Goal: Book appointment/travel/reservation

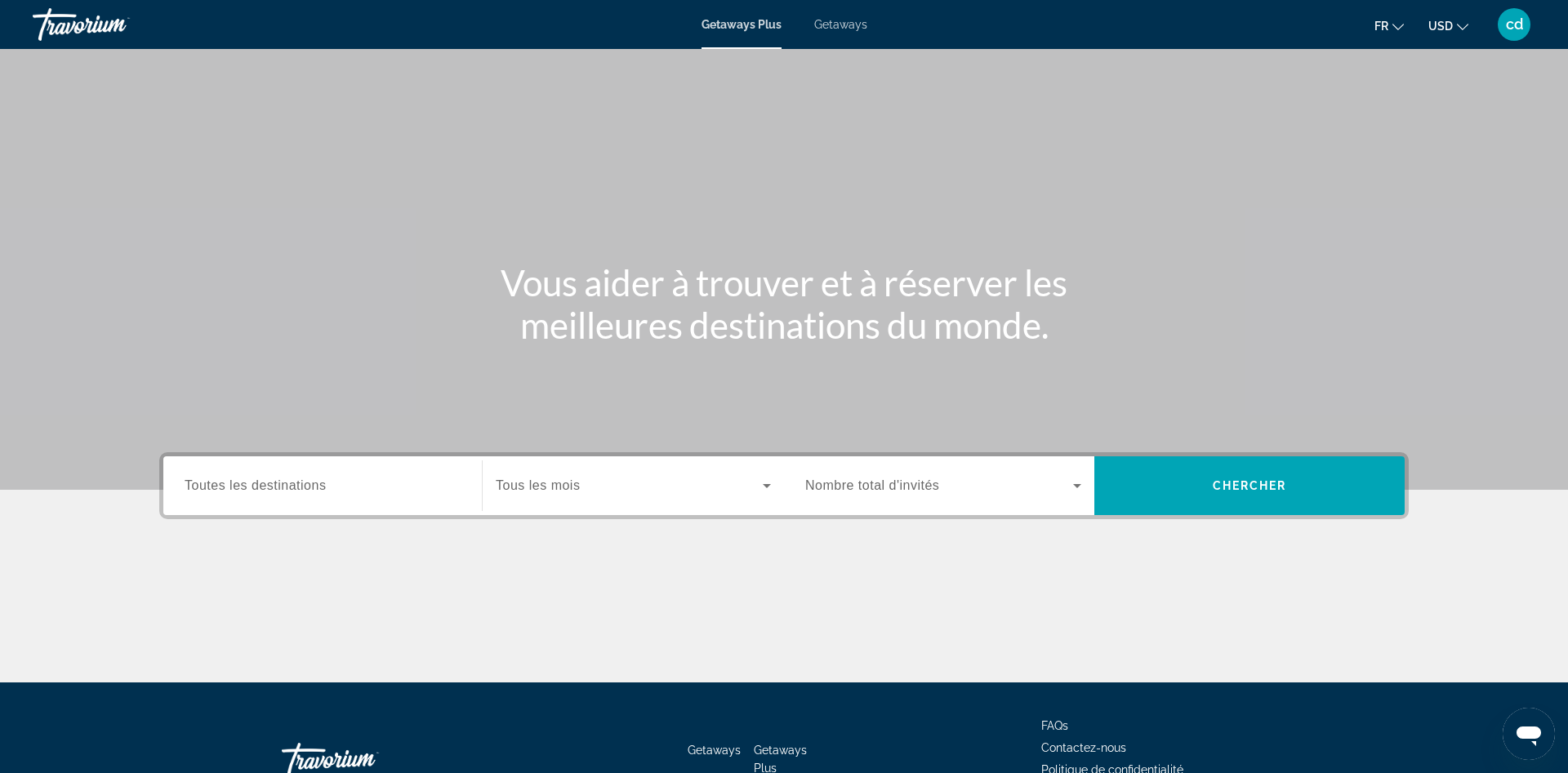
click at [371, 478] on input "Destination Toutes les destinations" at bounding box center [322, 486] width 276 height 19
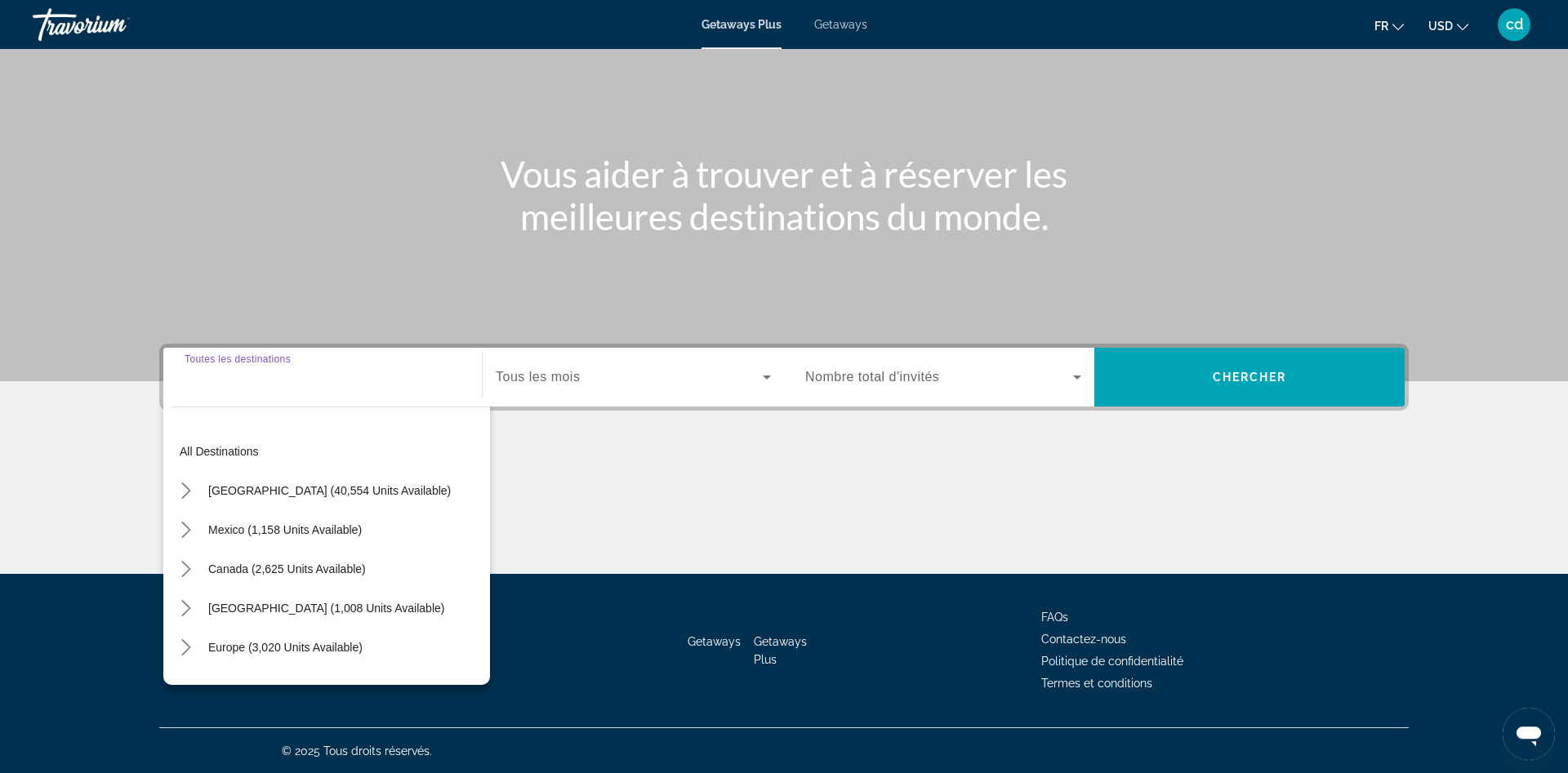
scroll to position [109, 0]
click at [679, 449] on div "Destination Toutes les destinations All destinations [GEOGRAPHIC_DATA] (40,554 …" at bounding box center [784, 458] width 1315 height 231
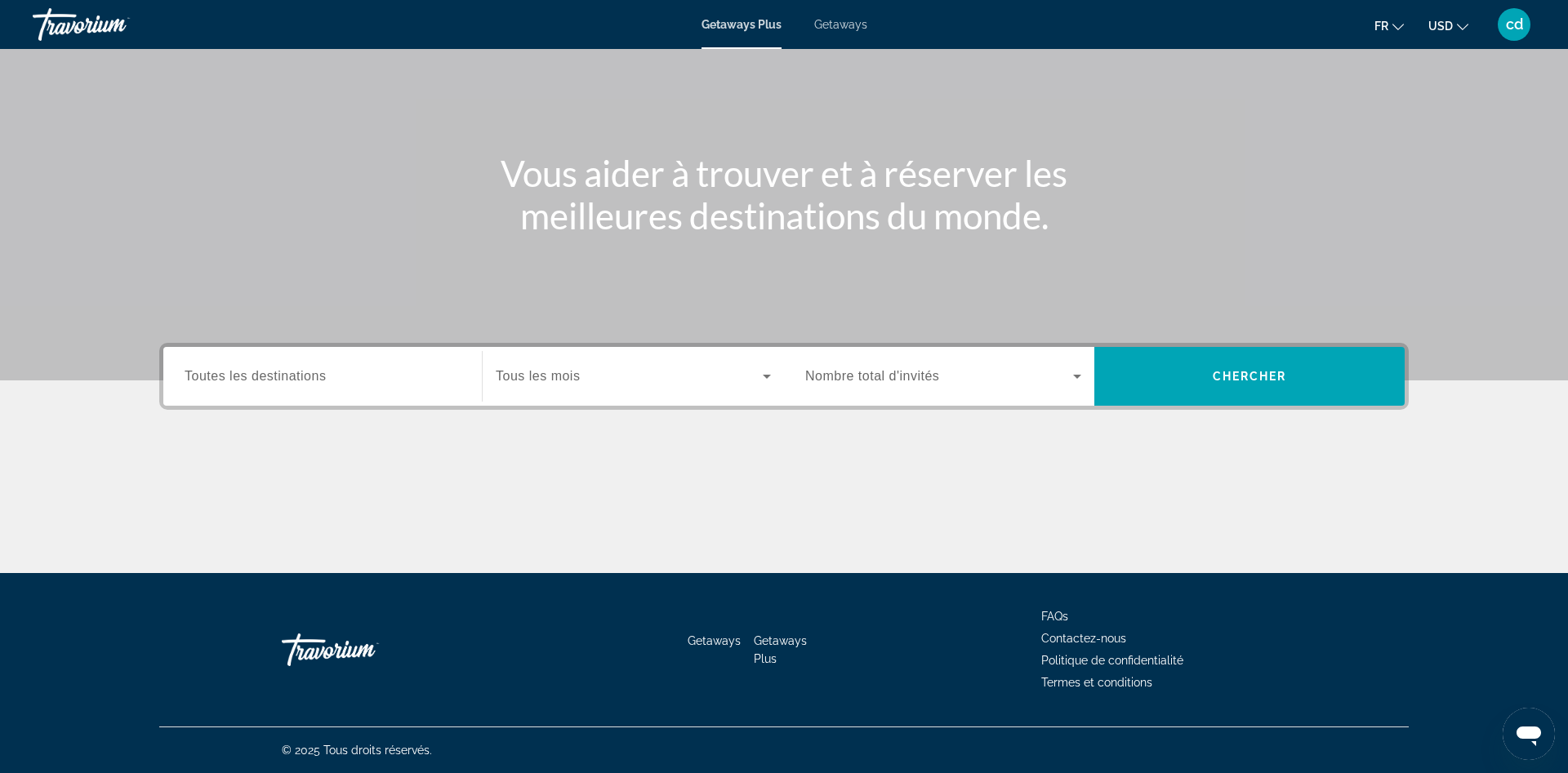
click at [720, 385] on span "Search widget" at bounding box center [629, 376] width 267 height 19
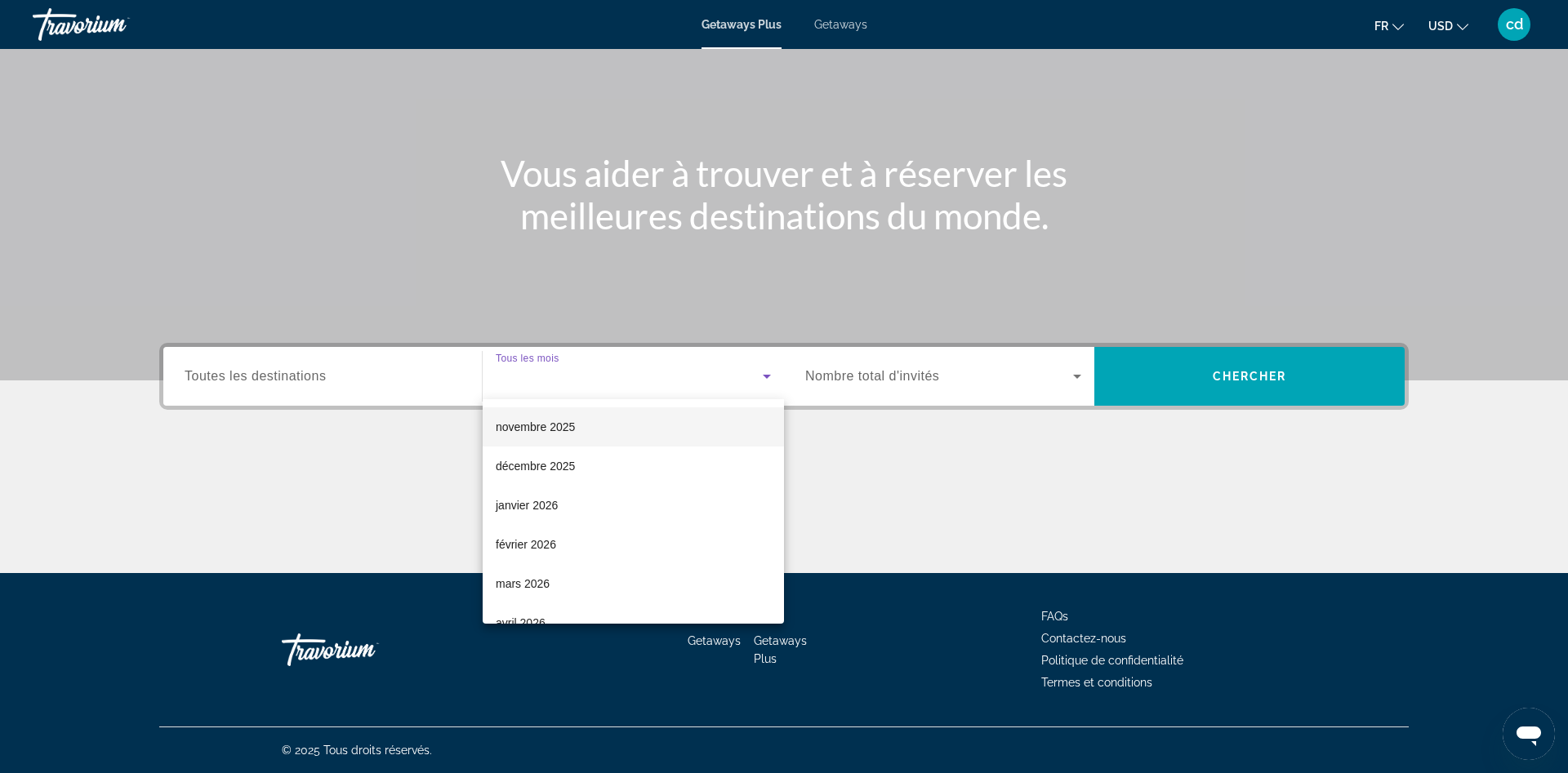
scroll to position [108, 0]
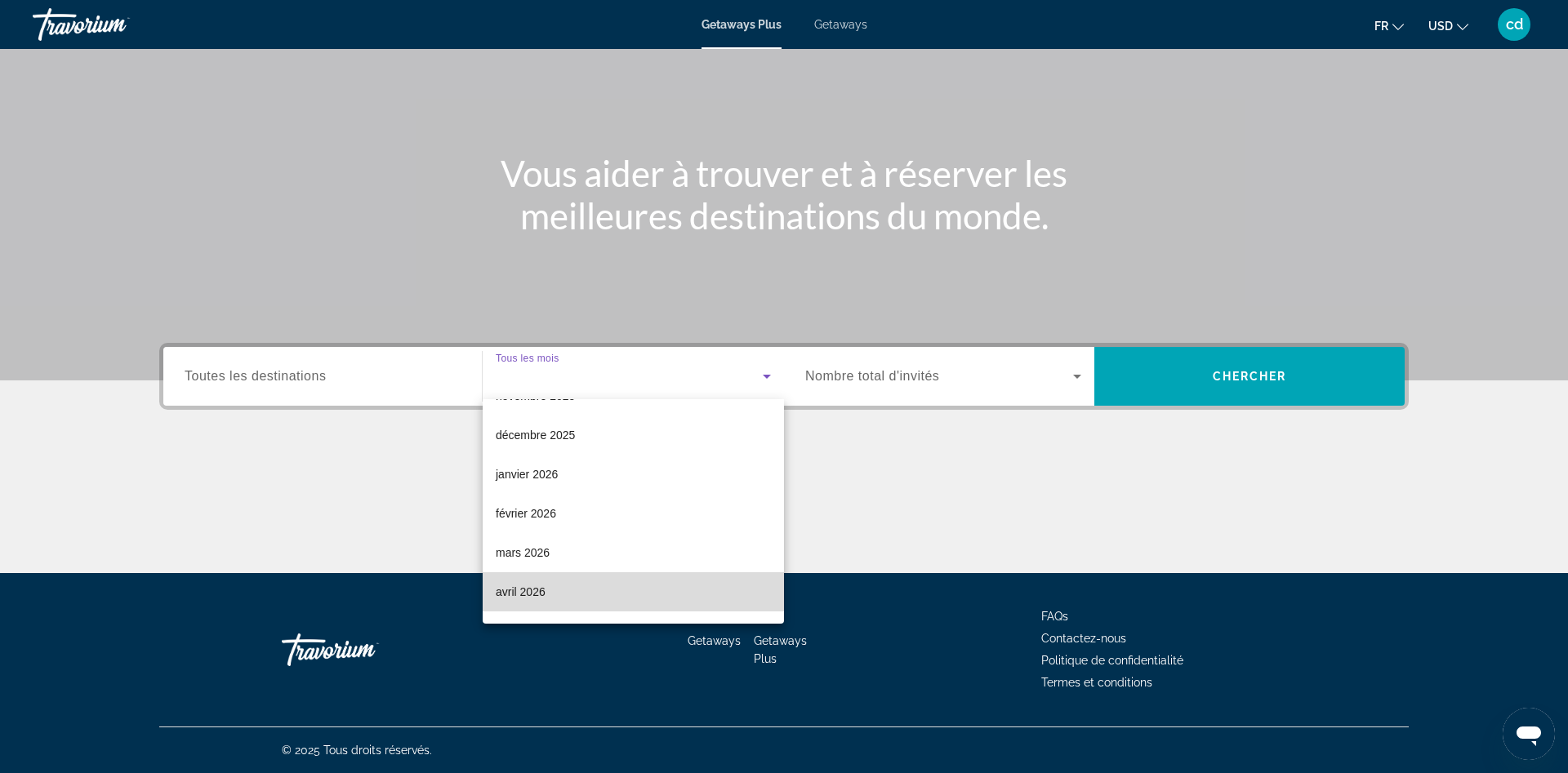
click at [553, 584] on mat-option "avril 2026" at bounding box center [633, 592] width 301 height 39
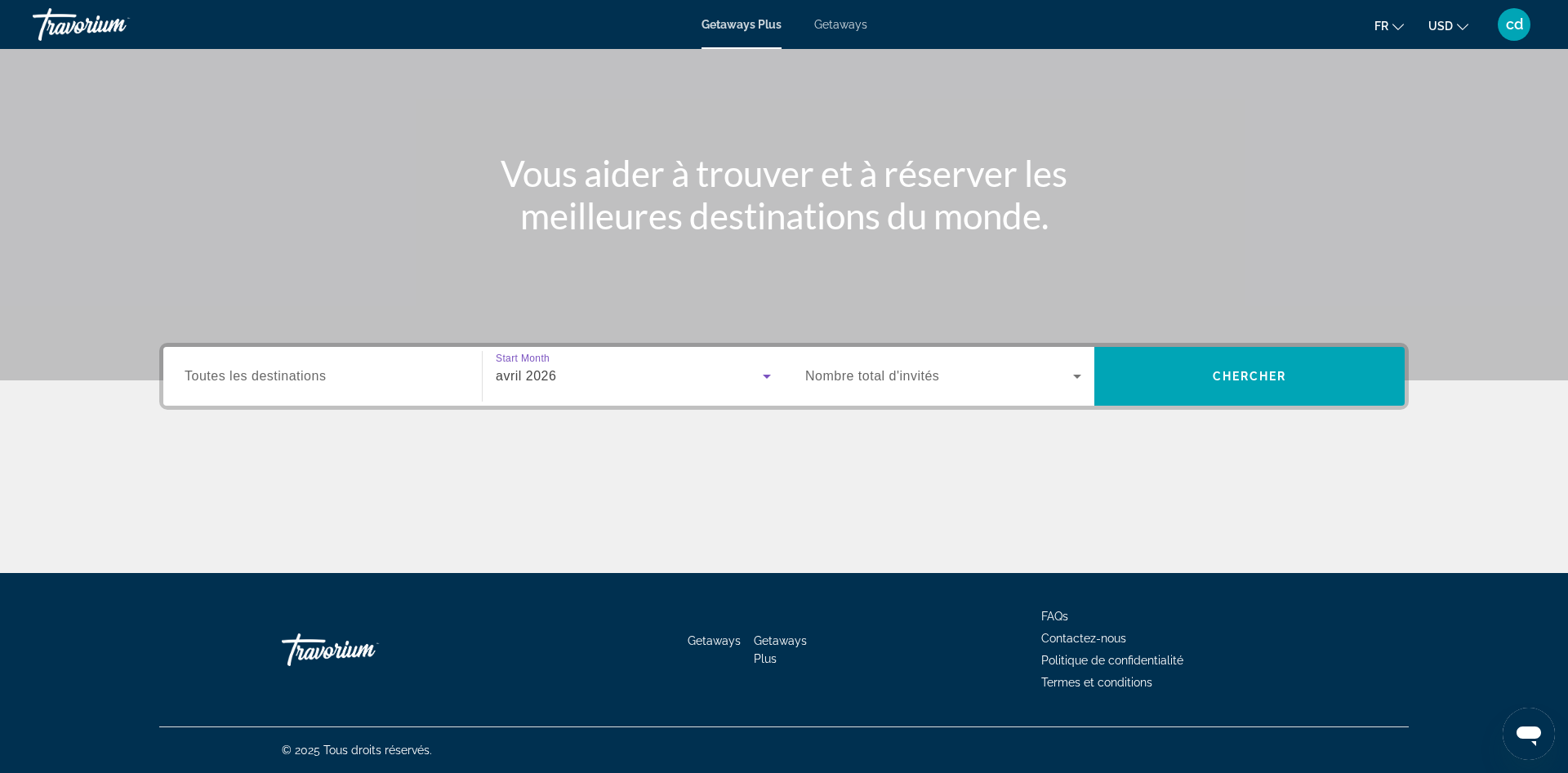
click at [966, 376] on span "Search widget" at bounding box center [938, 376] width 267 height 19
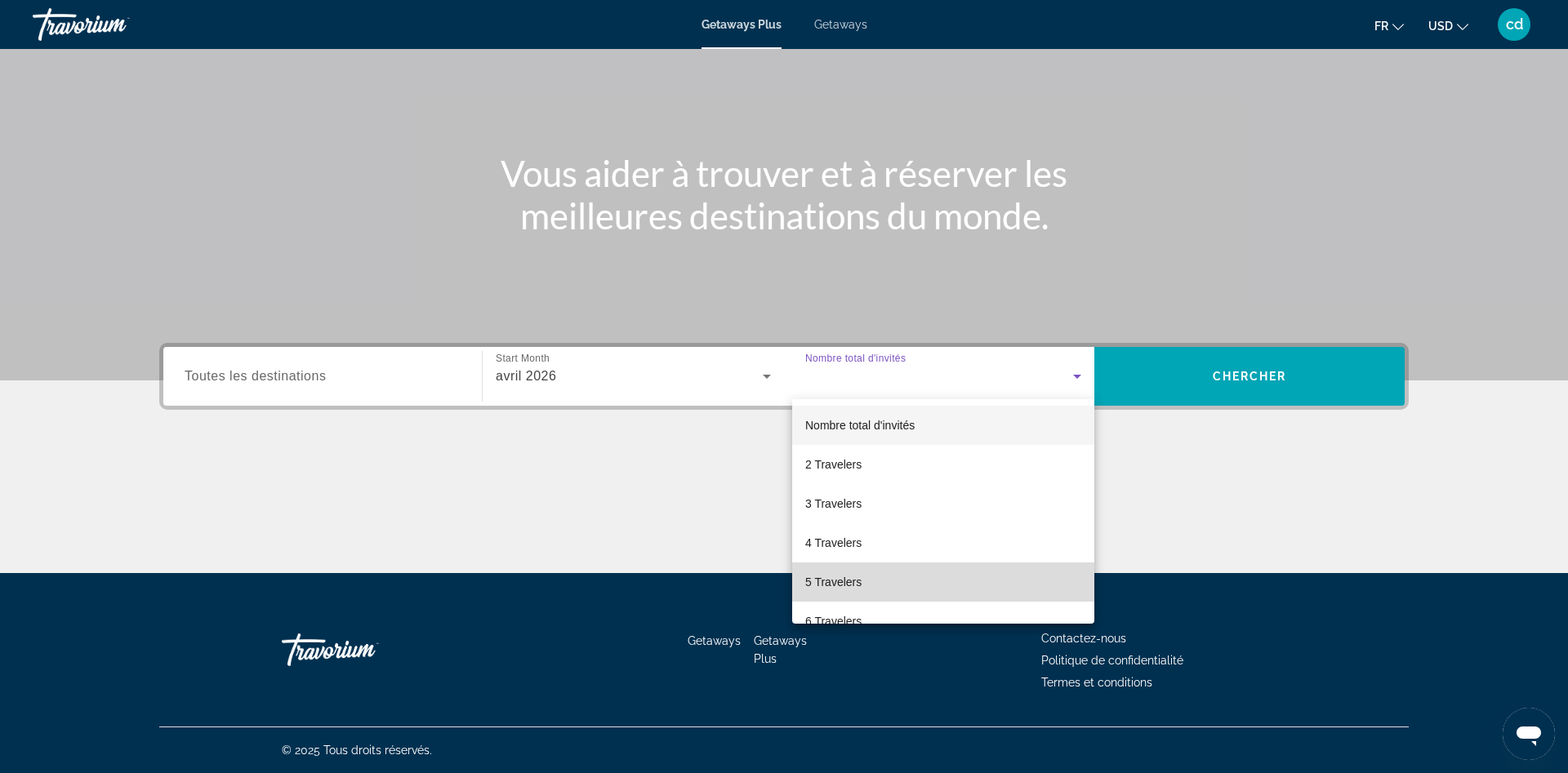
click at [869, 583] on mat-option "5 Travelers" at bounding box center [943, 582] width 302 height 39
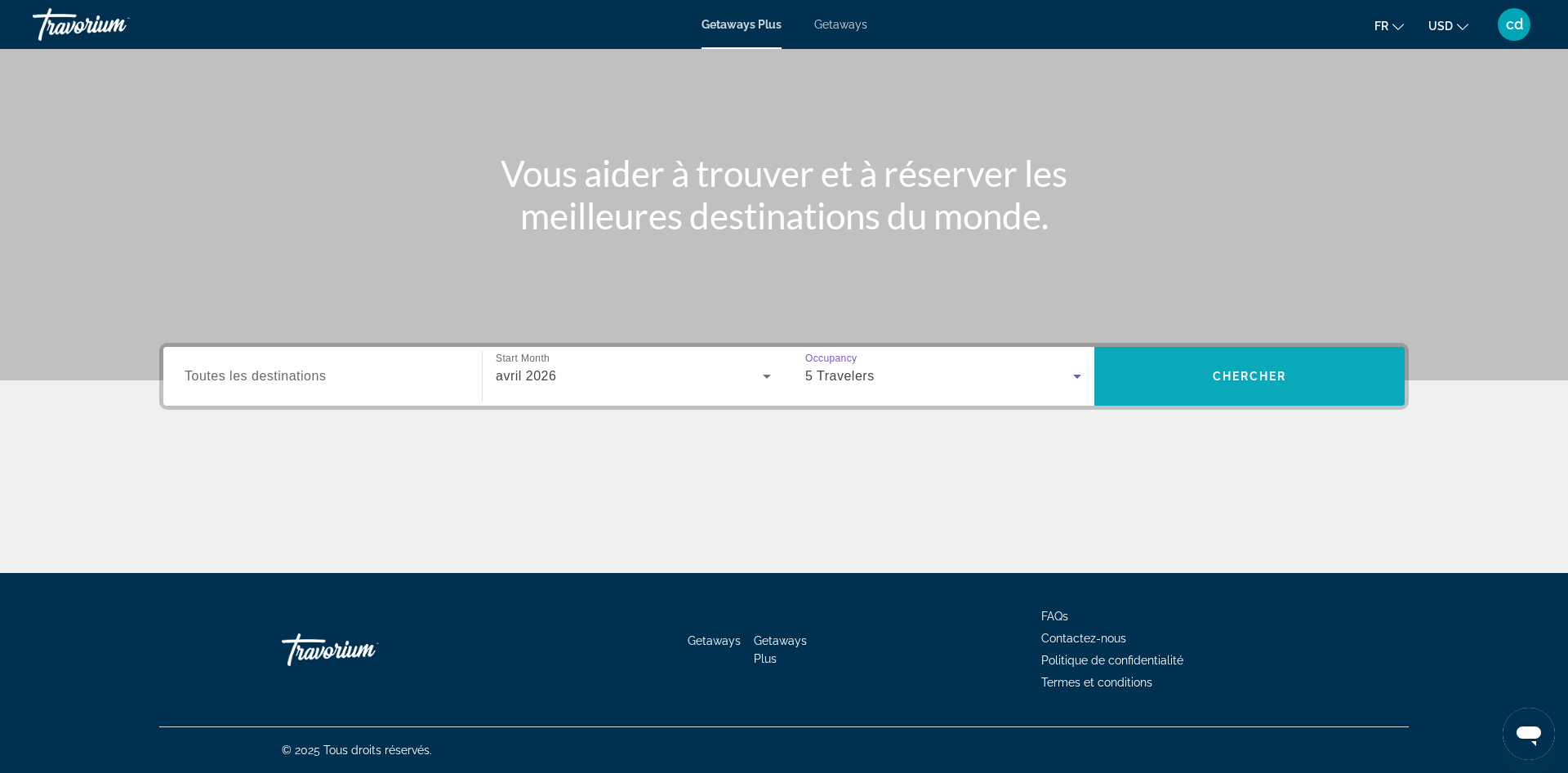
click at [1238, 374] on span "Chercher" at bounding box center [1249, 376] width 75 height 13
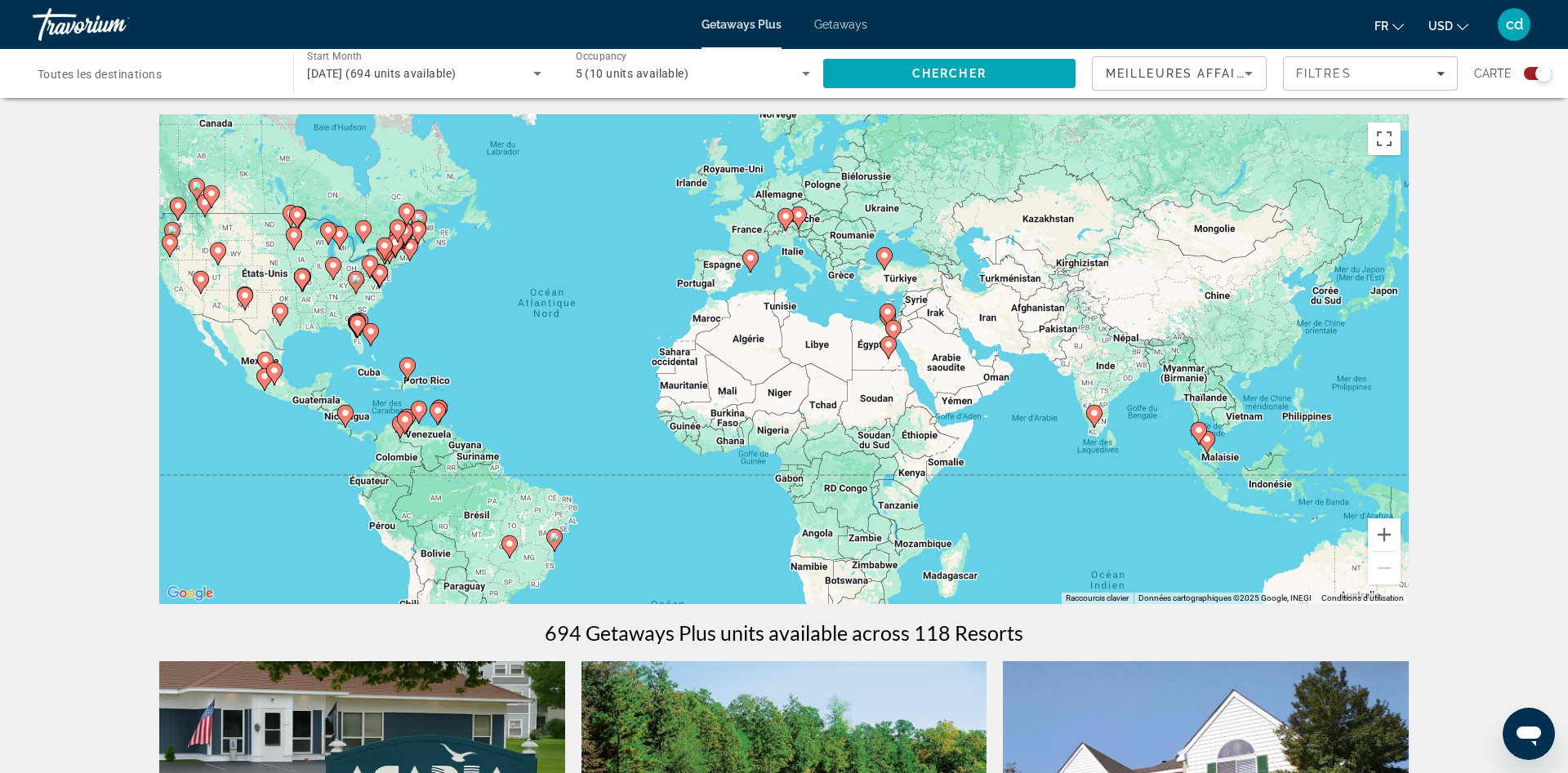
drag, startPoint x: 1290, startPoint y: 480, endPoint x: 1092, endPoint y: 449, distance: 200.4
click at [1092, 449] on div "Pour activer le glissement avec le clavier, appuyez sur Alt+Entrée. Une fois ce…" at bounding box center [784, 359] width 1249 height 490
click at [1171, 454] on div "Pour activer le glissement avec le clavier, appuyez sur Alt+Entrée. Une fois ce…" at bounding box center [784, 359] width 1249 height 490
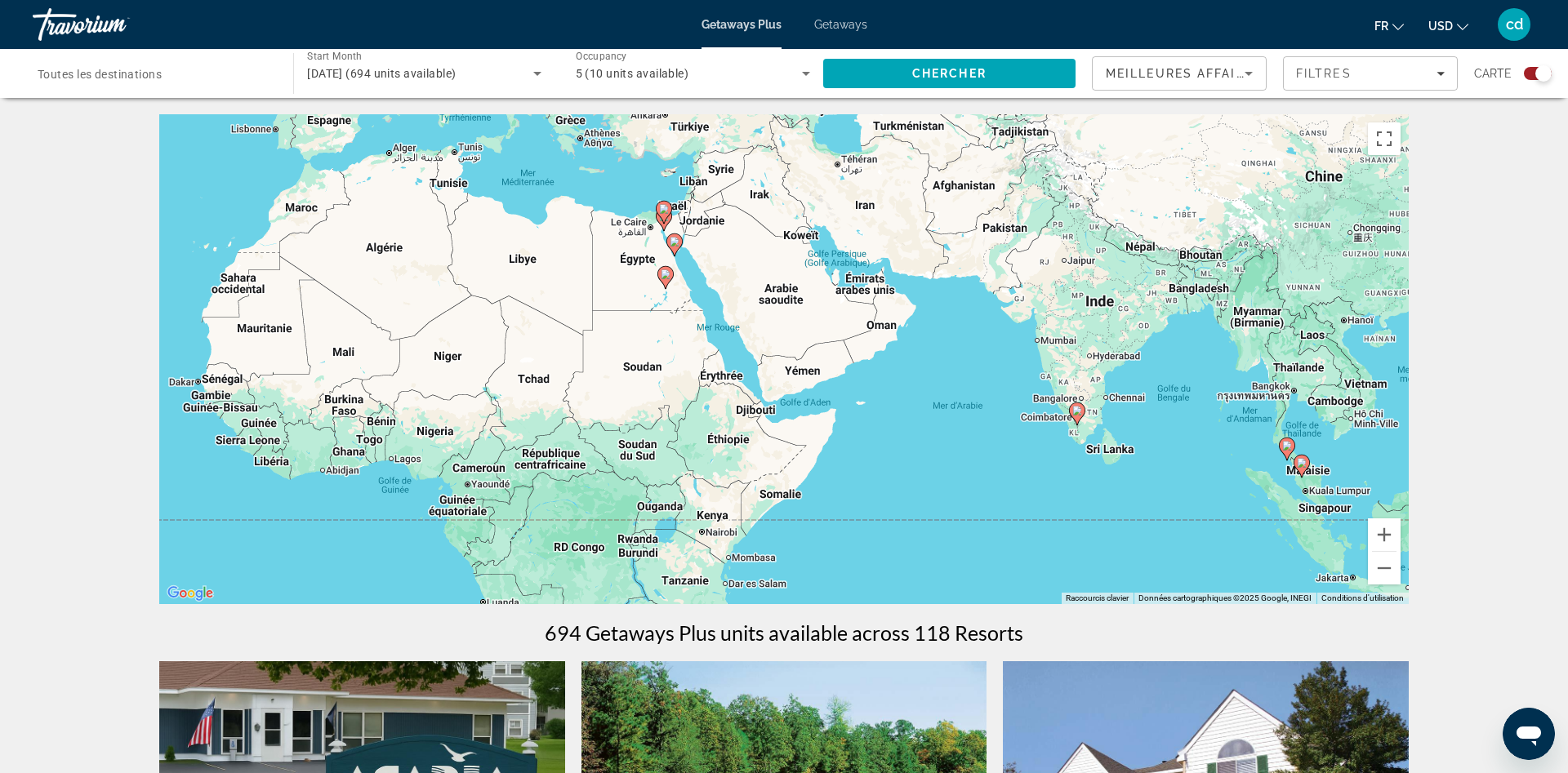
drag, startPoint x: 1115, startPoint y: 458, endPoint x: 1190, endPoint y: 486, distance: 80.1
click at [1190, 486] on div "Pour activer le glissement avec le clavier, appuyez sur Alt+Entrée. Une fois ce…" at bounding box center [784, 359] width 1249 height 490
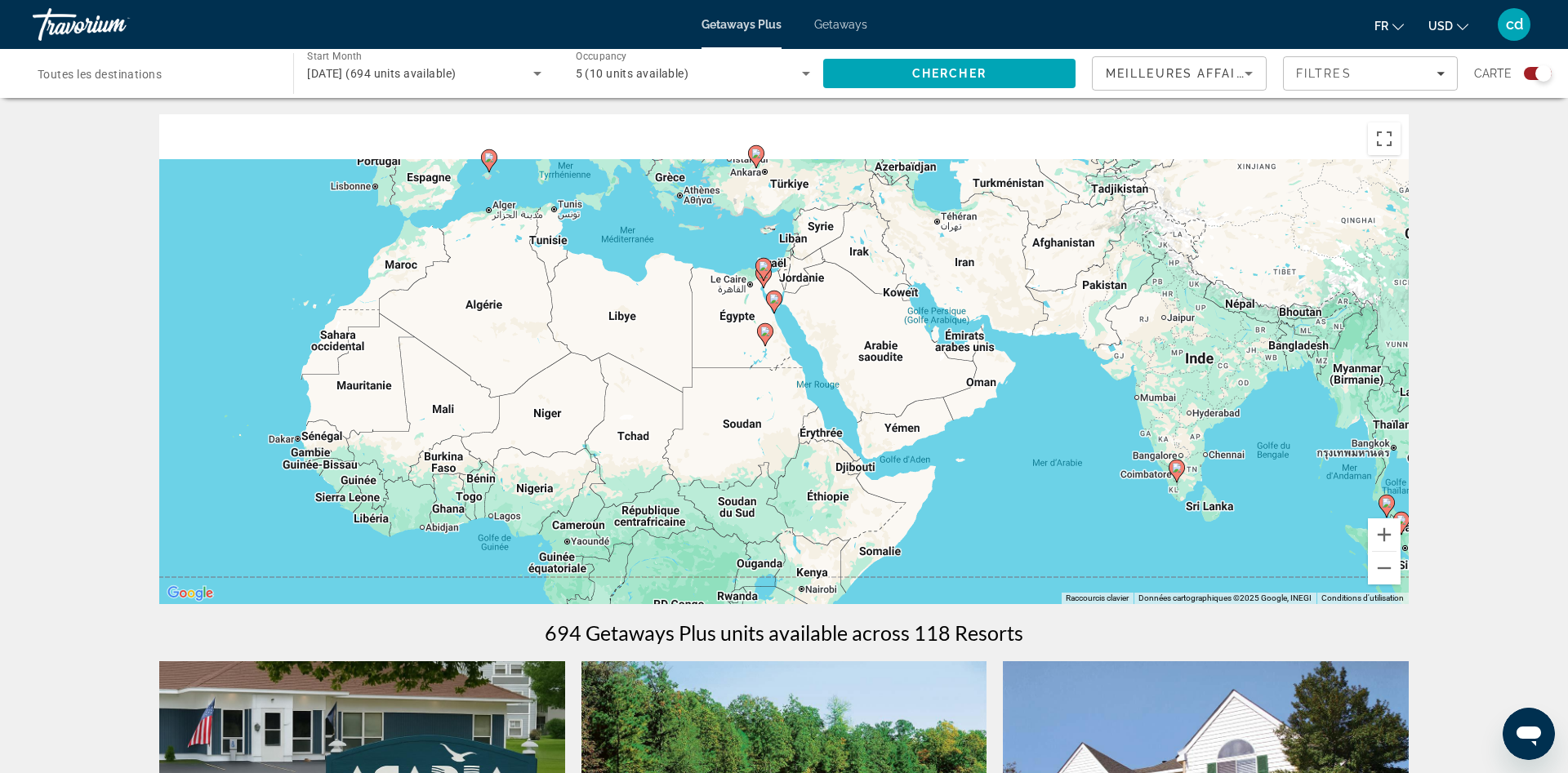
drag, startPoint x: 1014, startPoint y: 422, endPoint x: 1112, endPoint y: 479, distance: 113.4
click at [1112, 479] on div "Pour activer le glissement avec le clavier, appuyez sur Alt+Entrée. Une fois ce…" at bounding box center [784, 359] width 1249 height 490
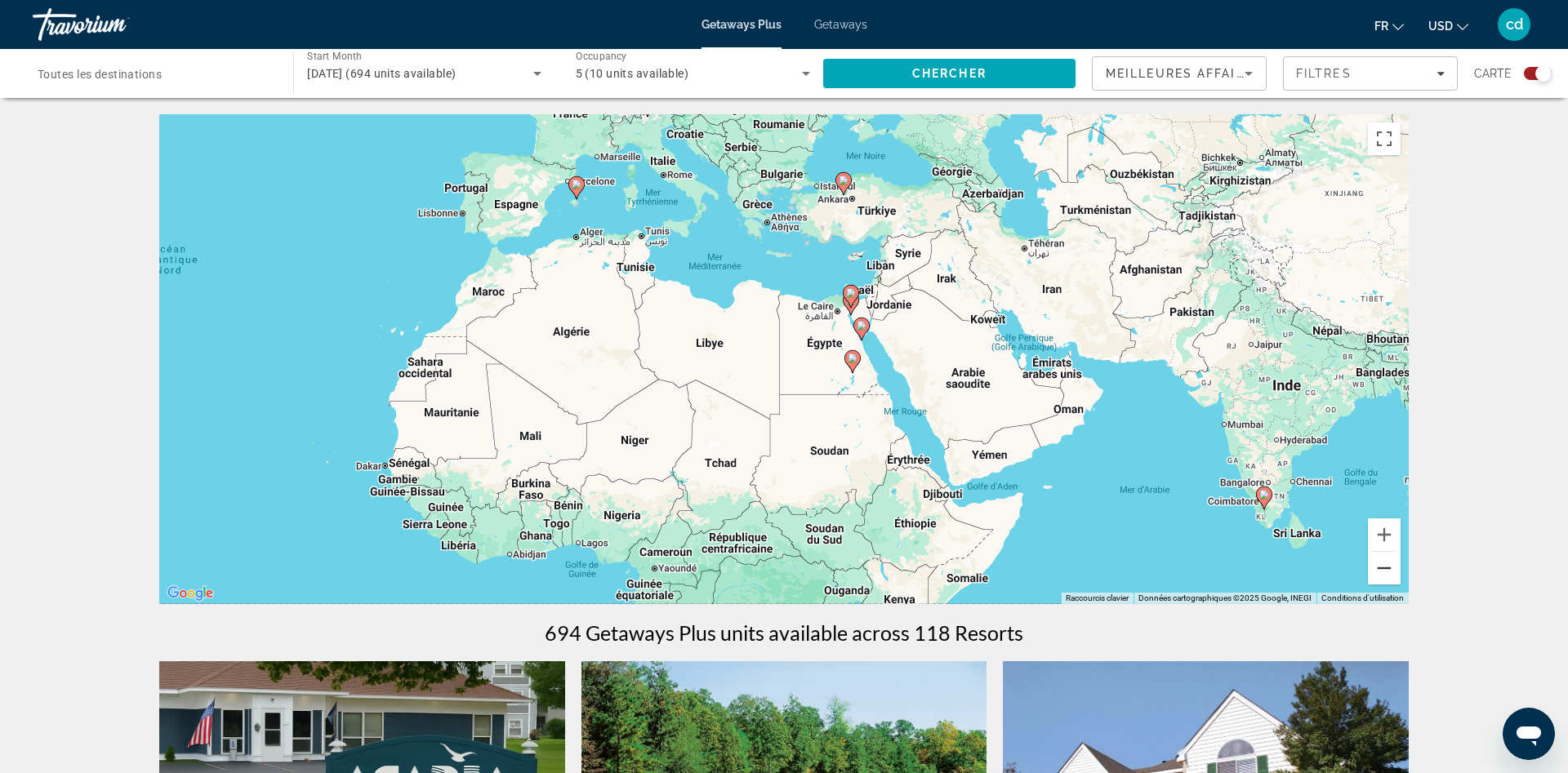
click at [1379, 570] on button "Zoom arrière" at bounding box center [1384, 568] width 33 height 33
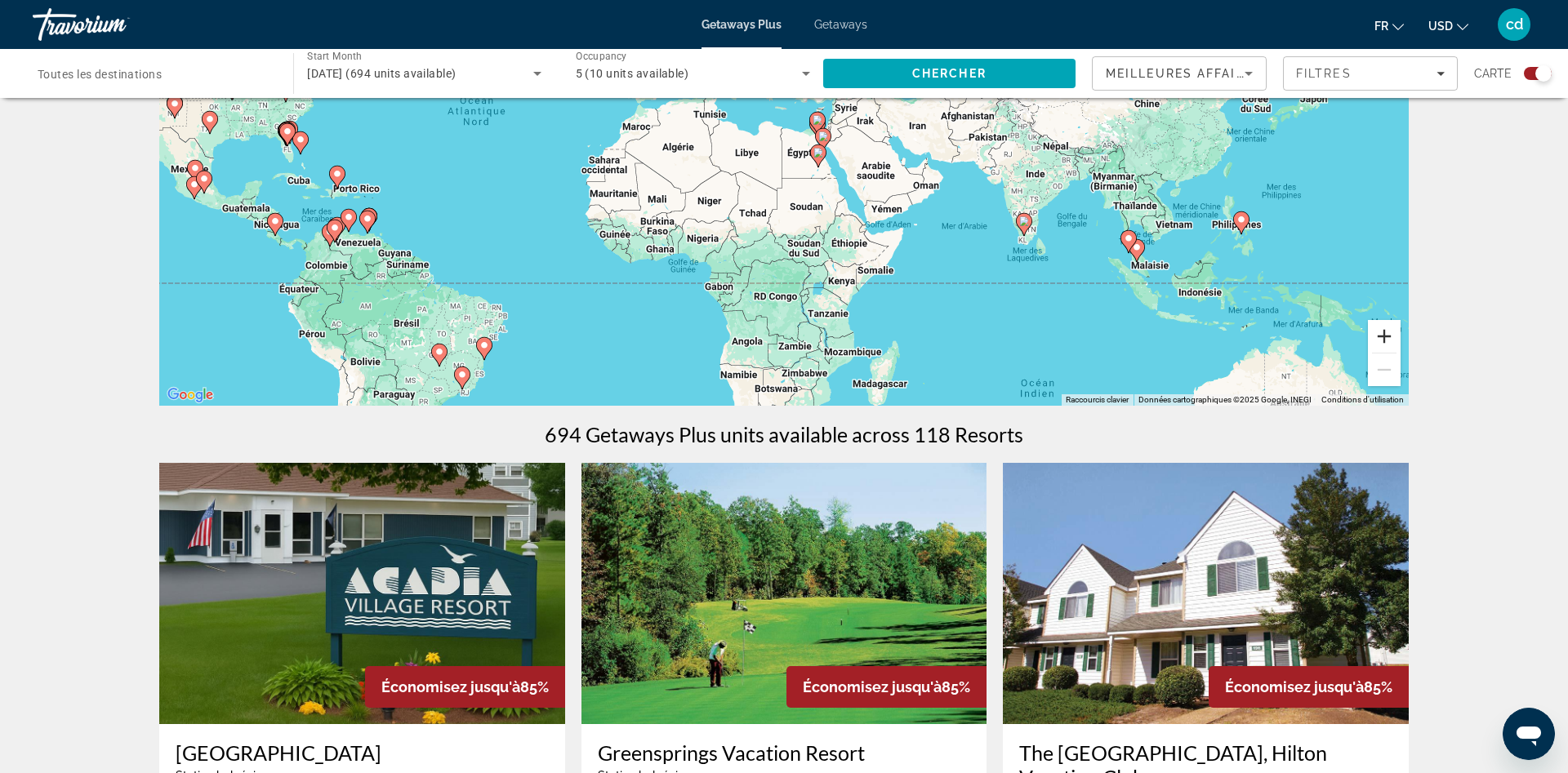
scroll to position [83, 0]
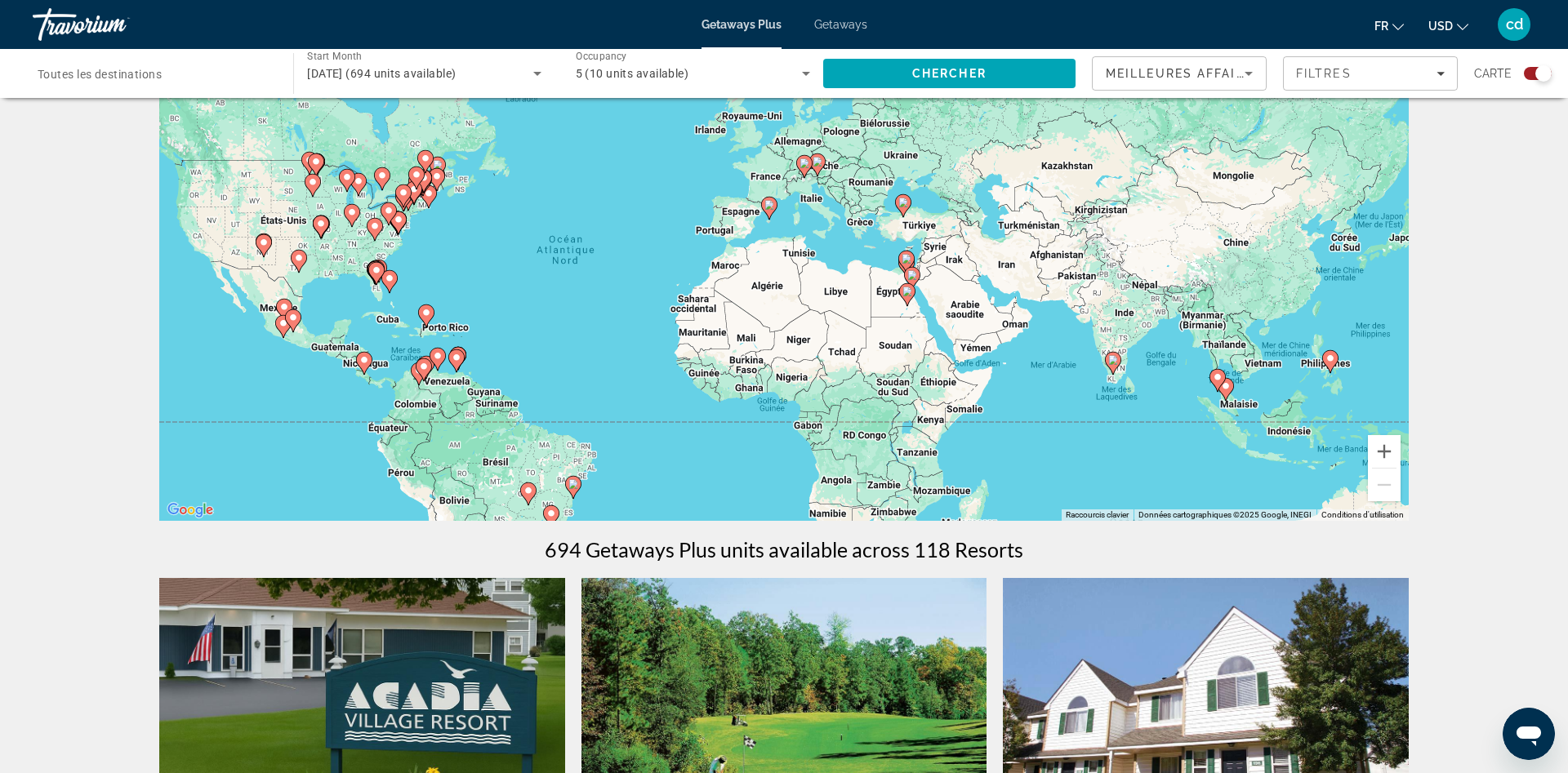
drag, startPoint x: 238, startPoint y: 278, endPoint x: 365, endPoint y: 307, distance: 130.3
click at [343, 303] on div "Pour activer le glissement avec le clavier, appuyez sur Alt+Entrée. Une fois ce…" at bounding box center [784, 276] width 1249 height 490
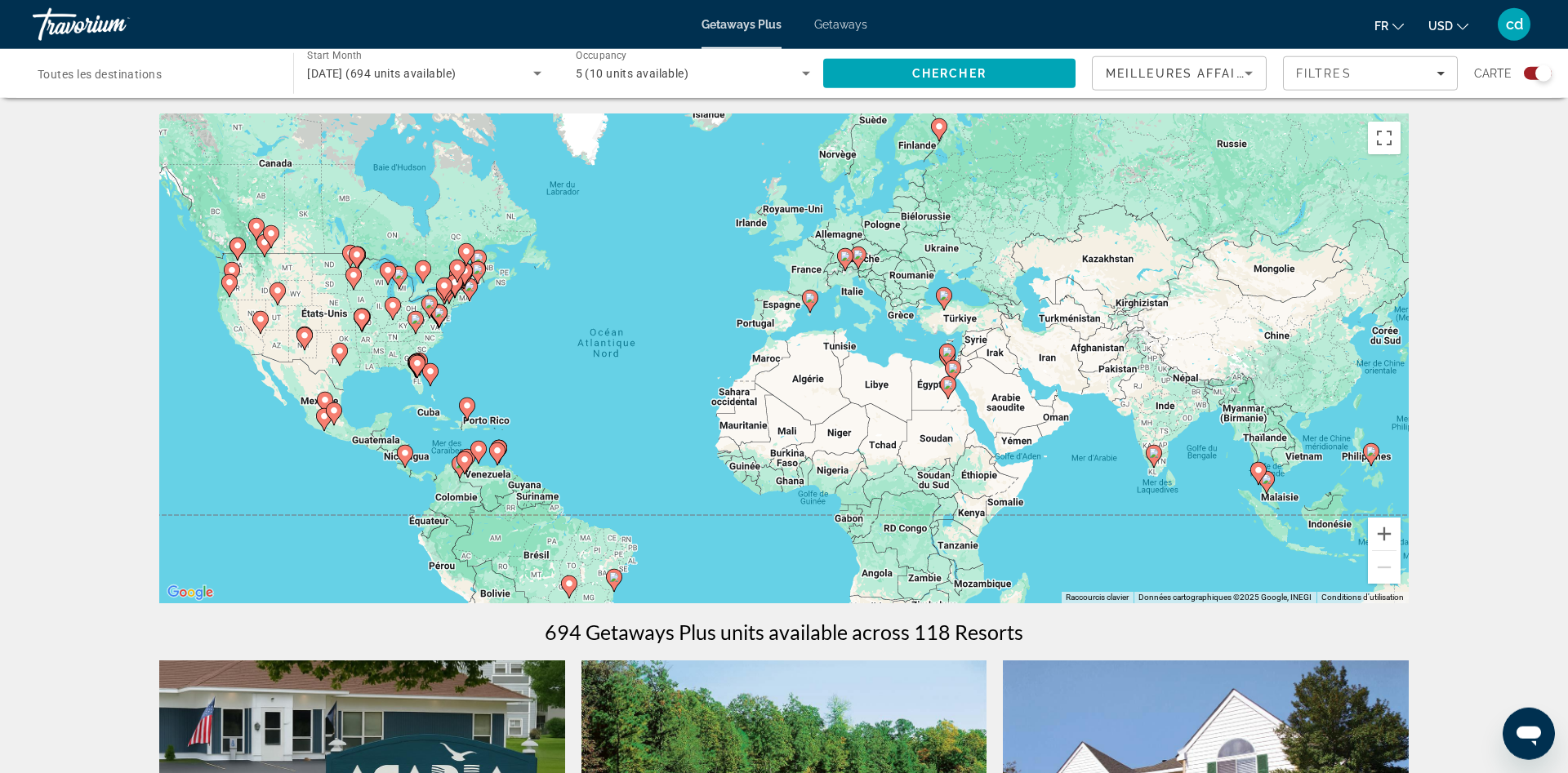
scroll to position [0, 0]
click at [303, 342] on icon "Main content" at bounding box center [304, 339] width 15 height 21
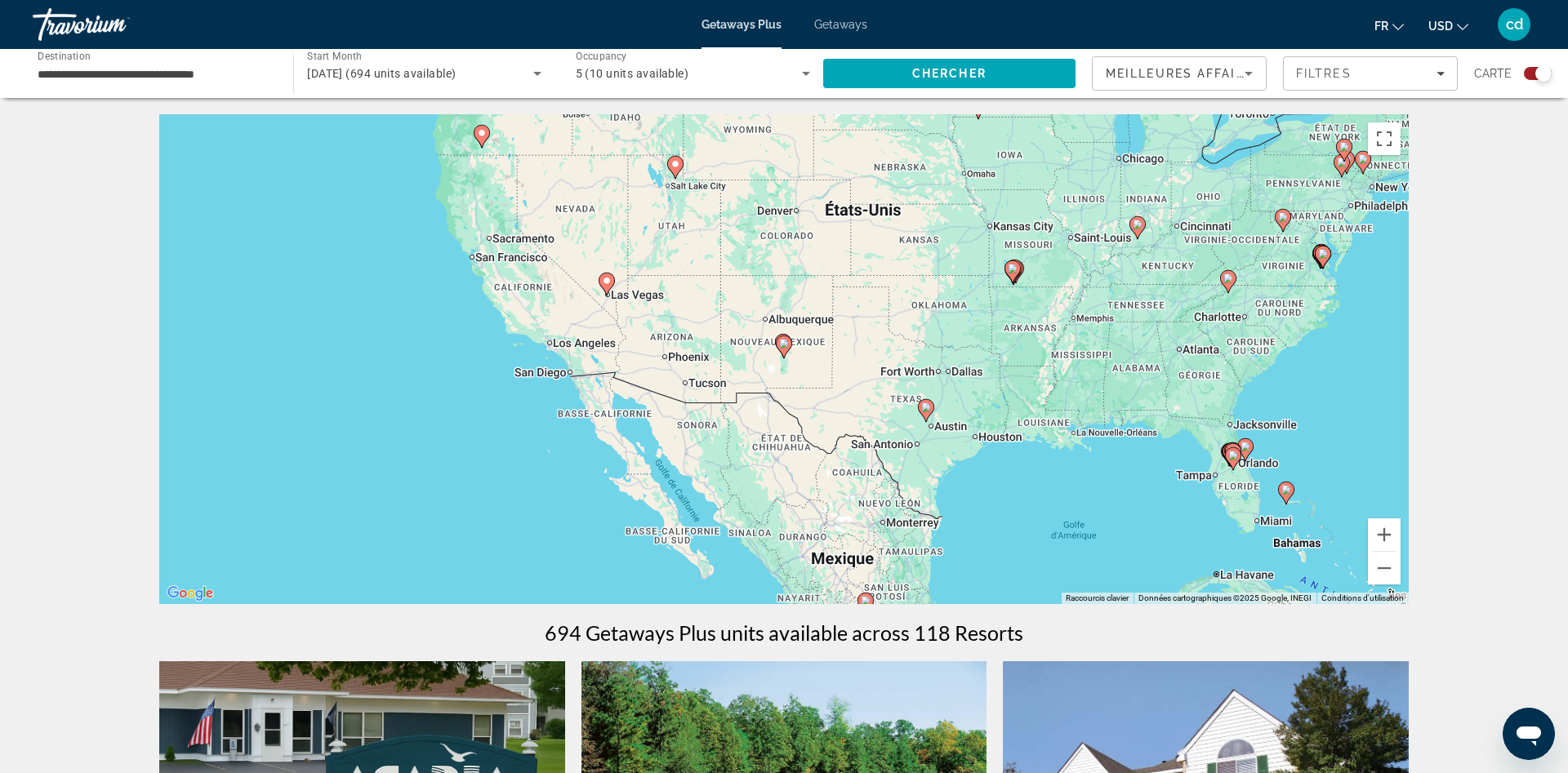
click at [607, 281] on image "Main content" at bounding box center [607, 281] width 10 height 10
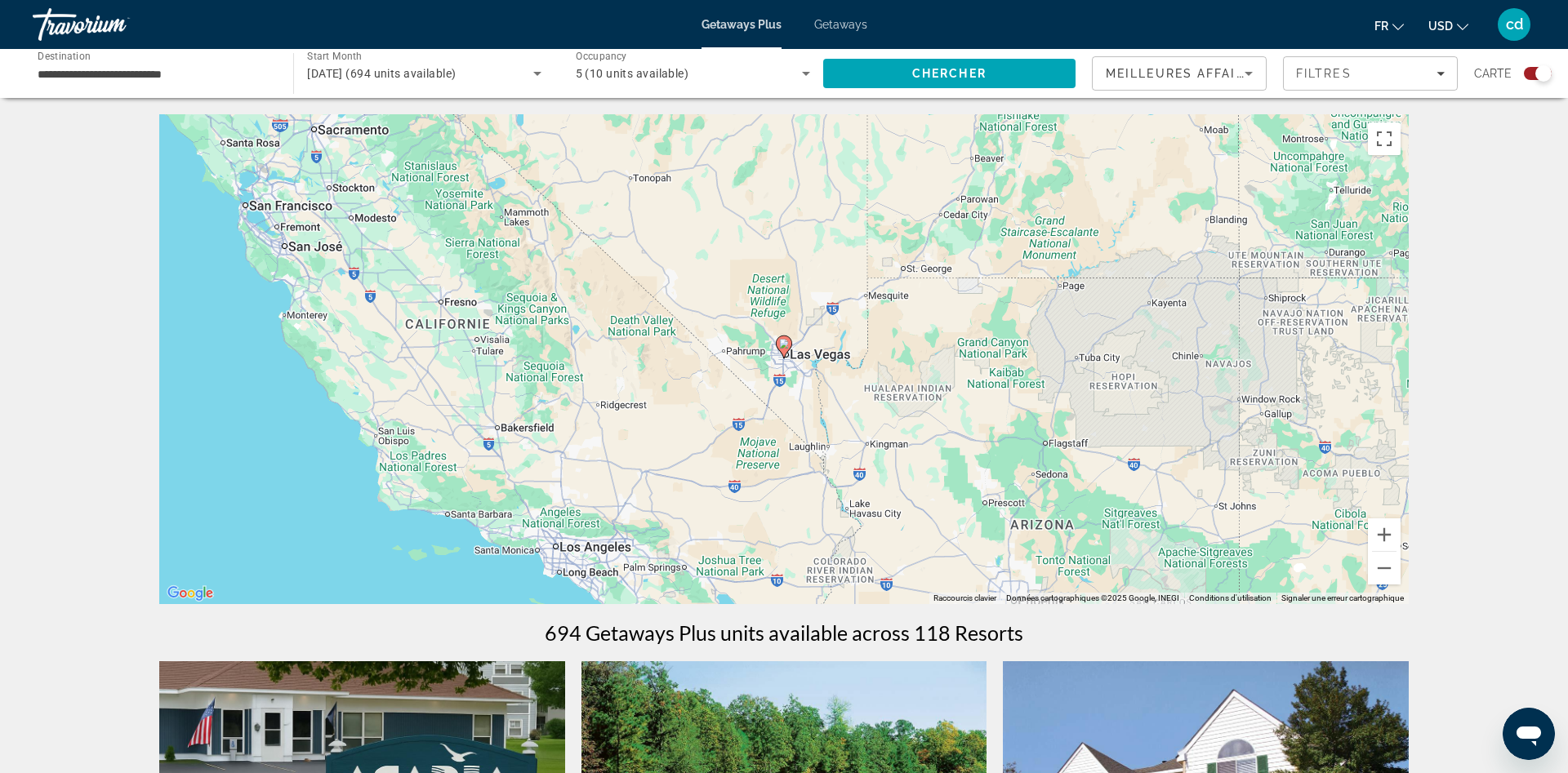
click at [780, 346] on image "Main content" at bounding box center [784, 344] width 10 height 10
type input "**********"
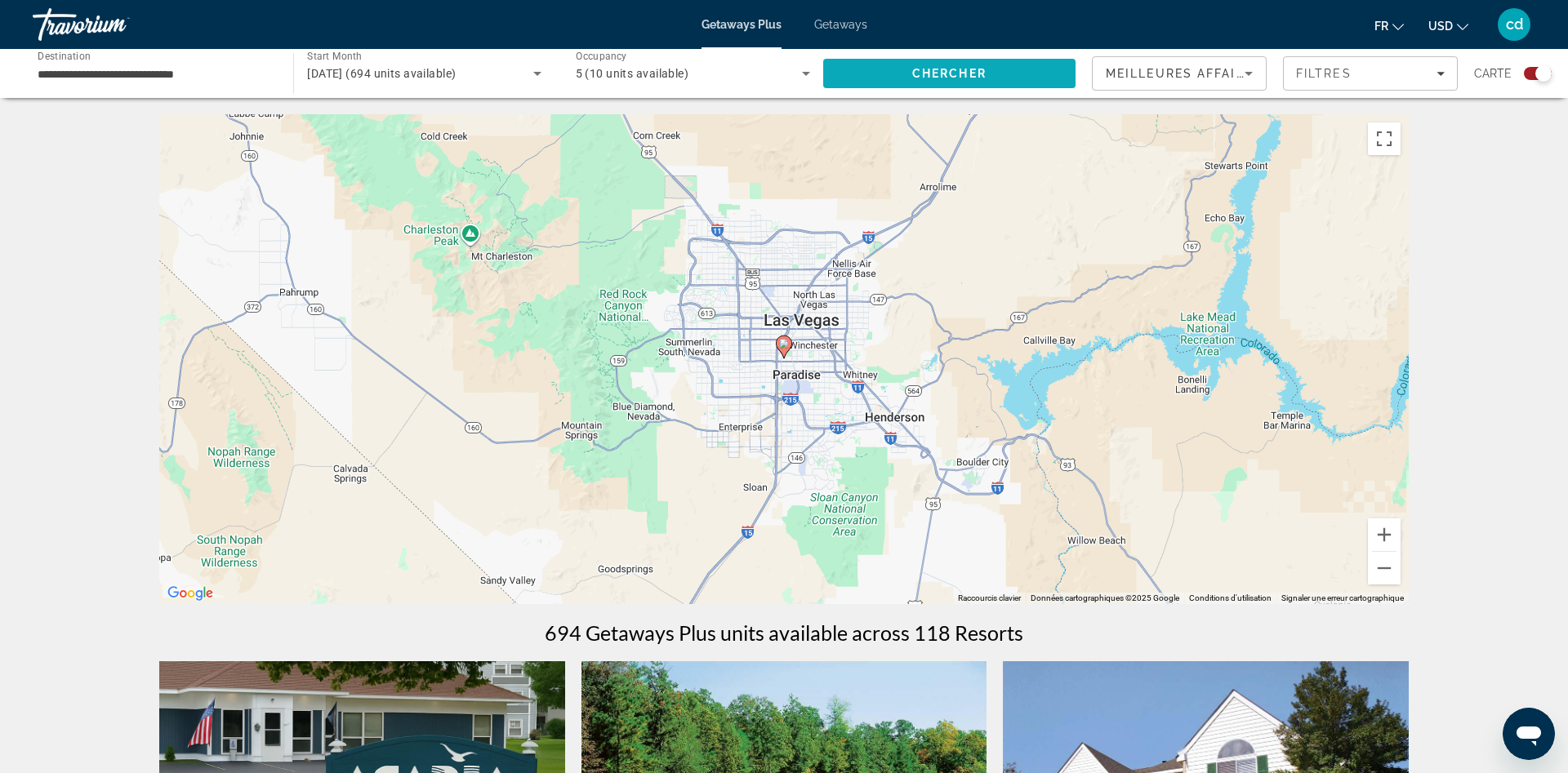
click at [922, 75] on span "Chercher" at bounding box center [949, 74] width 75 height 13
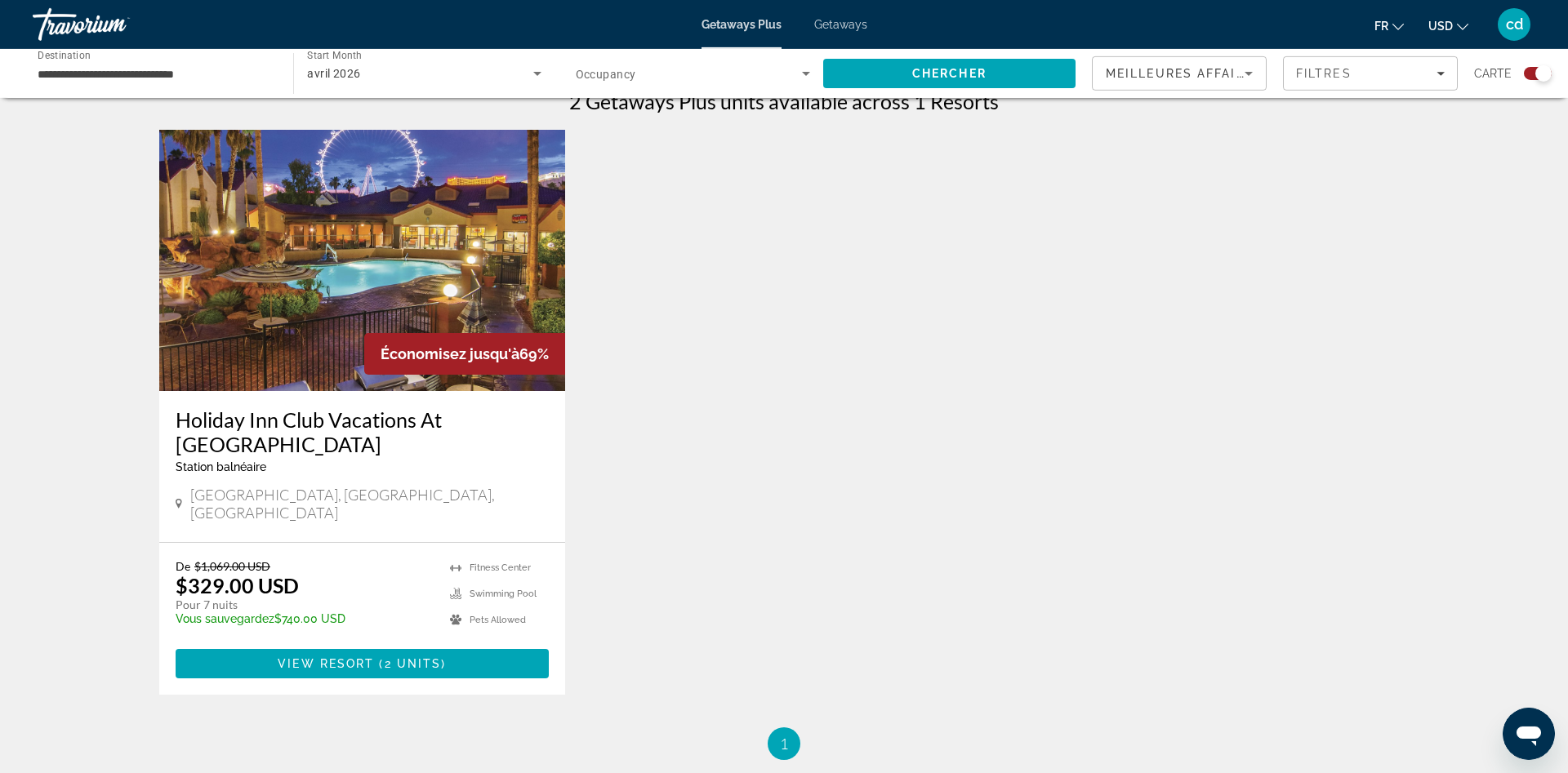
scroll to position [583, 0]
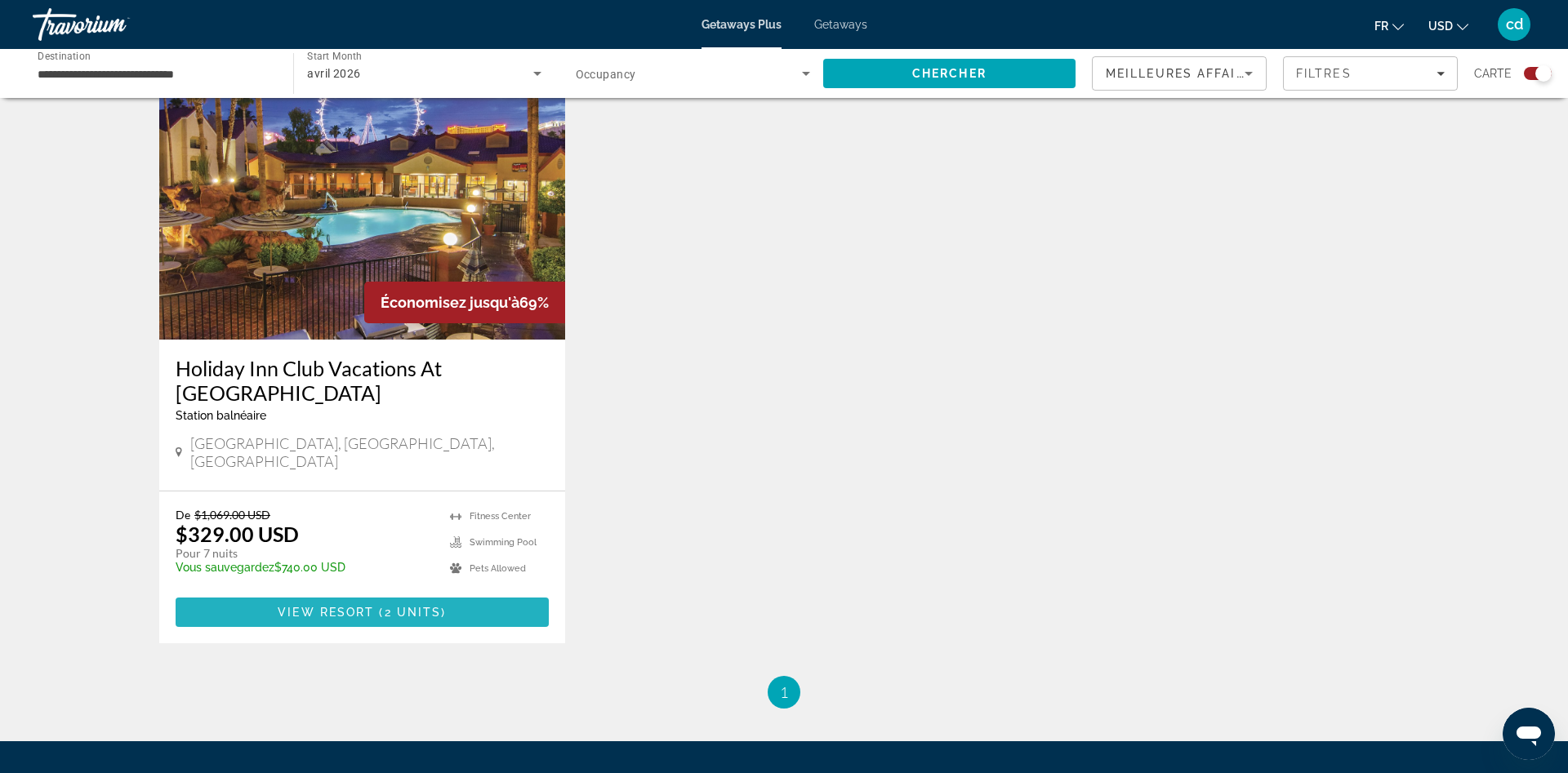
click at [417, 606] on span "2 units" at bounding box center [413, 613] width 57 height 13
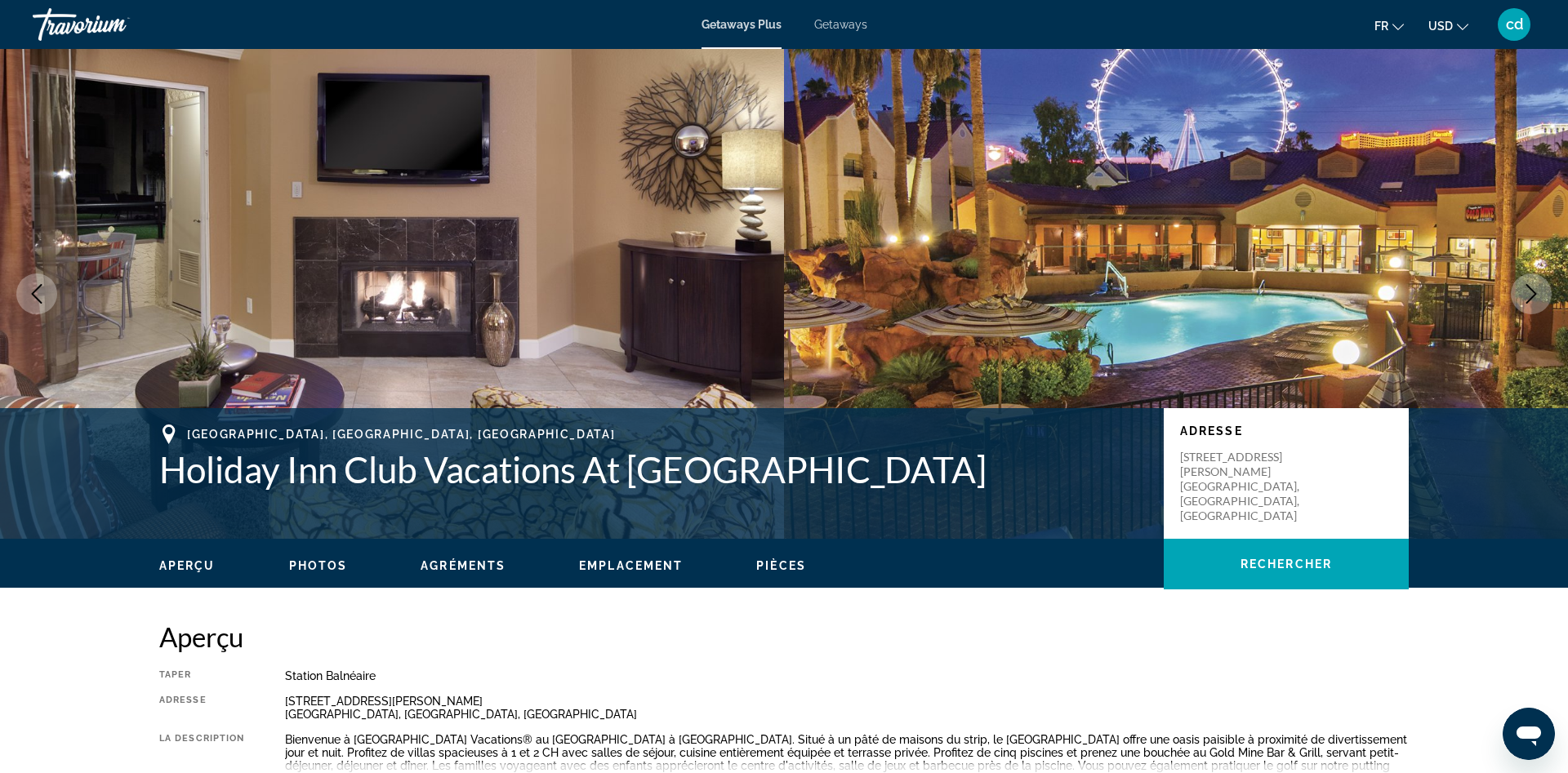
click at [1536, 291] on icon "Next image" at bounding box center [1530, 293] width 19 height 19
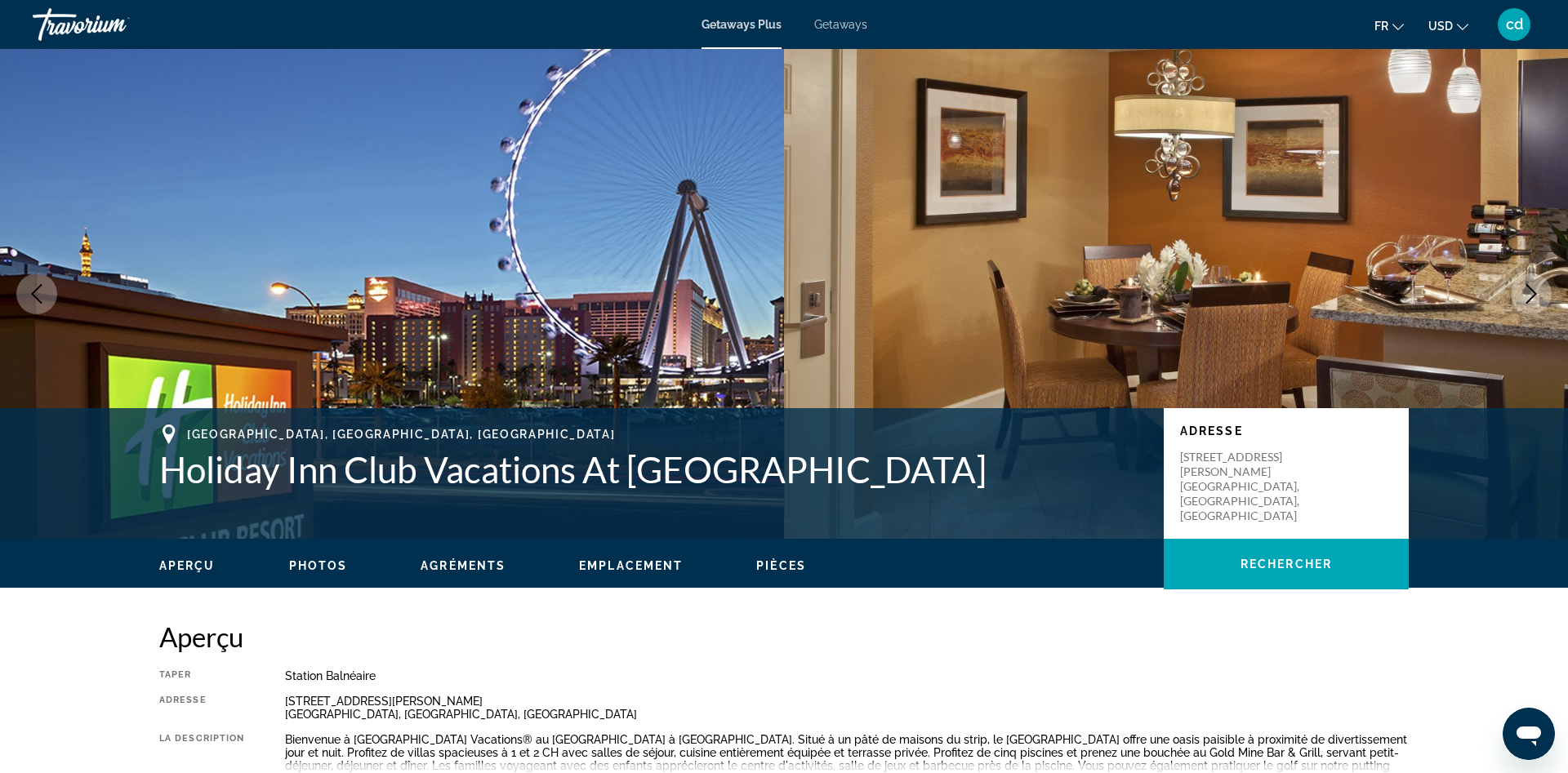
click at [1536, 292] on icon "Next image" at bounding box center [1530, 293] width 19 height 19
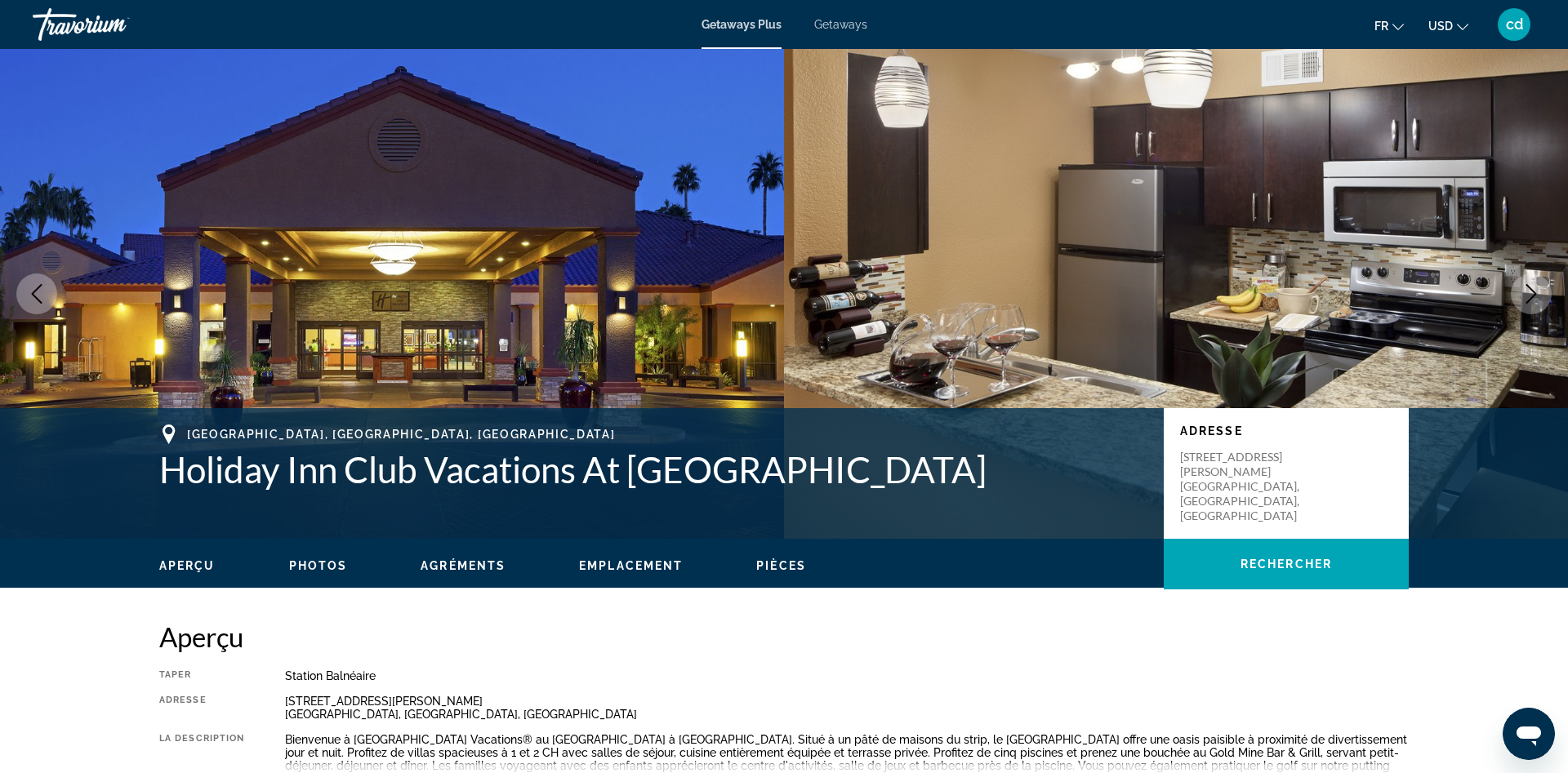
click at [1536, 292] on icon "Next image" at bounding box center [1530, 293] width 19 height 19
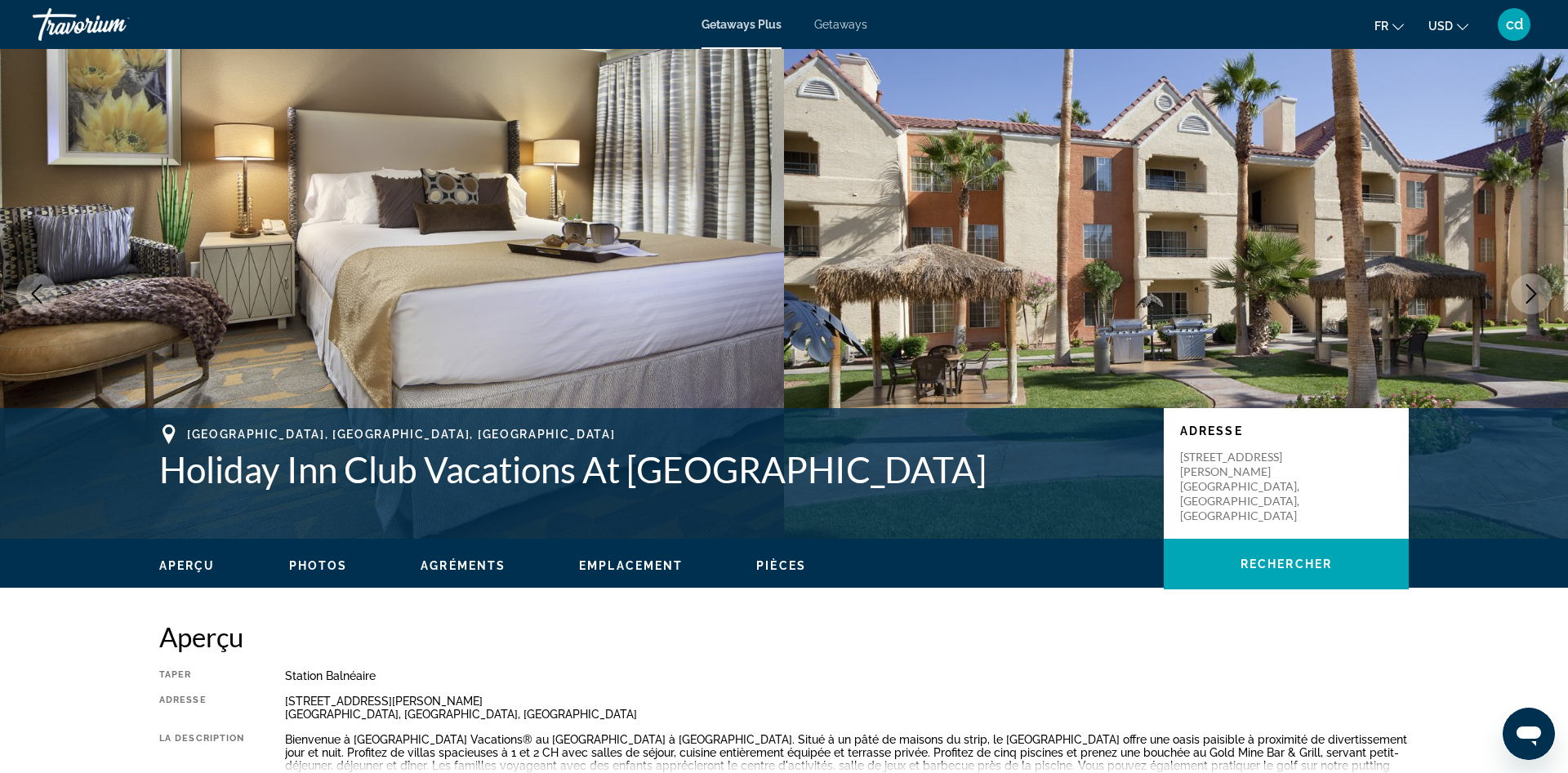
click at [1536, 292] on icon "Next image" at bounding box center [1530, 293] width 19 height 19
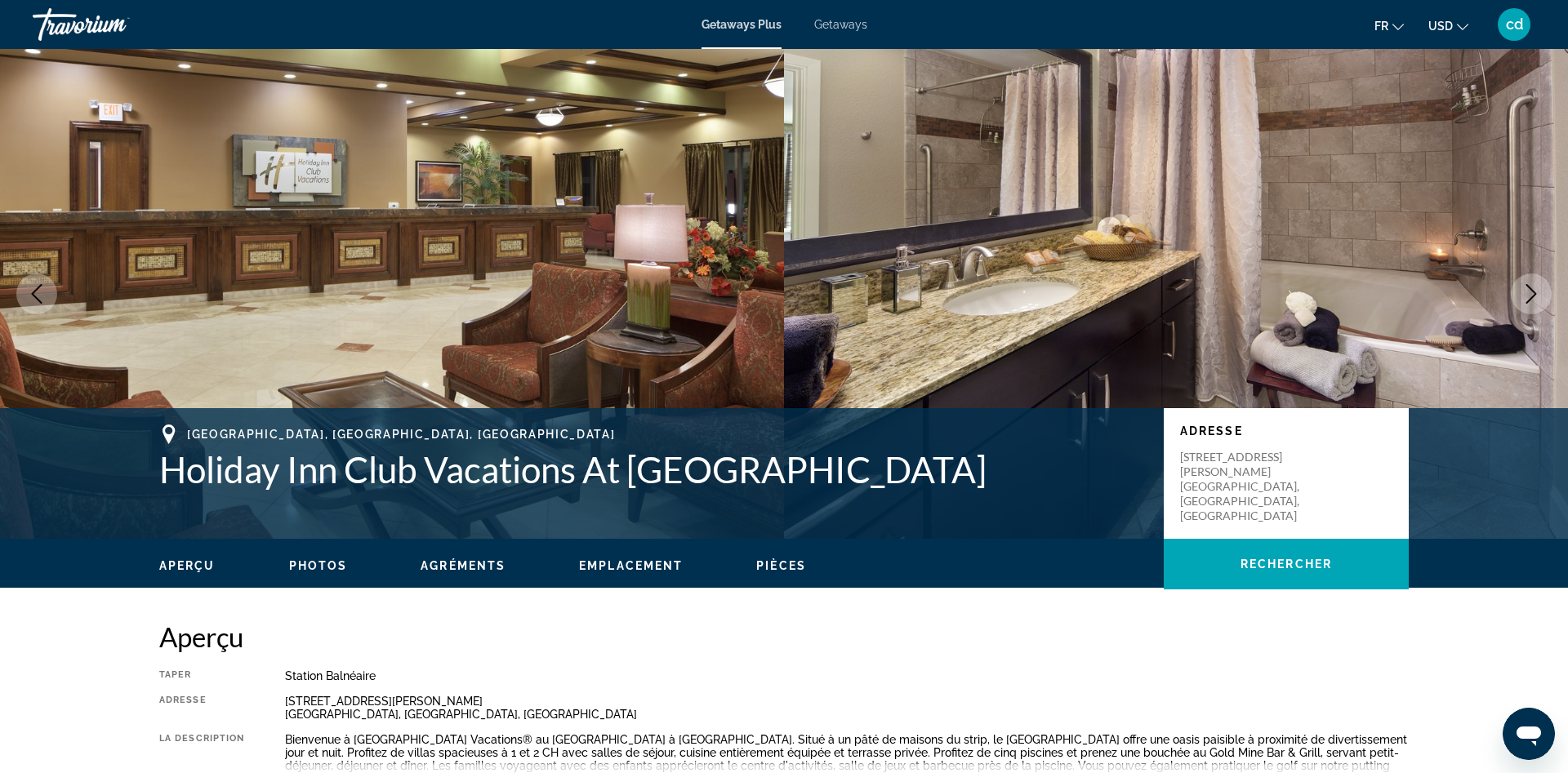
click at [1532, 297] on icon "Next image" at bounding box center [1531, 293] width 11 height 19
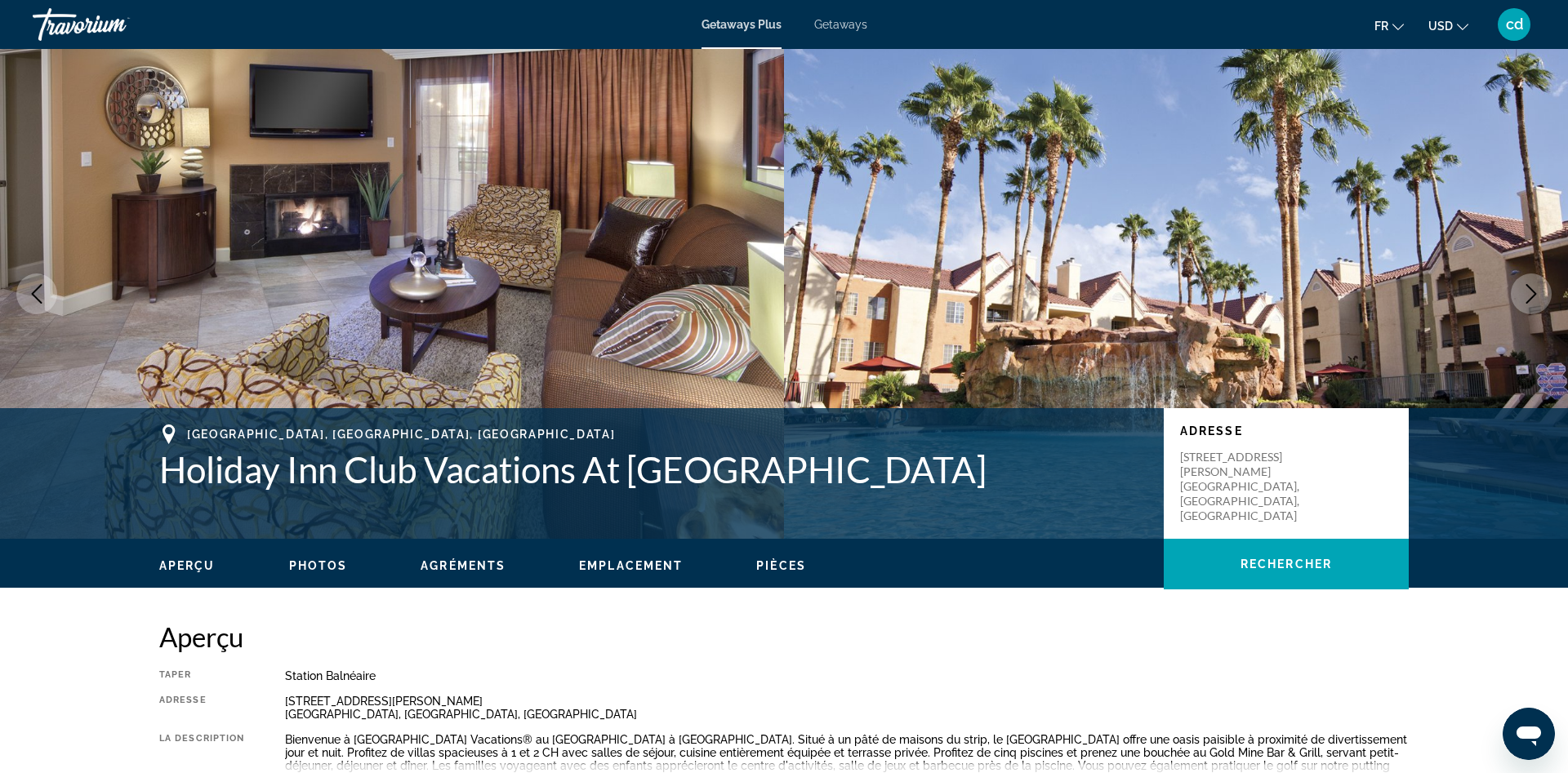
click at [92, 23] on div "Travorium" at bounding box center [114, 24] width 164 height 43
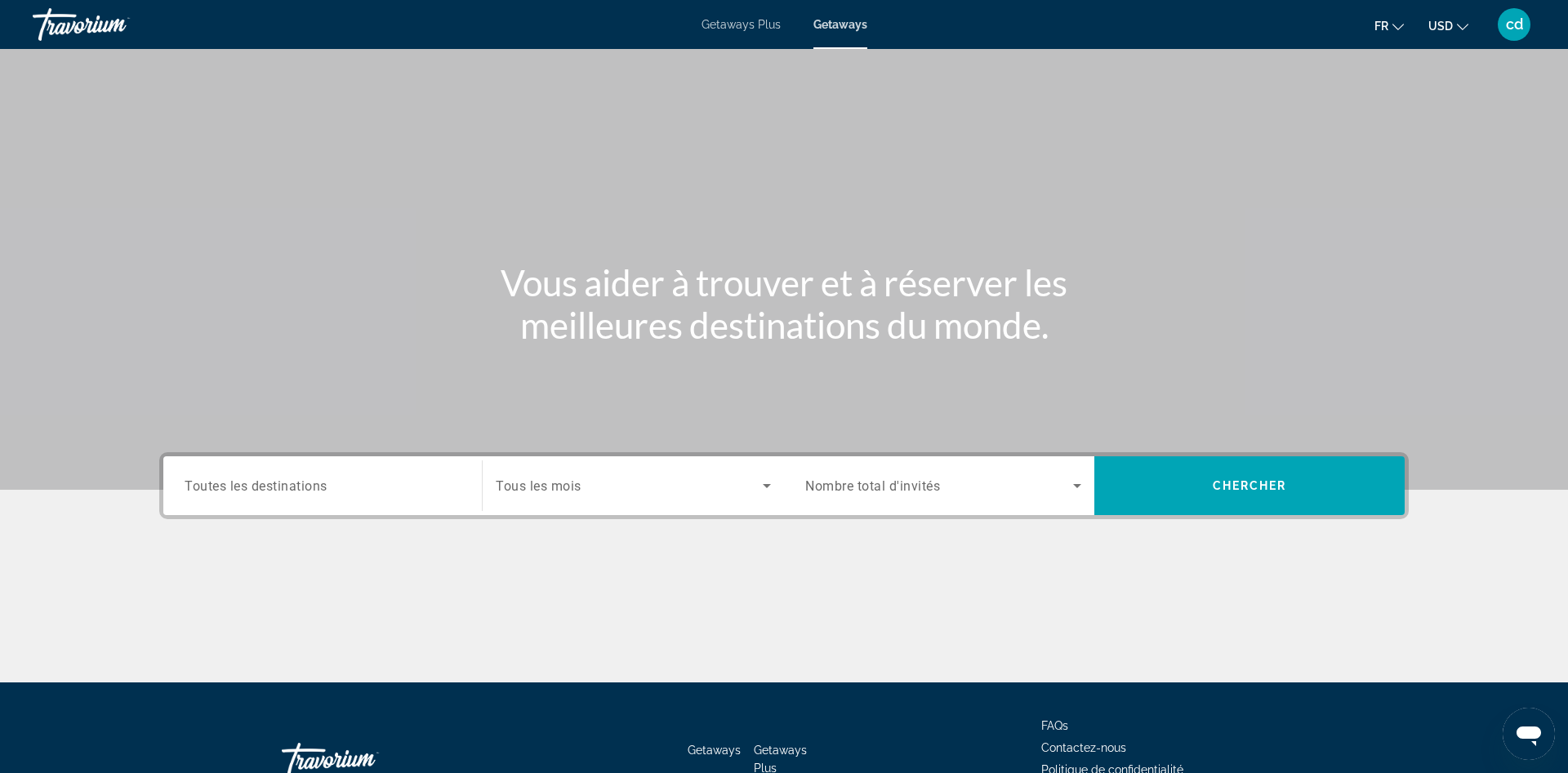
scroll to position [109, 0]
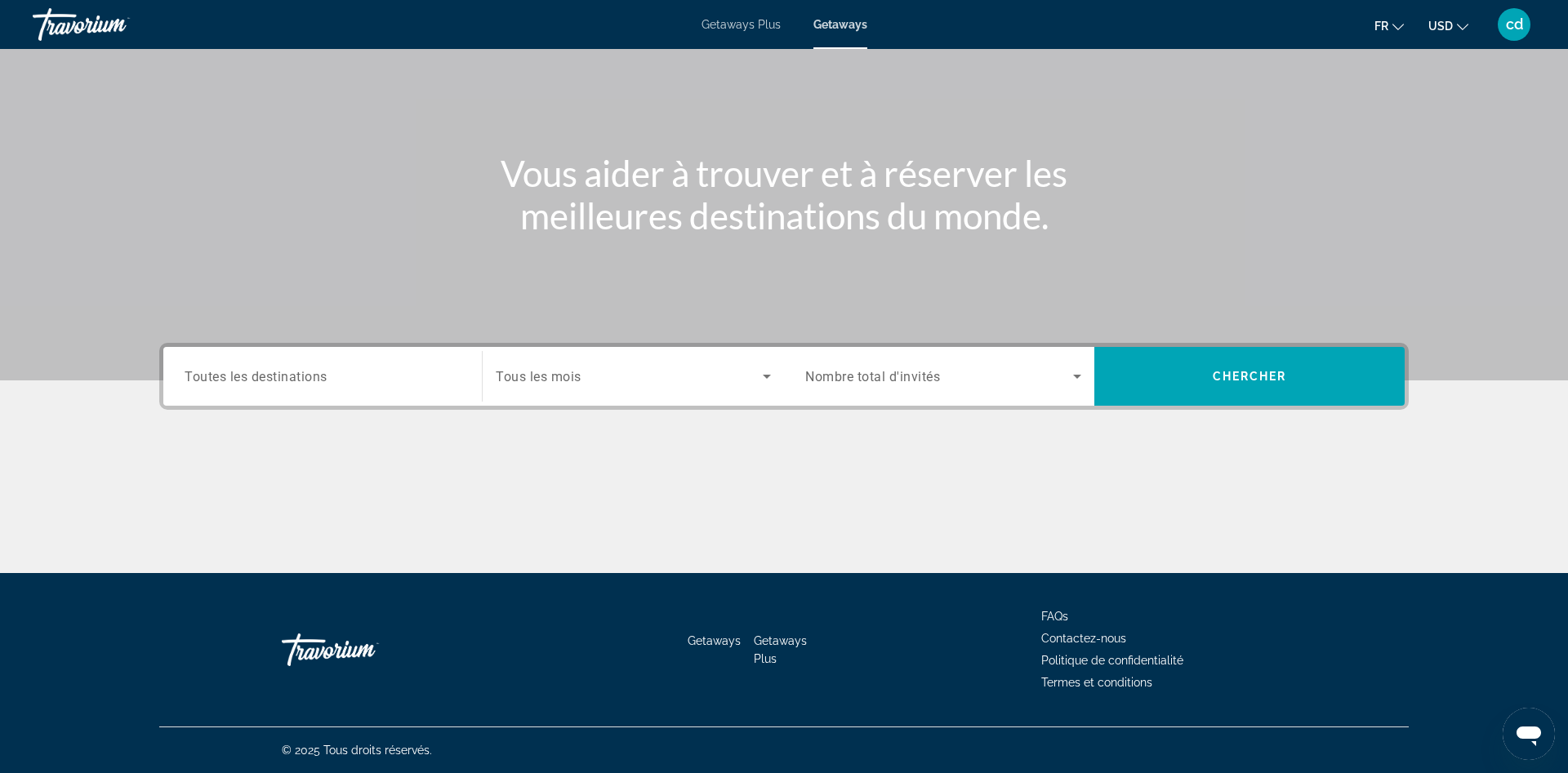
click at [613, 366] on span "Search widget" at bounding box center [629, 376] width 267 height 19
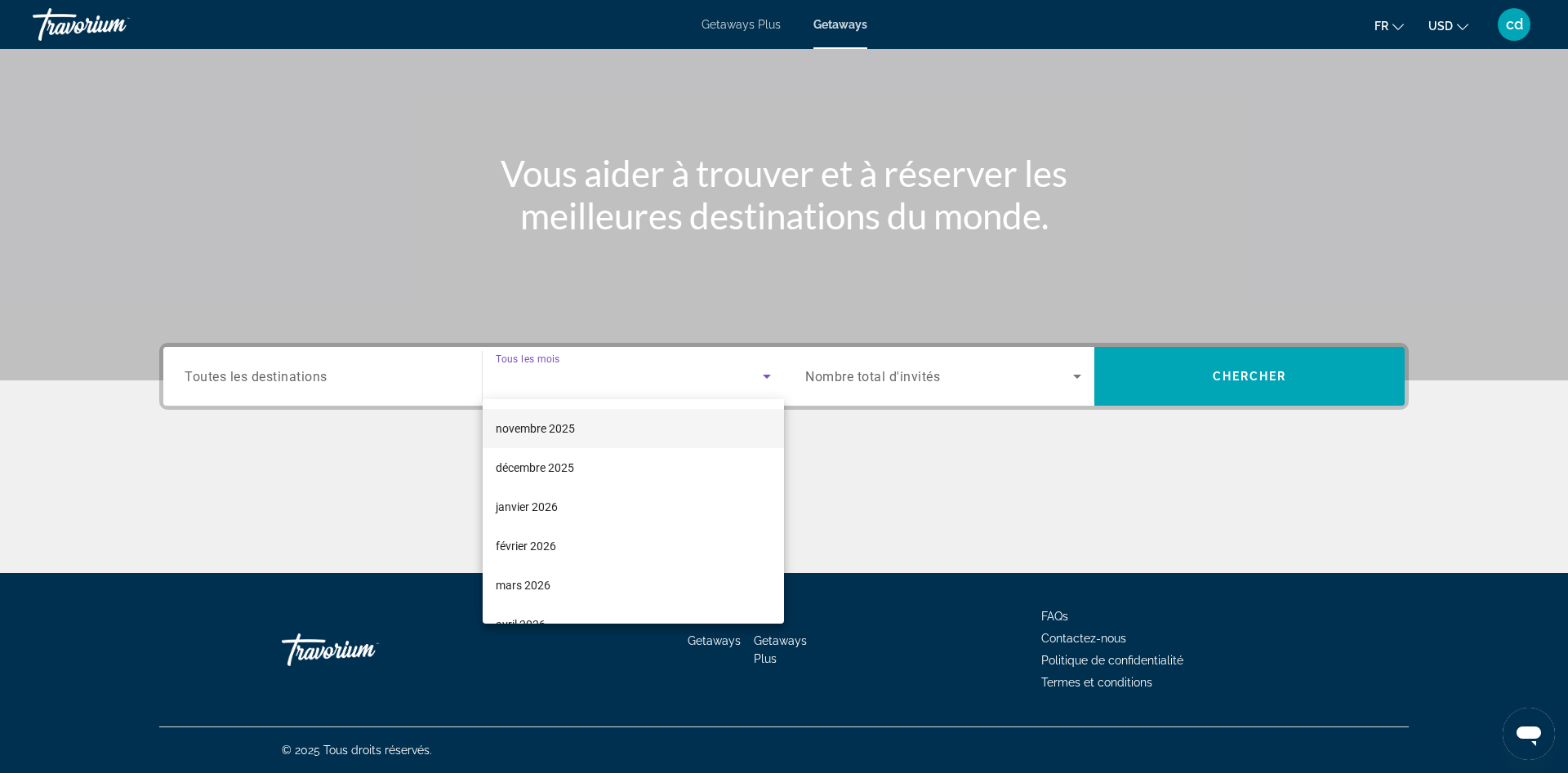
scroll to position [108, 0]
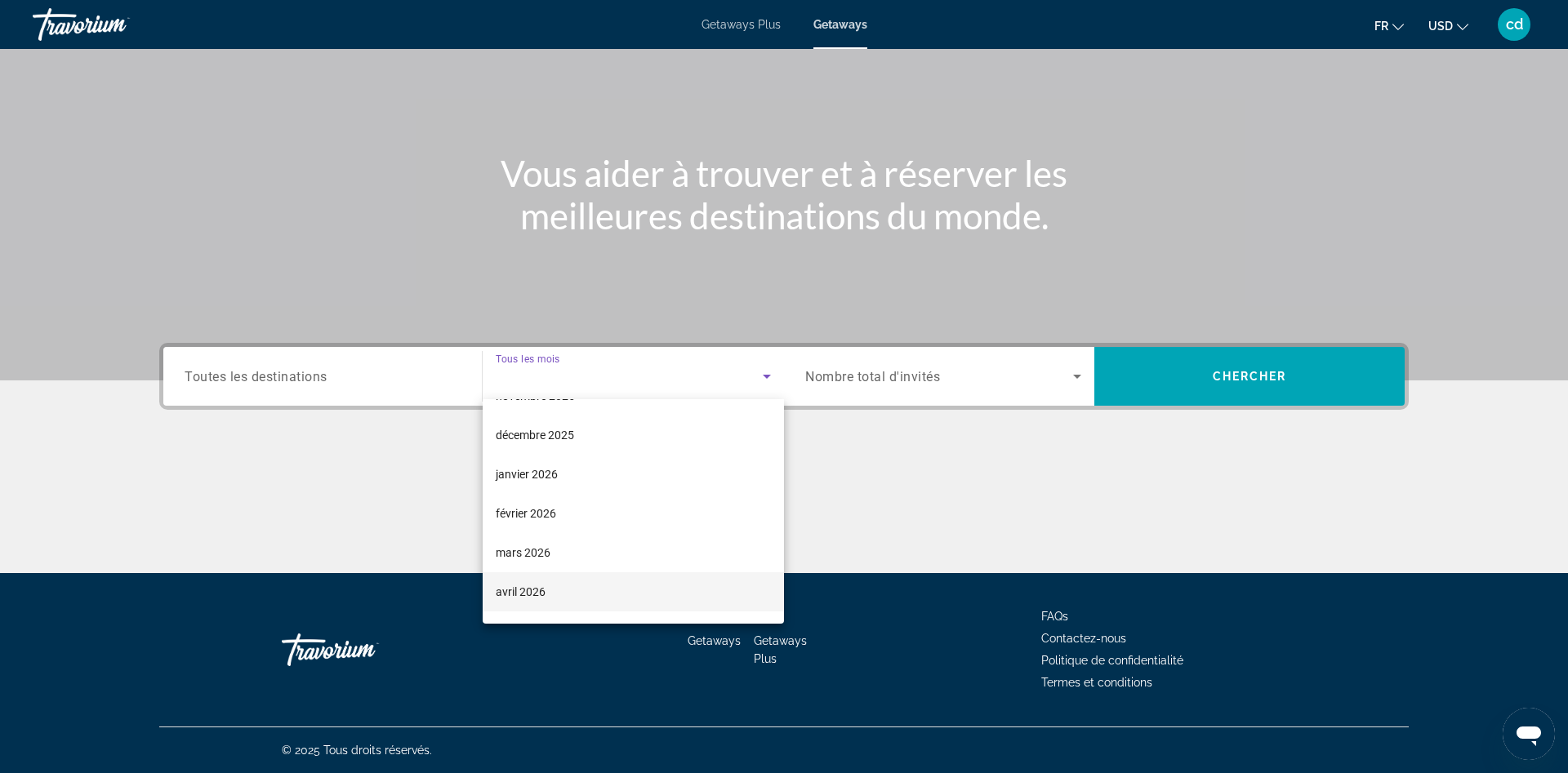
click at [538, 600] on span "avril 2026" at bounding box center [520, 591] width 49 height 19
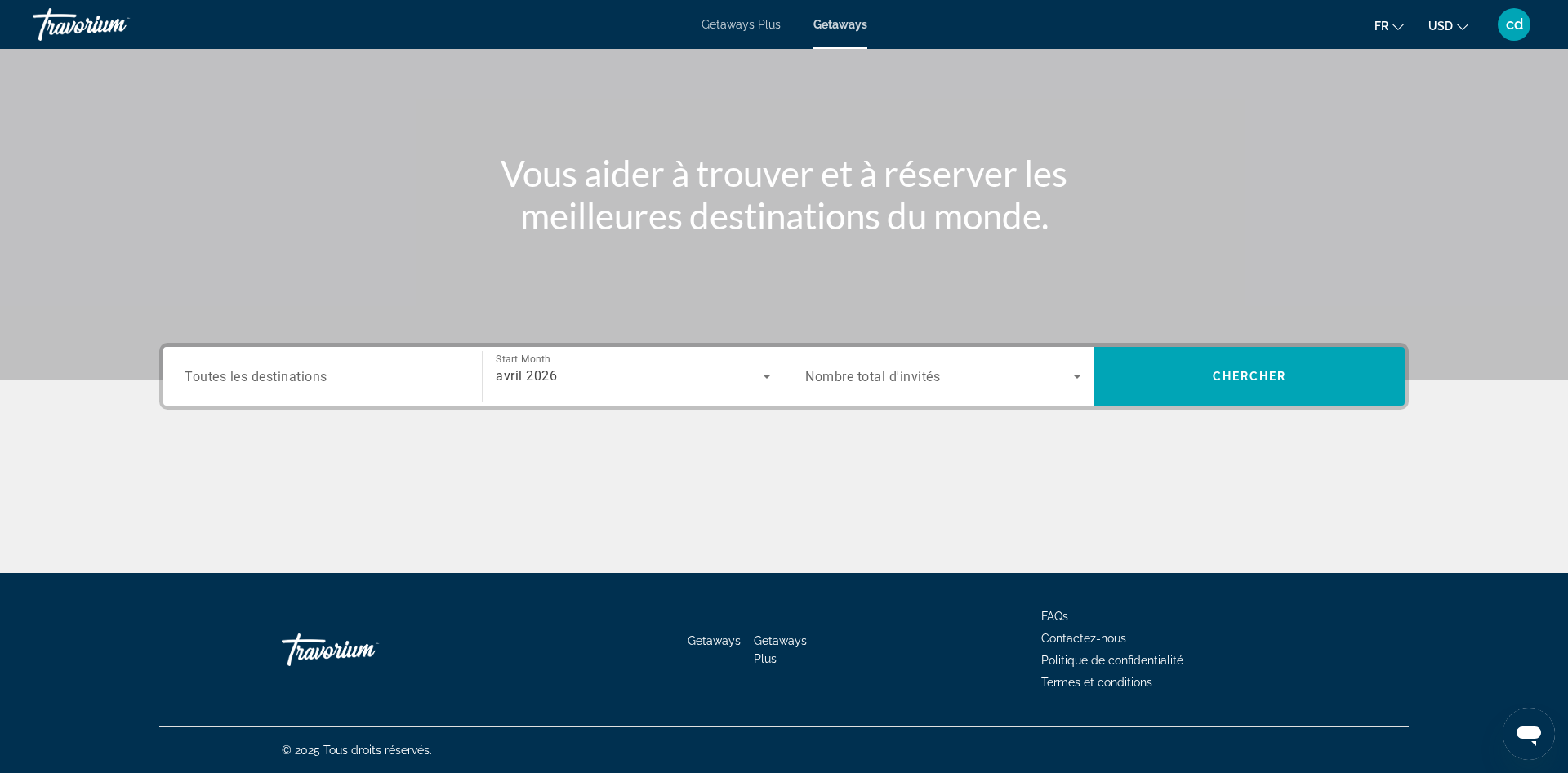
click at [909, 371] on span "Nombre total d'invités" at bounding box center [872, 376] width 135 height 16
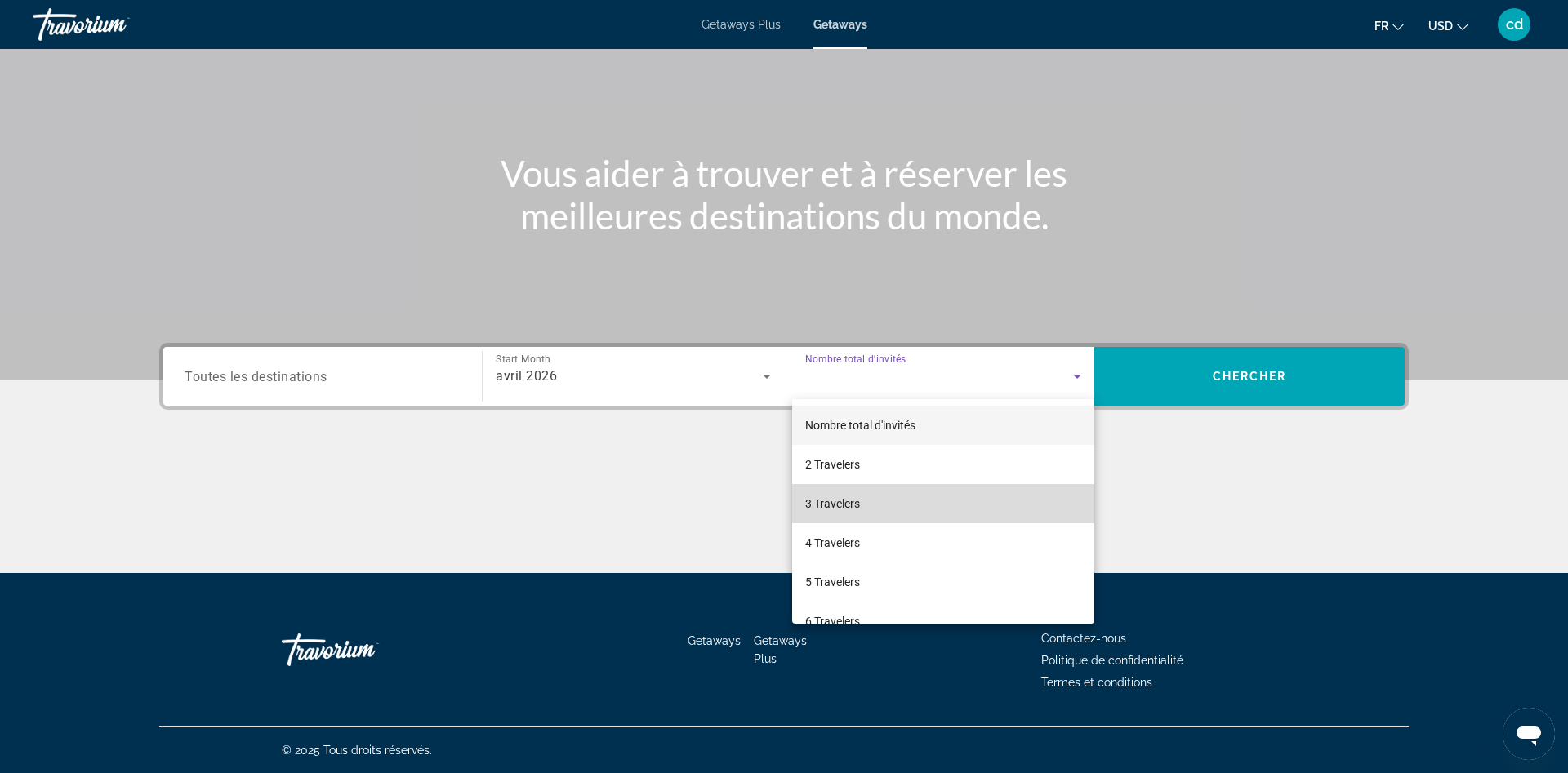
click at [856, 498] on span "3 Travelers" at bounding box center [832, 503] width 55 height 19
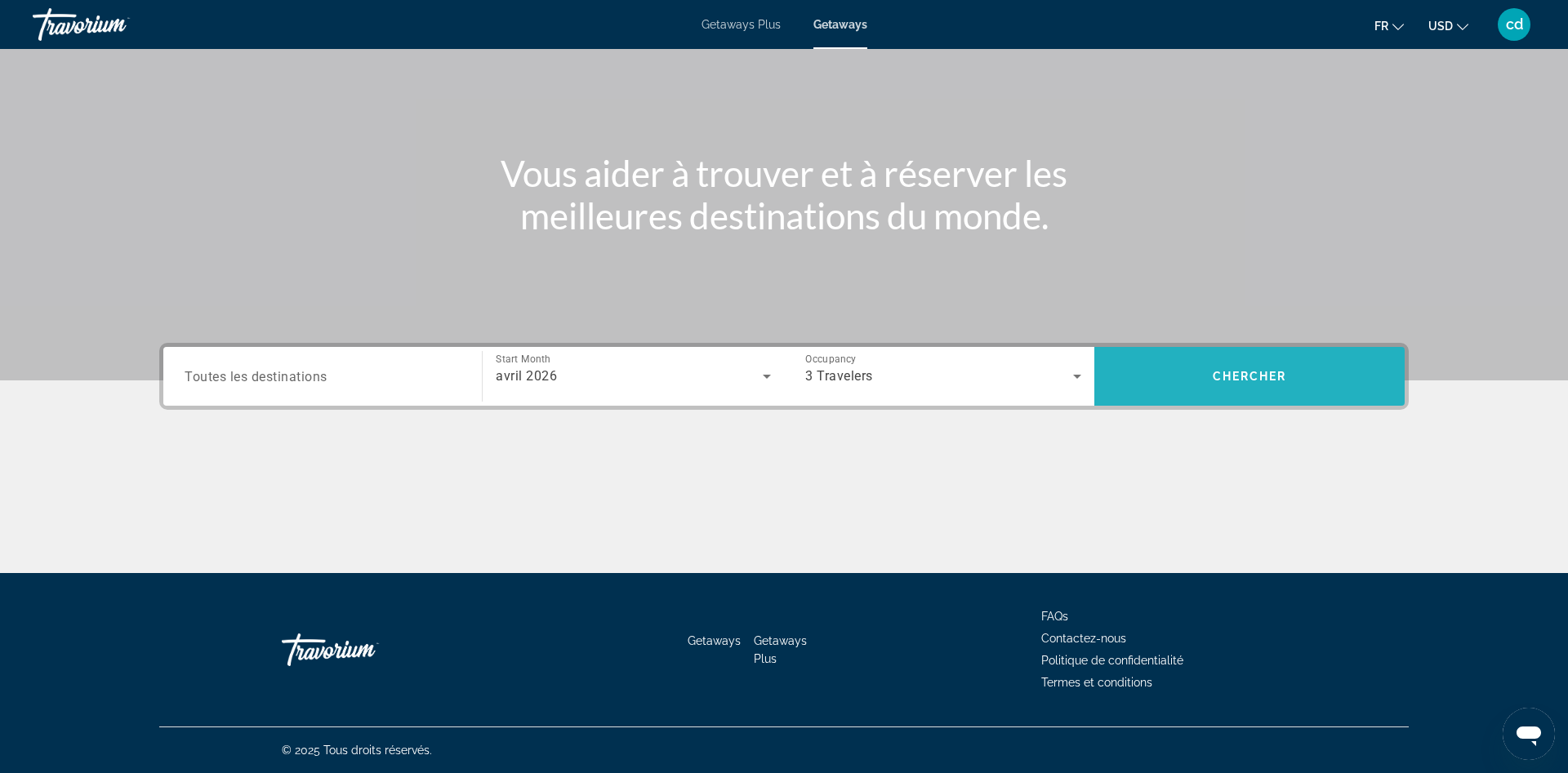
click at [1222, 360] on span "Search" at bounding box center [1249, 376] width 310 height 39
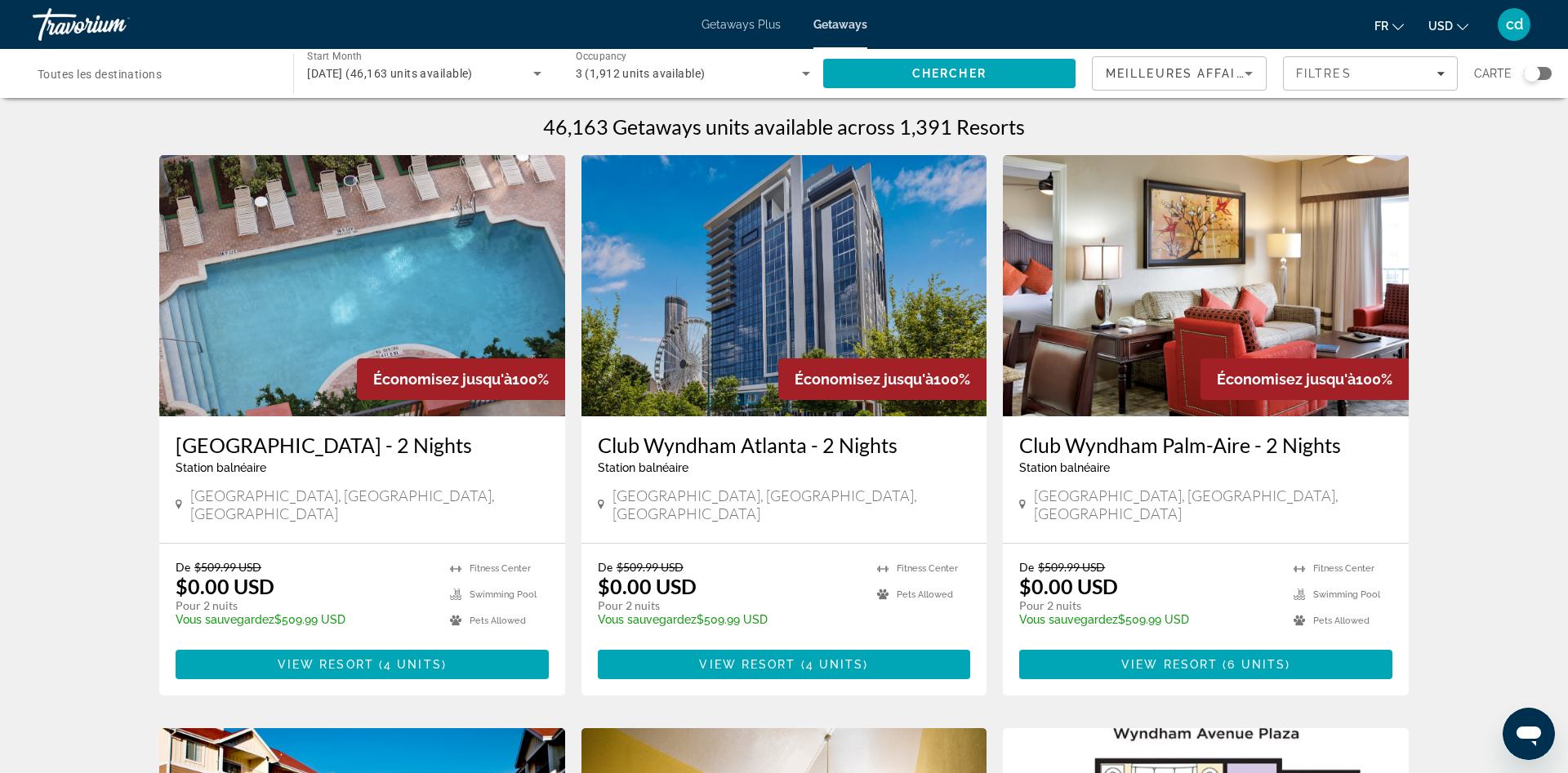
click at [1544, 68] on div "Search widget" at bounding box center [1537, 74] width 28 height 13
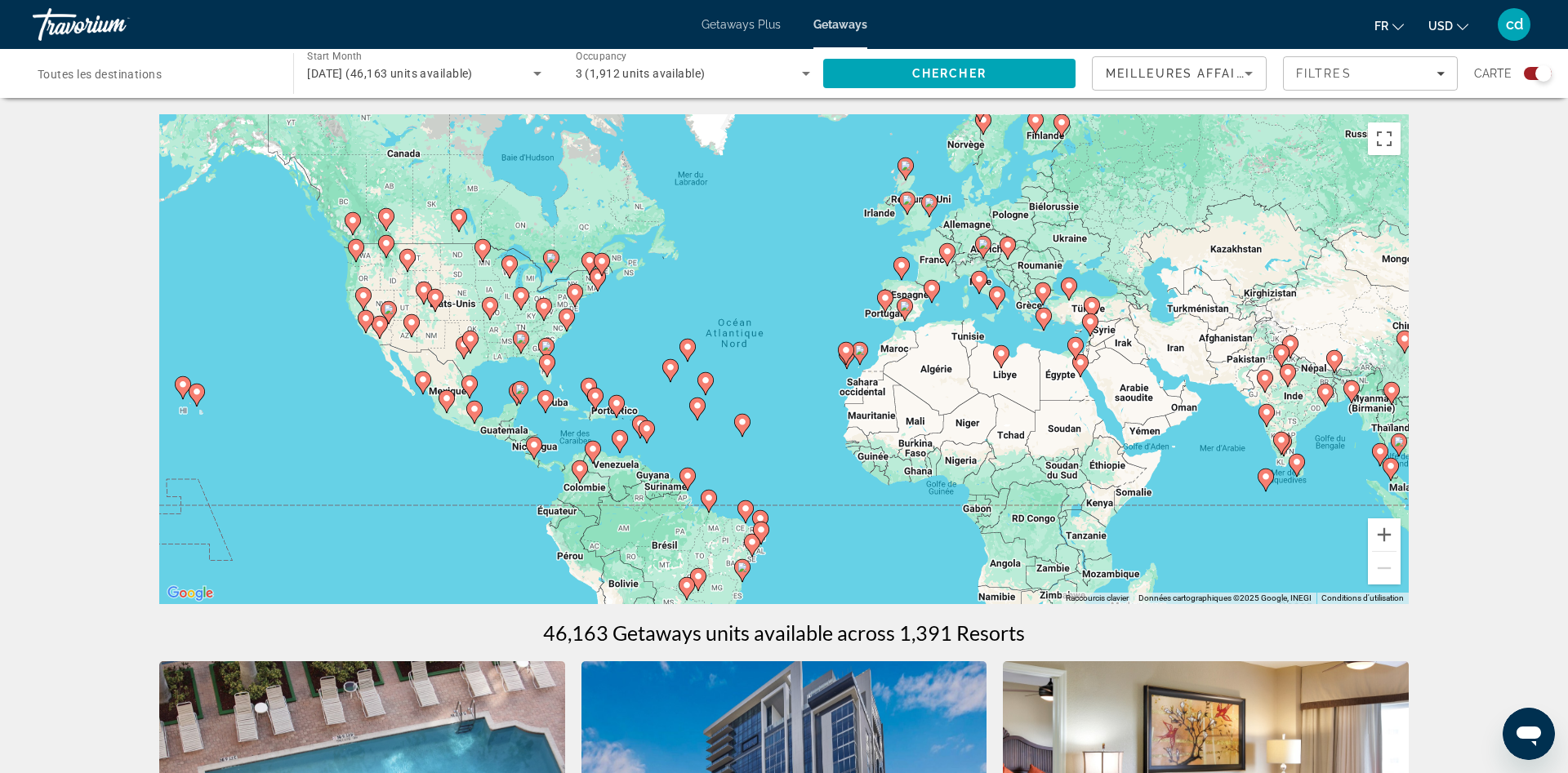
click at [689, 347] on image "Main content" at bounding box center [688, 347] width 10 height 10
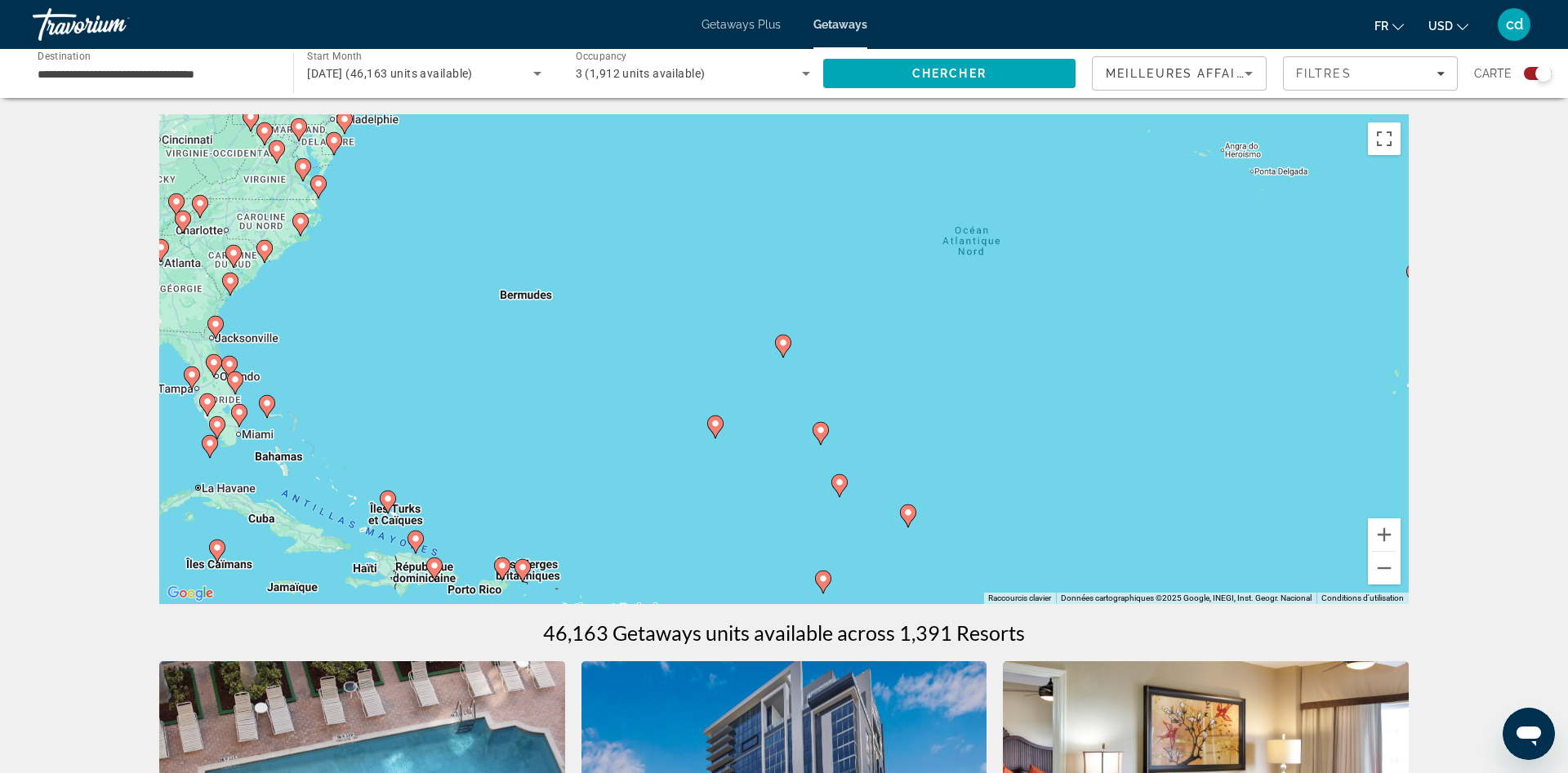
click at [784, 347] on image "Main content" at bounding box center [783, 343] width 10 height 10
type input "**********"
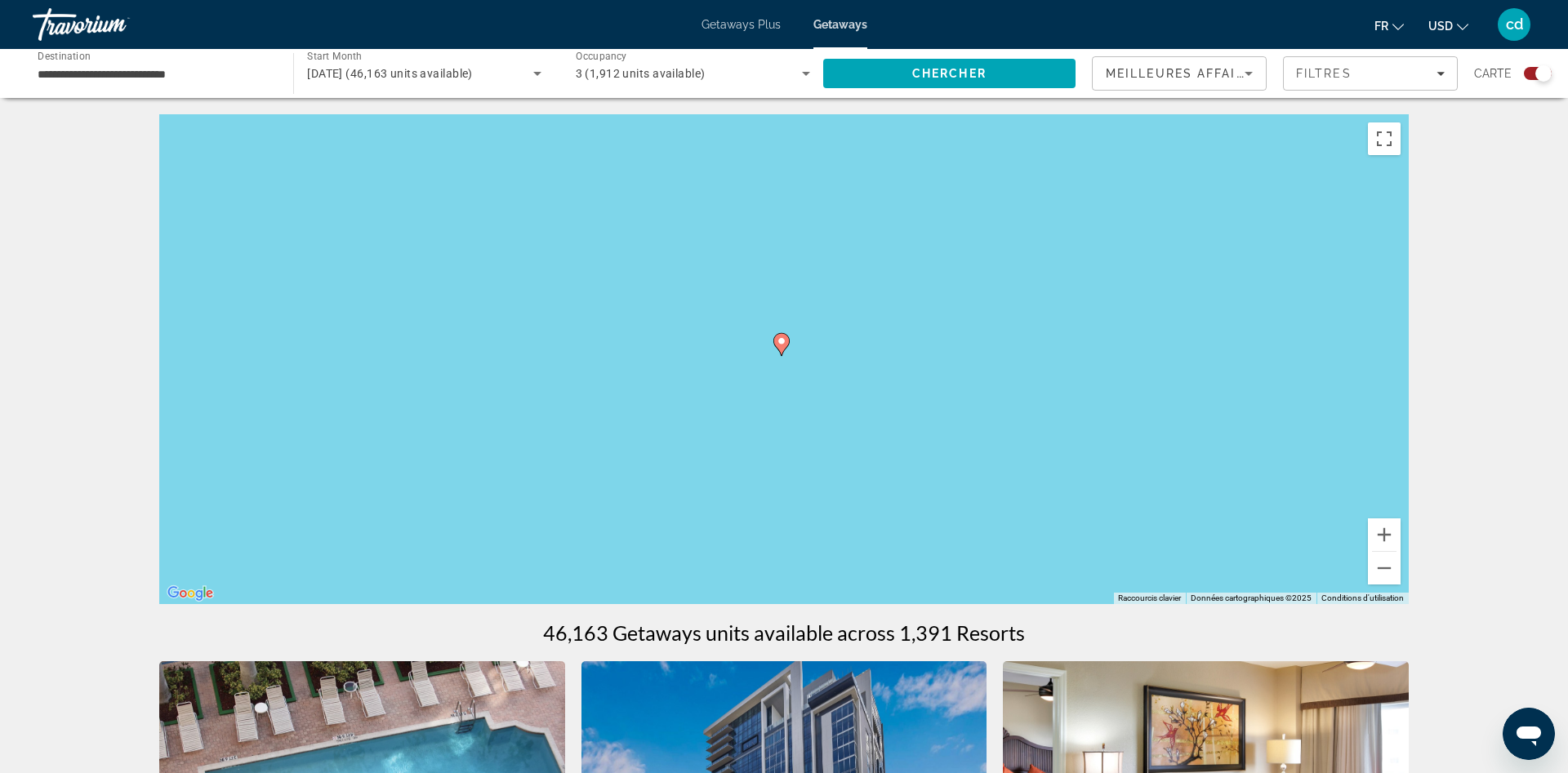
click at [783, 347] on icon "Main content" at bounding box center [781, 344] width 15 height 21
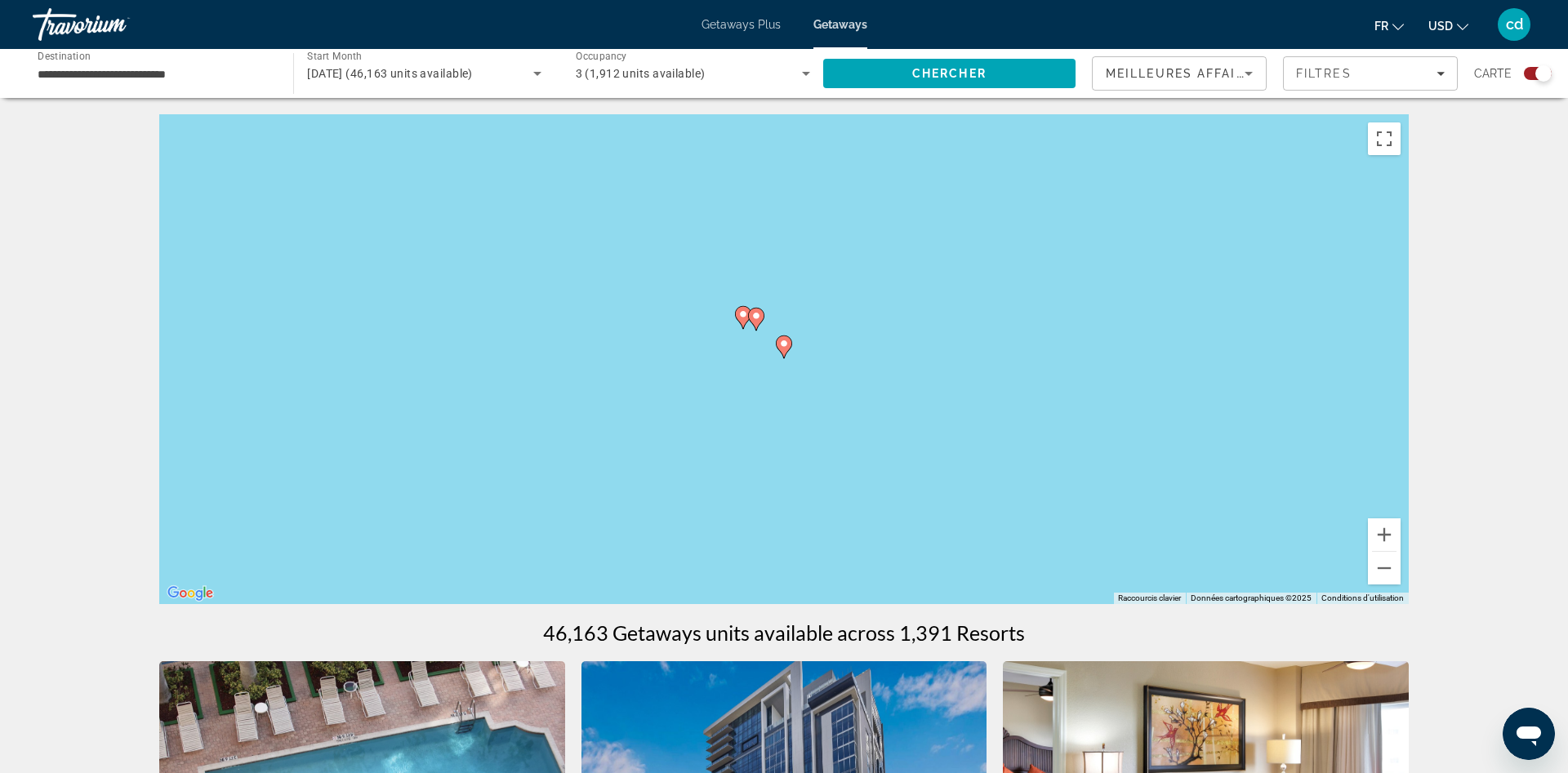
click at [783, 347] on image "Main content" at bounding box center [784, 344] width 10 height 10
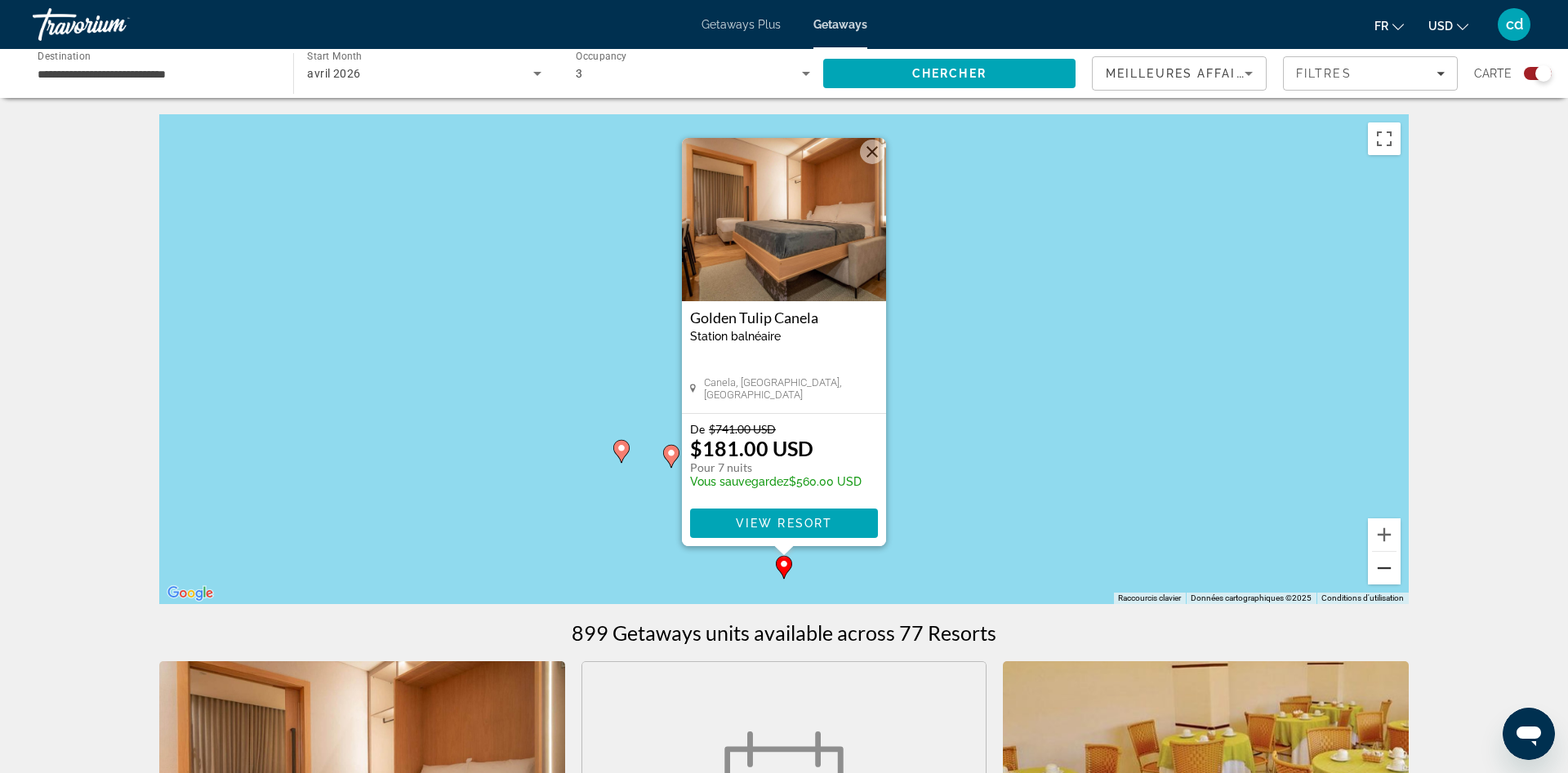
click at [1382, 569] on button "Zoom arrière" at bounding box center [1384, 568] width 33 height 33
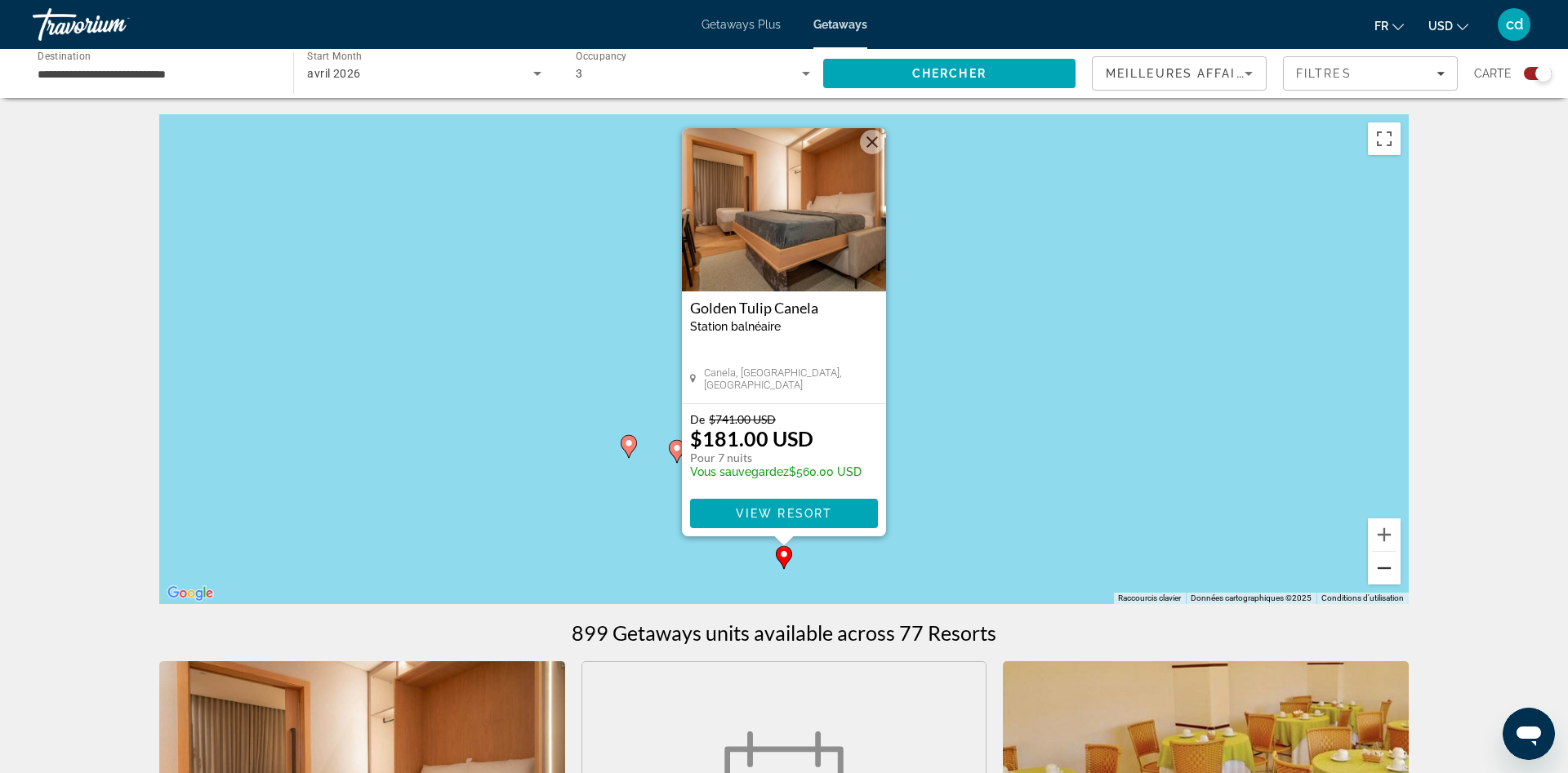
click at [1382, 569] on button "Zoom arrière" at bounding box center [1384, 568] width 33 height 33
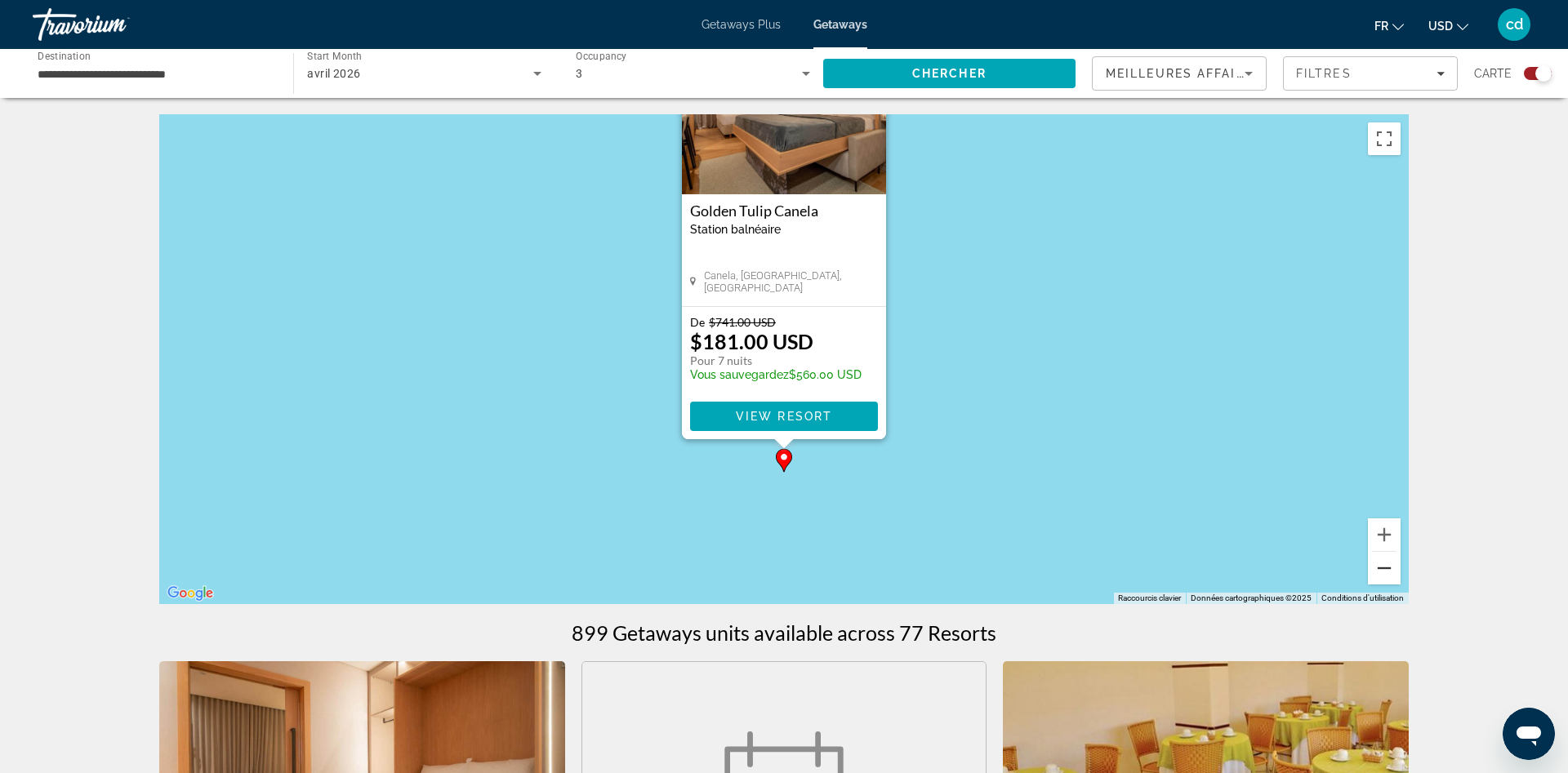
click at [1382, 569] on button "Zoom arrière" at bounding box center [1384, 568] width 33 height 33
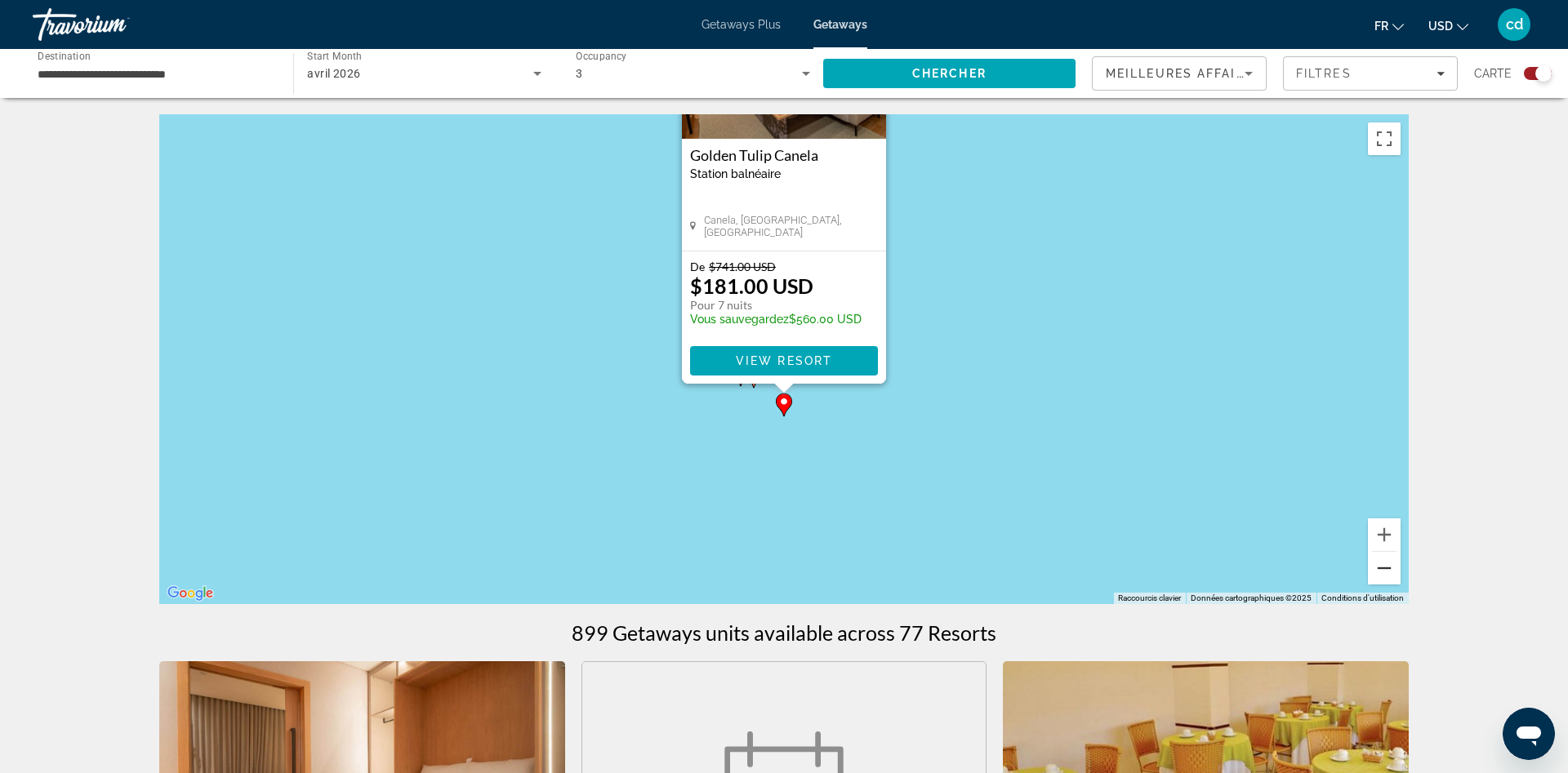
click at [1382, 569] on button "Zoom arrière" at bounding box center [1384, 568] width 33 height 33
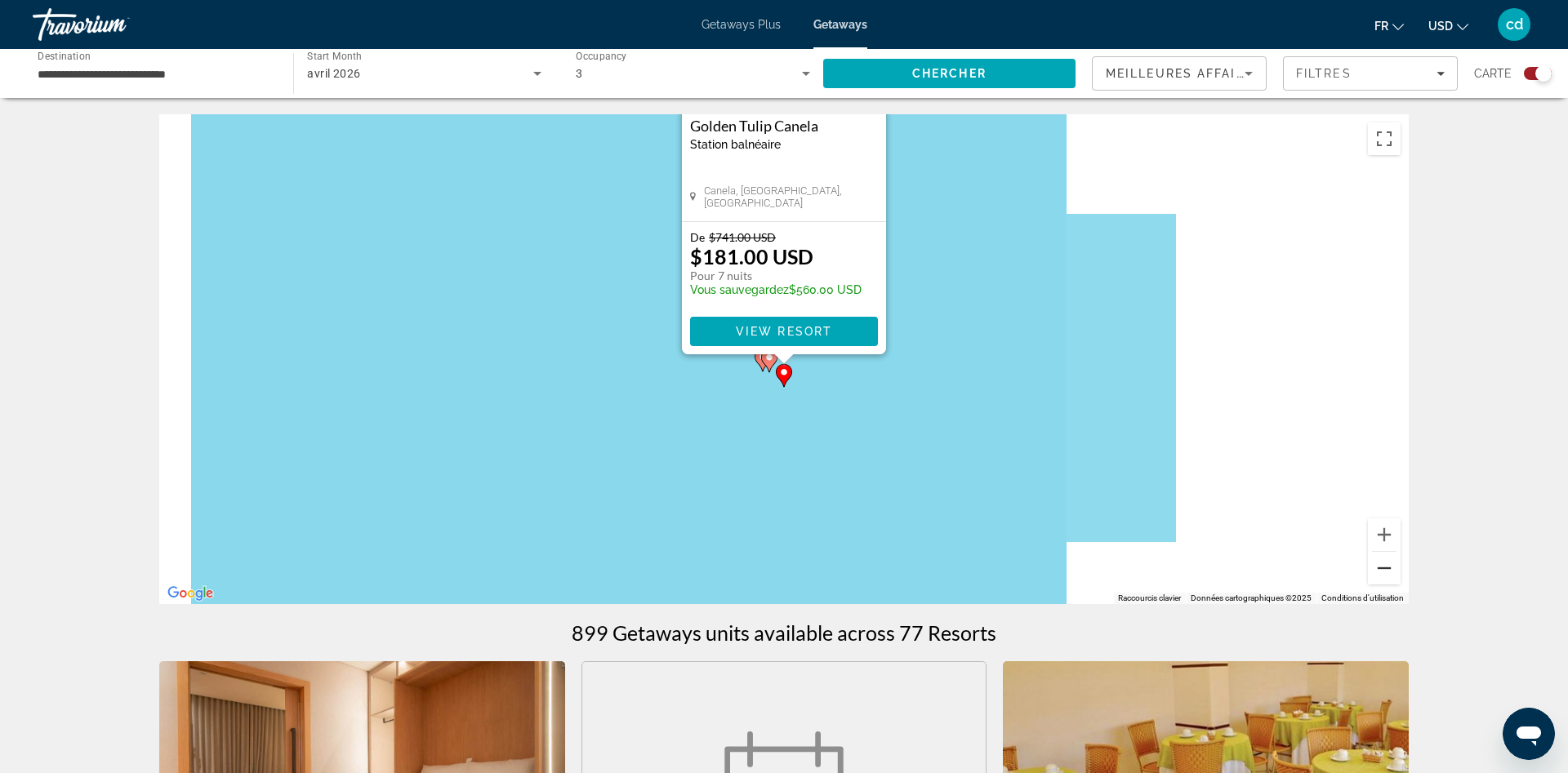
click at [1382, 569] on button "Zoom arrière" at bounding box center [1384, 568] width 33 height 33
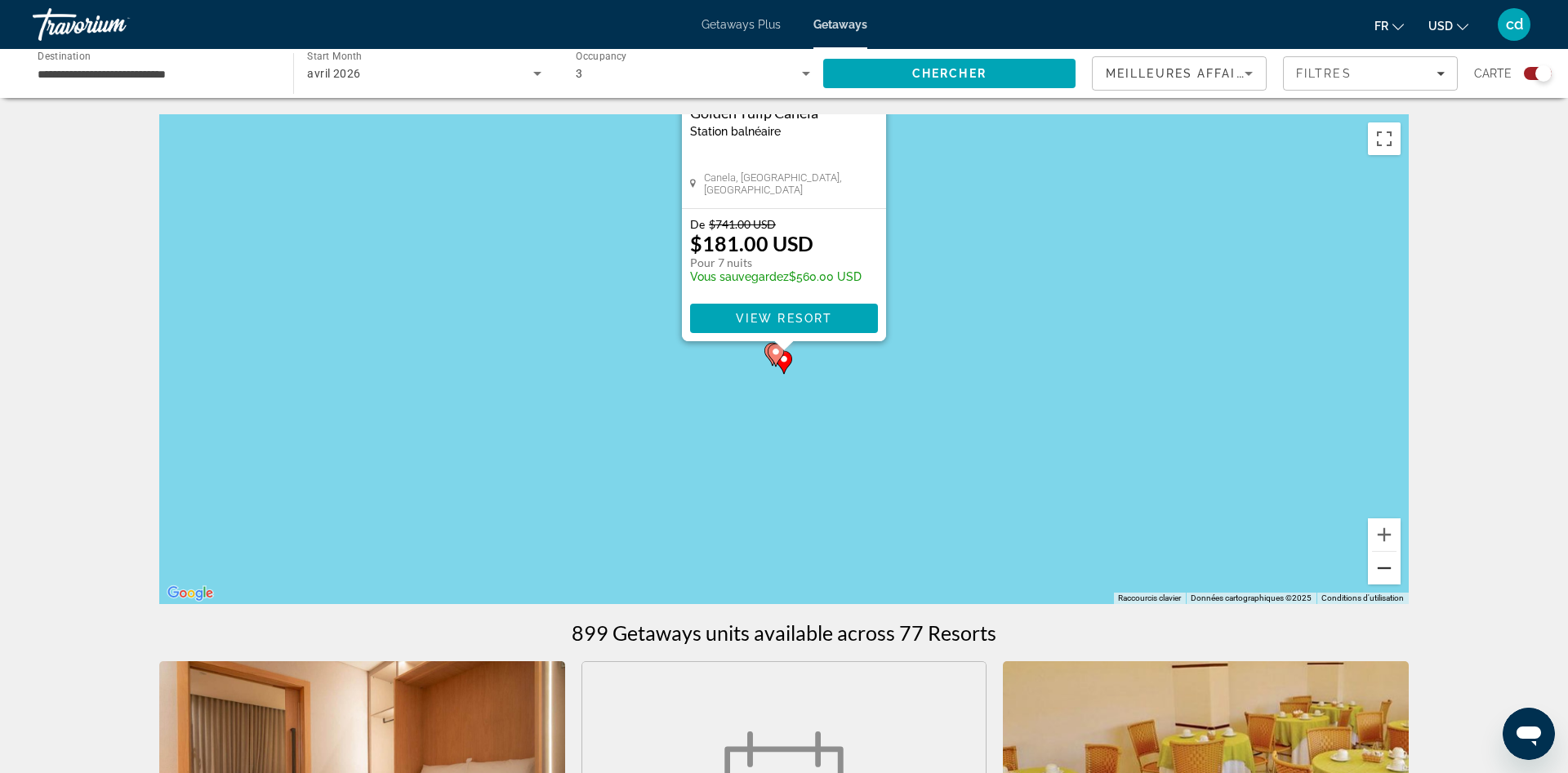
click at [1382, 569] on button "Zoom arrière" at bounding box center [1384, 568] width 33 height 33
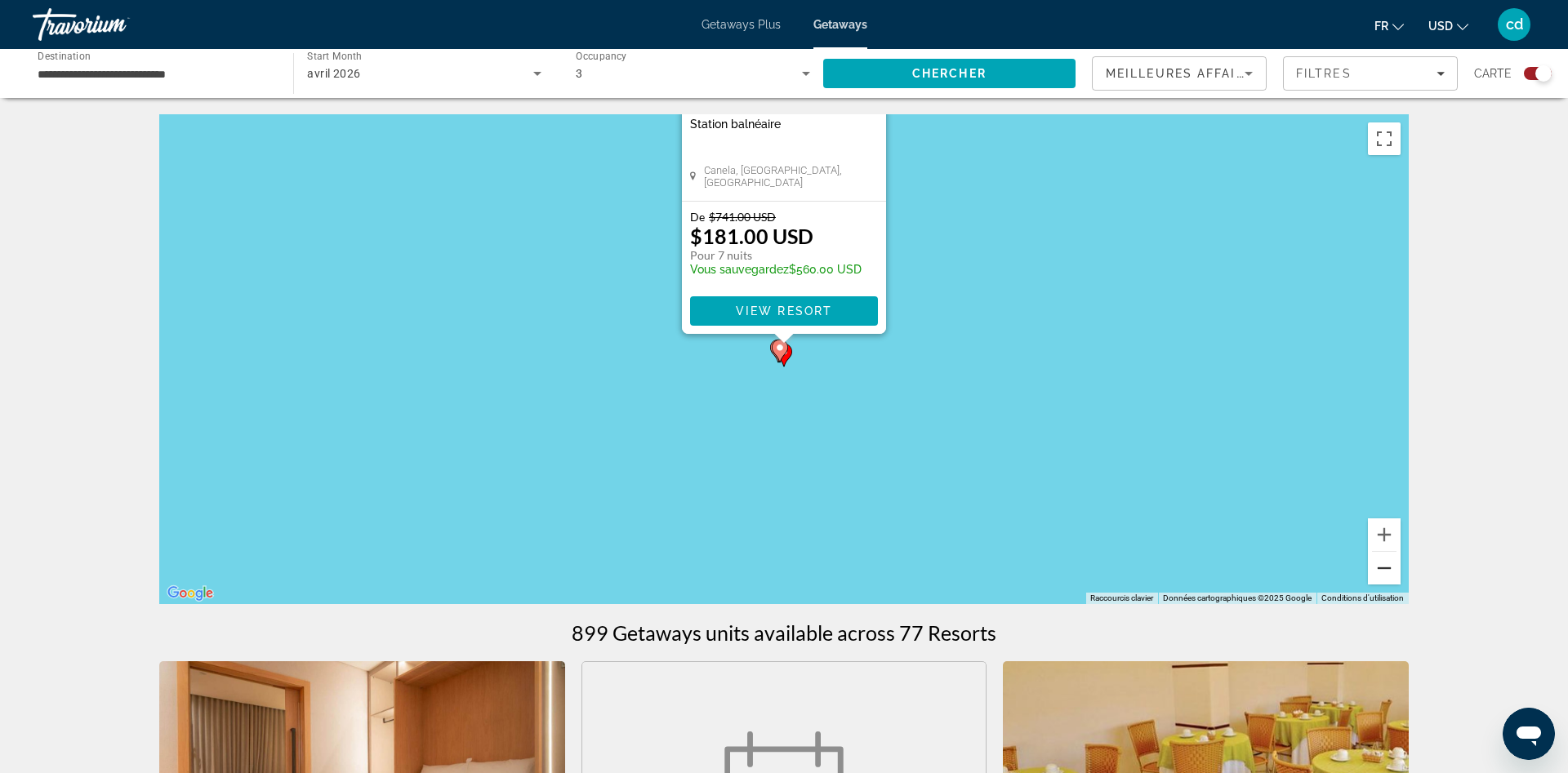
click at [1382, 569] on button "Zoom arrière" at bounding box center [1384, 568] width 33 height 33
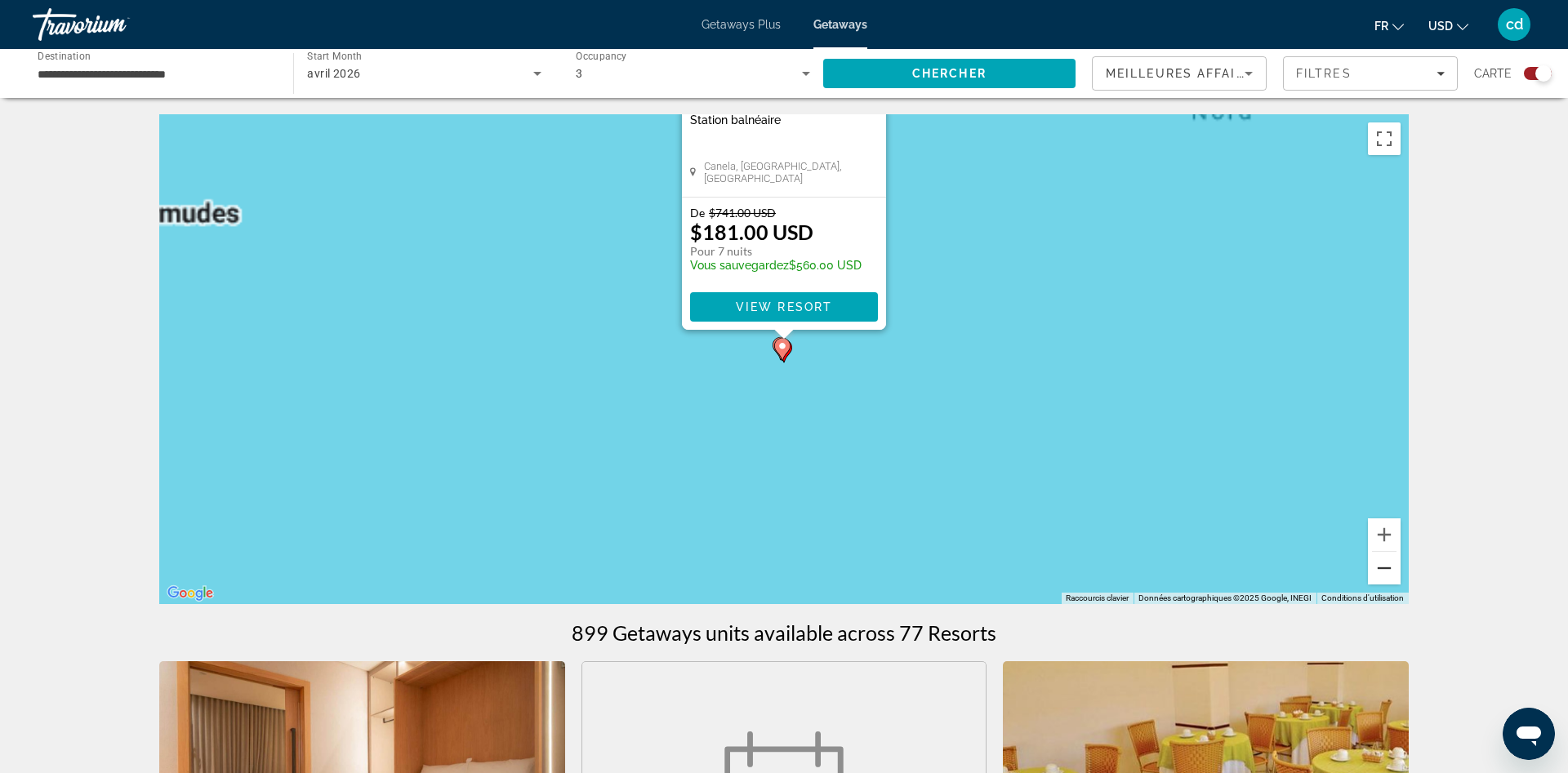
click at [1382, 569] on button "Zoom arrière" at bounding box center [1384, 568] width 33 height 33
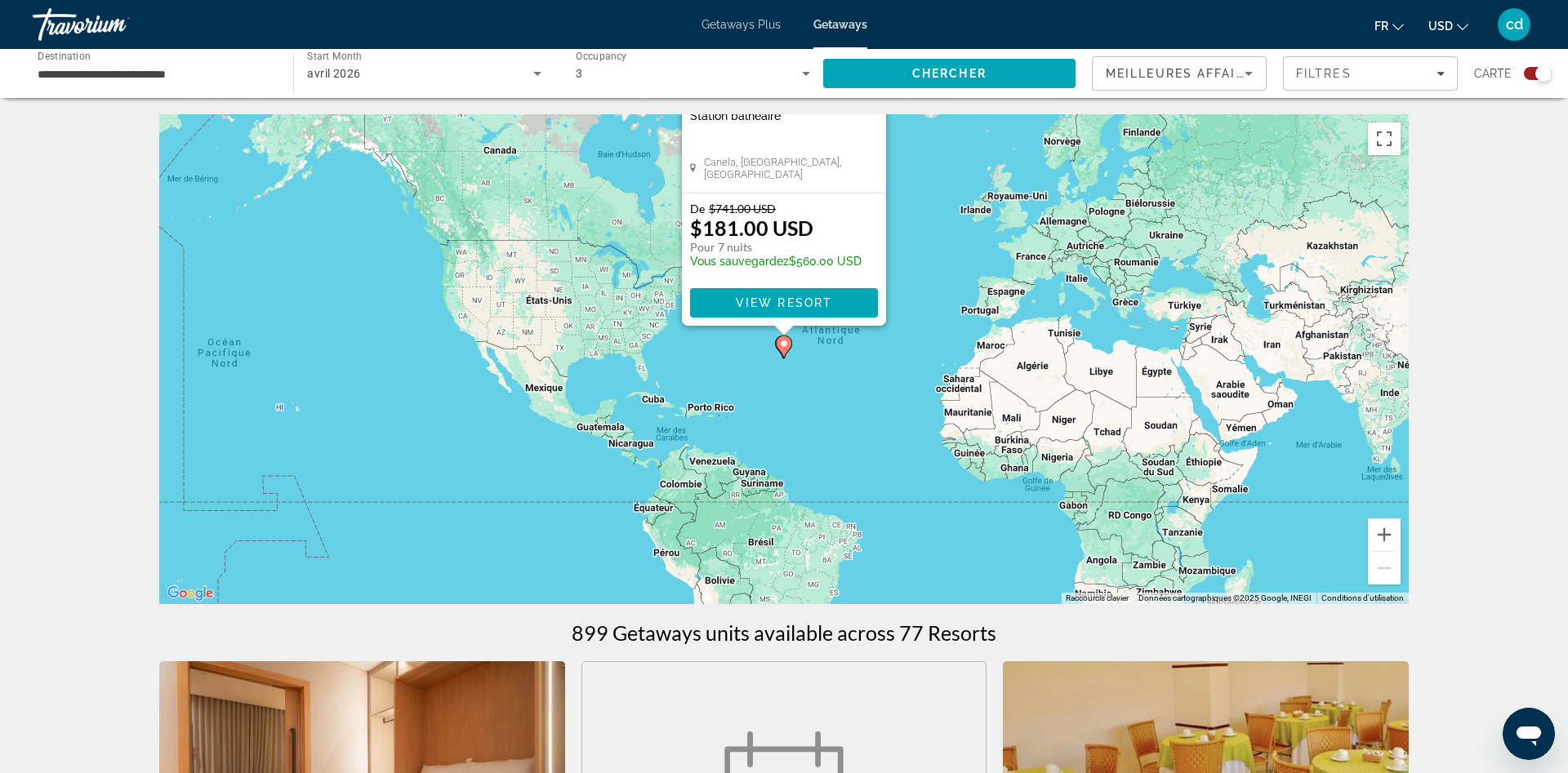
click at [987, 514] on div "Pour naviguer, appuyez sur les touches fléchées. Pour activer le glissement ave…" at bounding box center [784, 359] width 1249 height 490
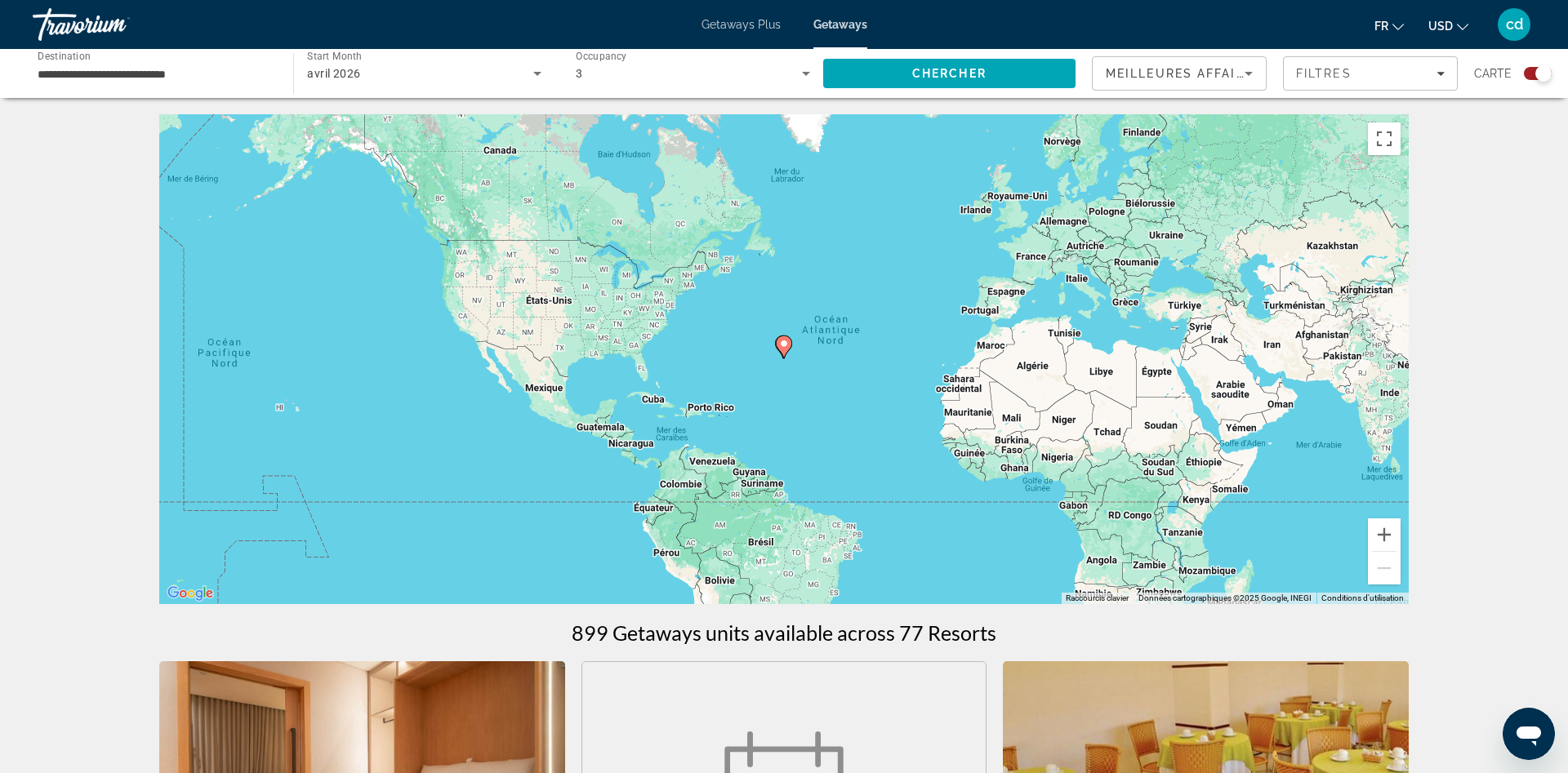
click at [267, 75] on input "**********" at bounding box center [154, 74] width 234 height 19
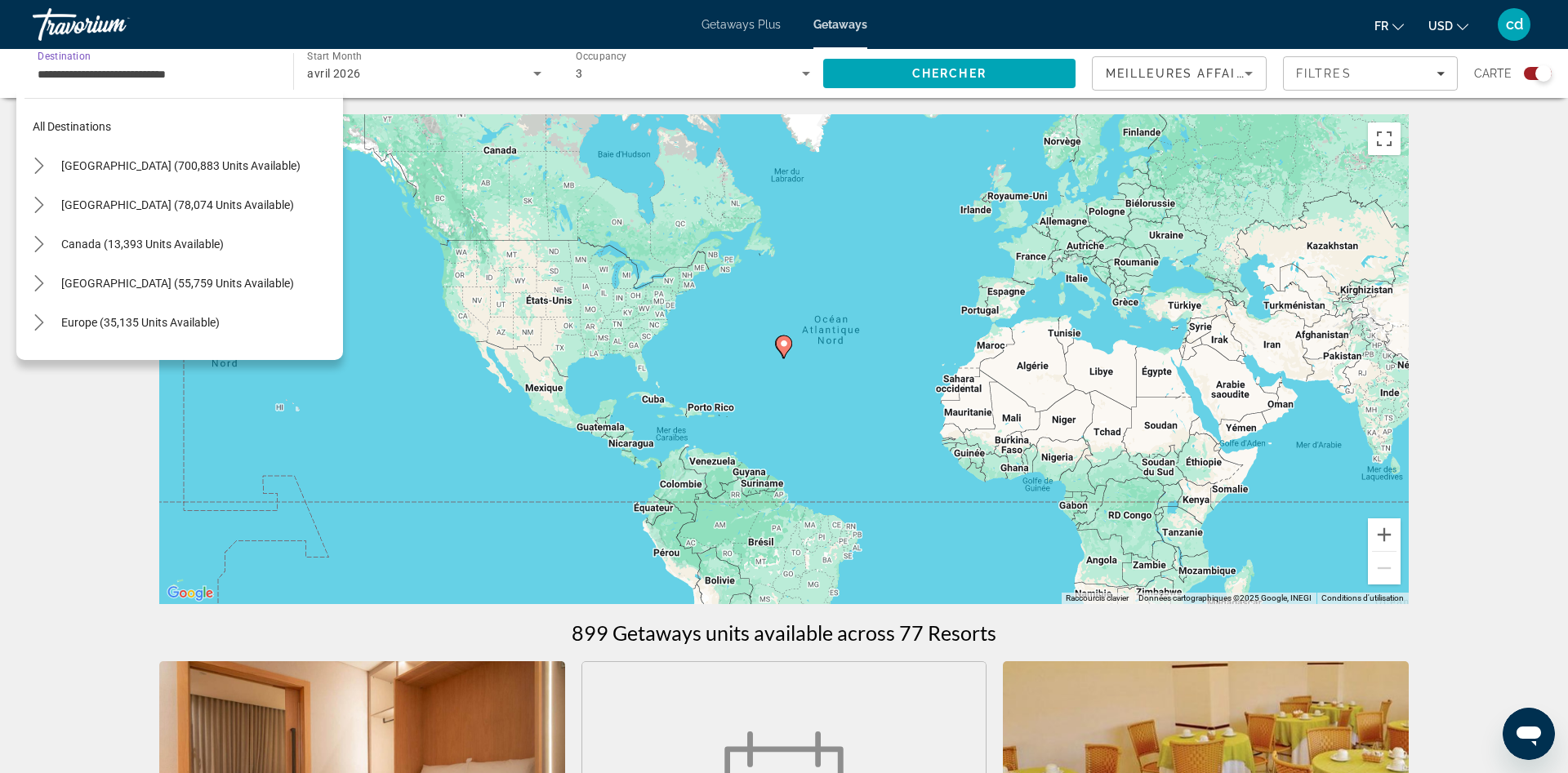
scroll to position [332, 0]
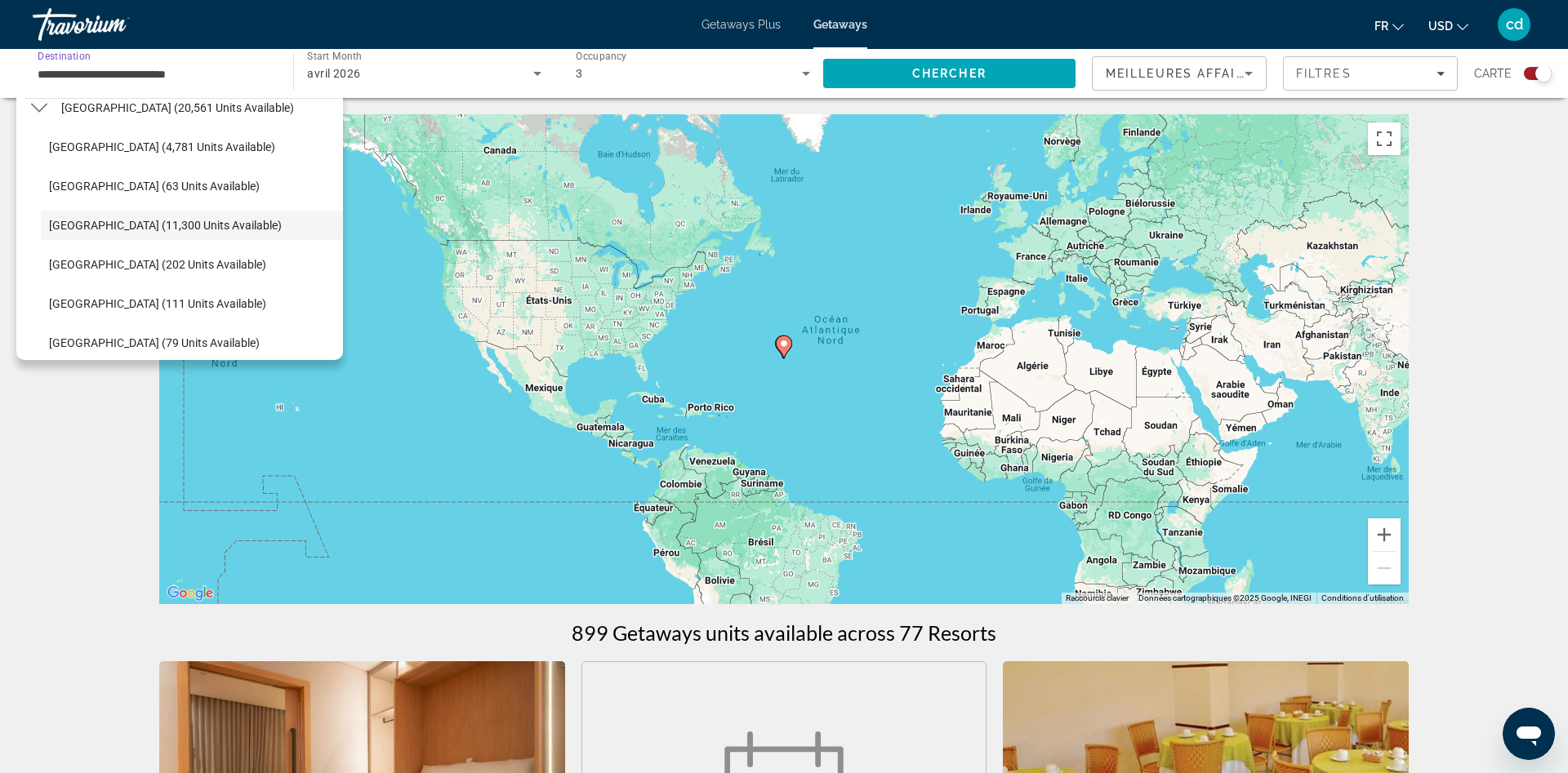
drag, startPoint x: 265, startPoint y: 75, endPoint x: 0, endPoint y: 74, distance: 265.0
click at [38, 74] on input "**********" at bounding box center [154, 74] width 234 height 19
click at [1023, 71] on span "Search" at bounding box center [949, 73] width 252 height 39
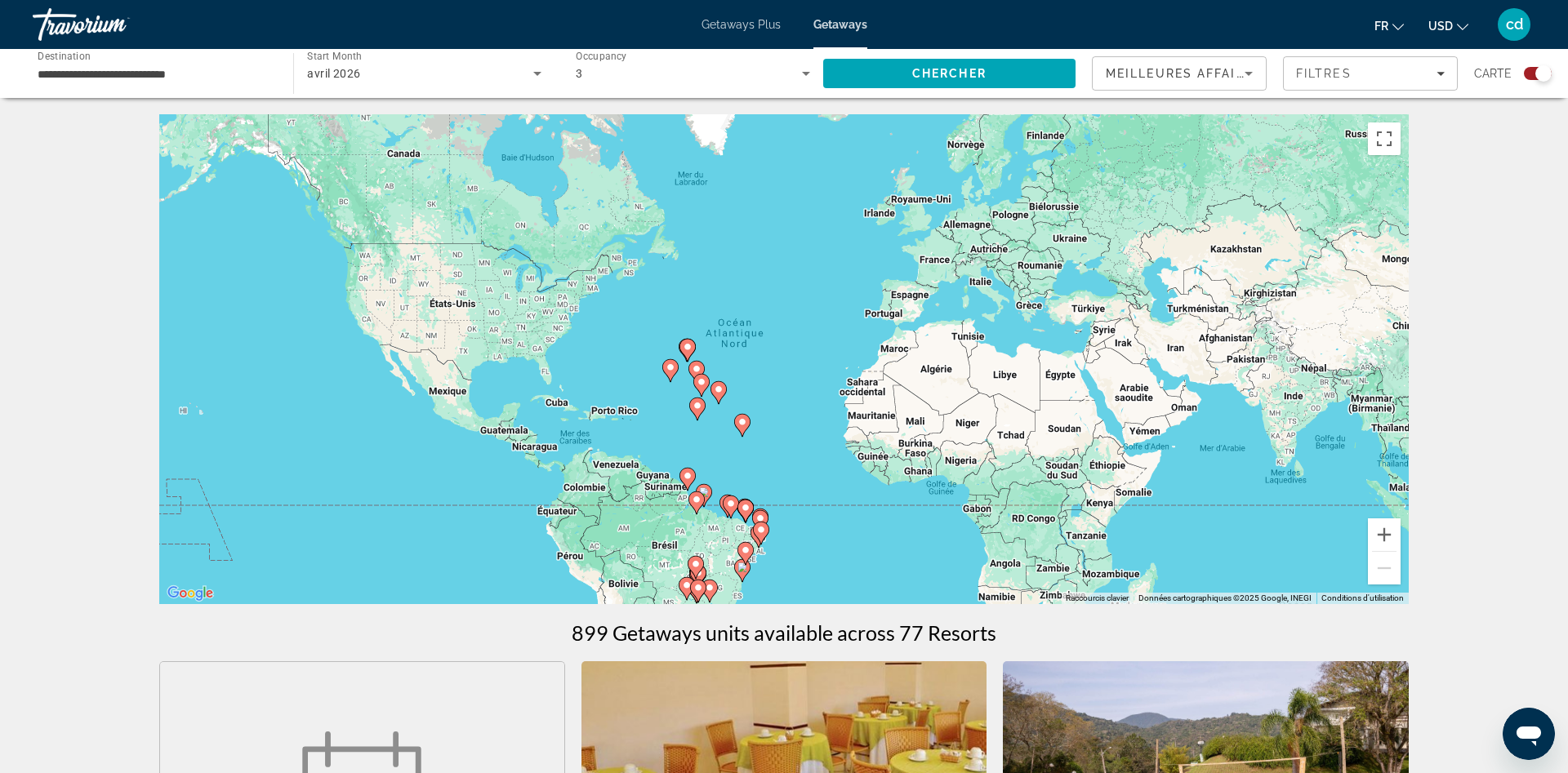
click at [175, 62] on div "**********" at bounding box center [154, 74] width 234 height 47
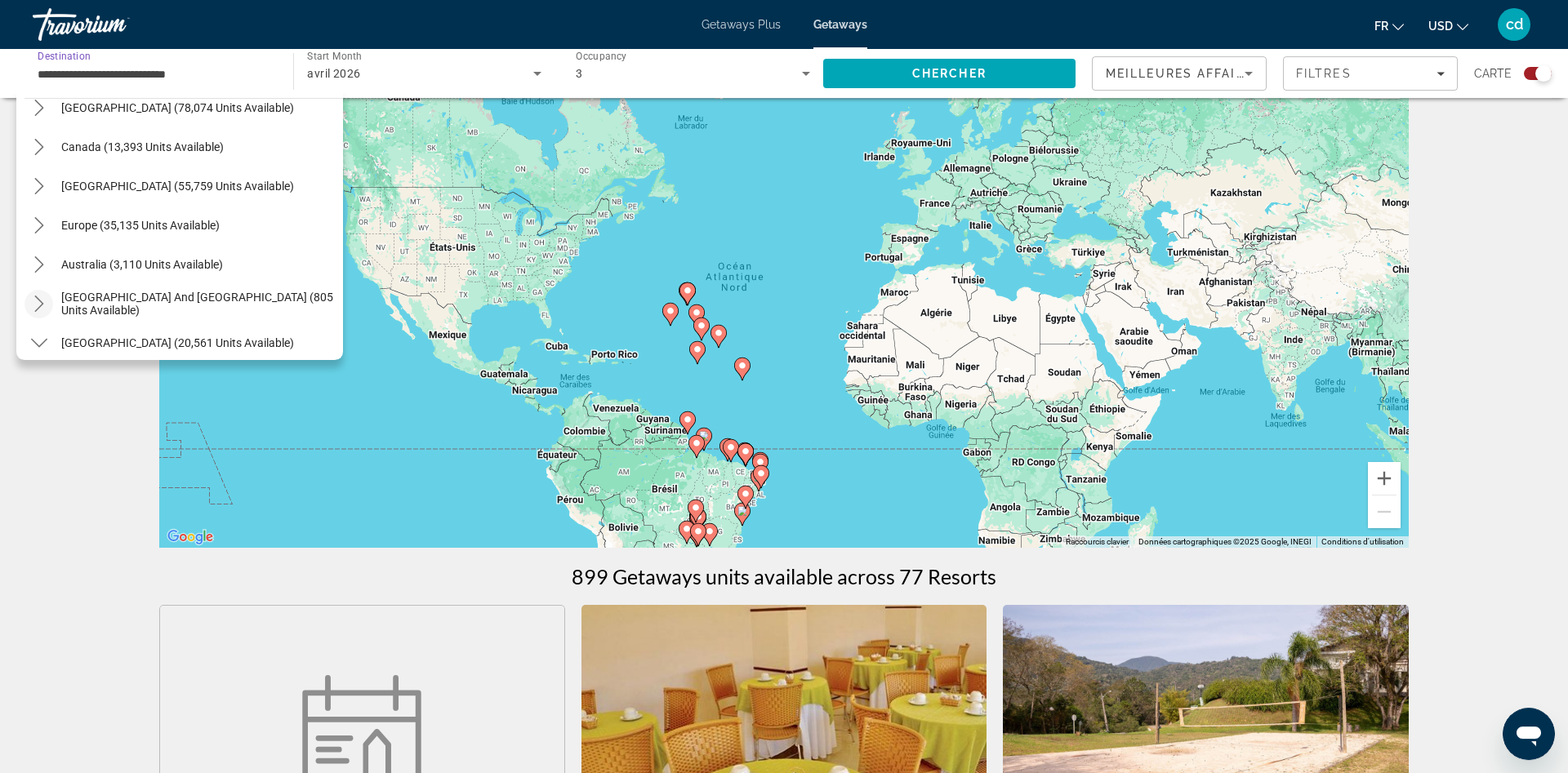
scroll to position [83, 0]
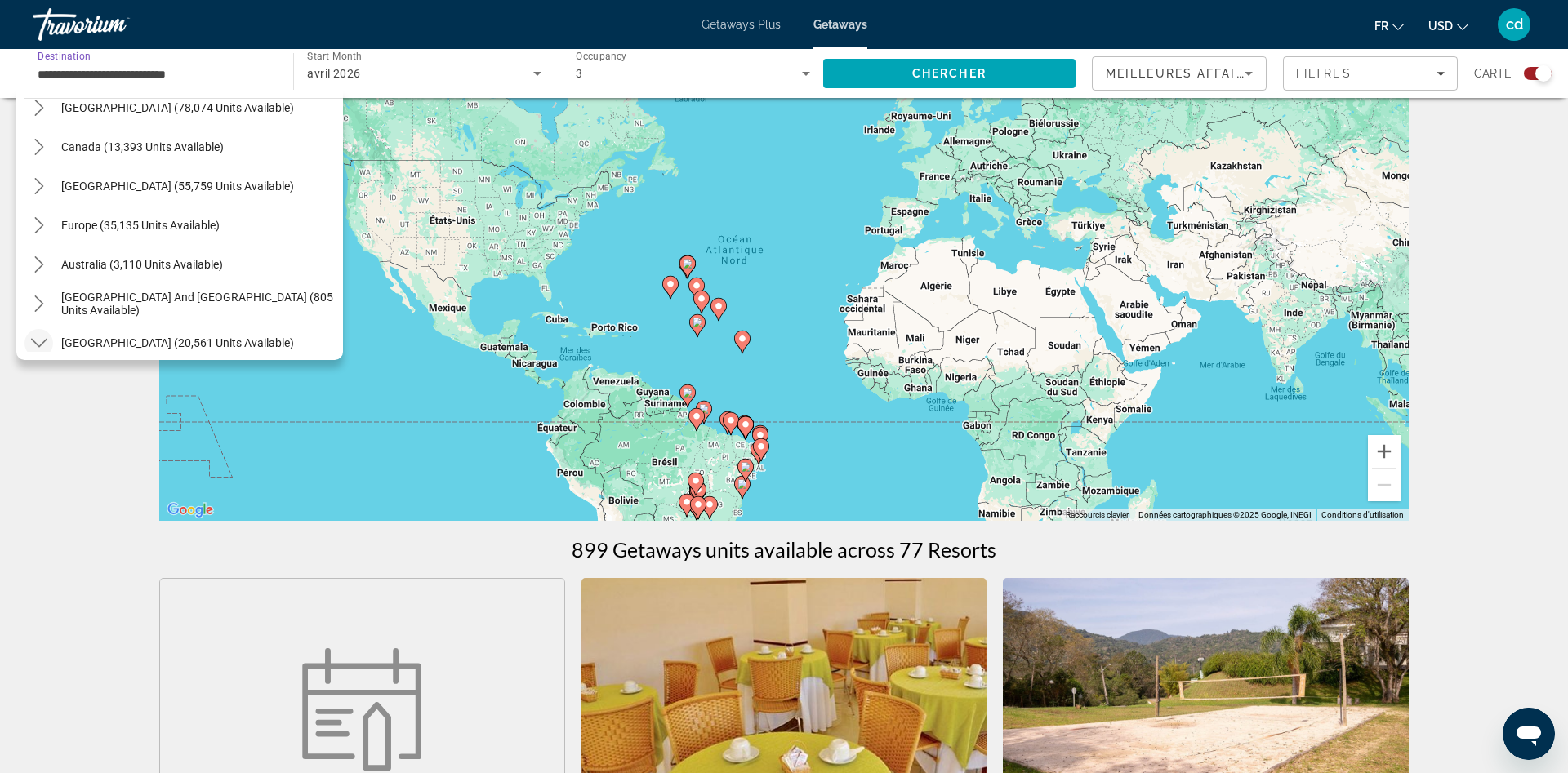
click at [41, 345] on icon "Toggle South America (20,561 units available) submenu" at bounding box center [38, 343] width 16 height 9
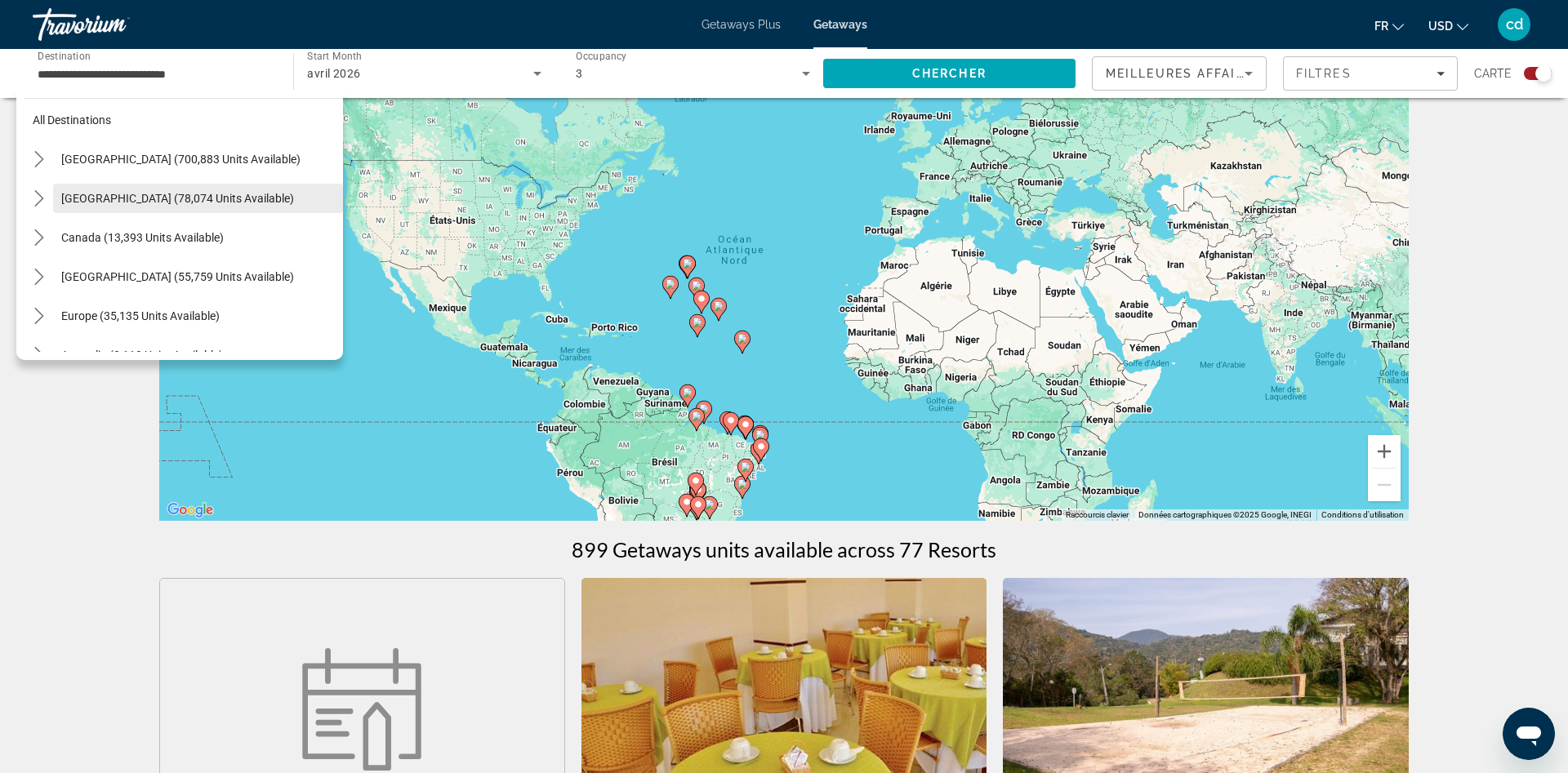
scroll to position [0, 0]
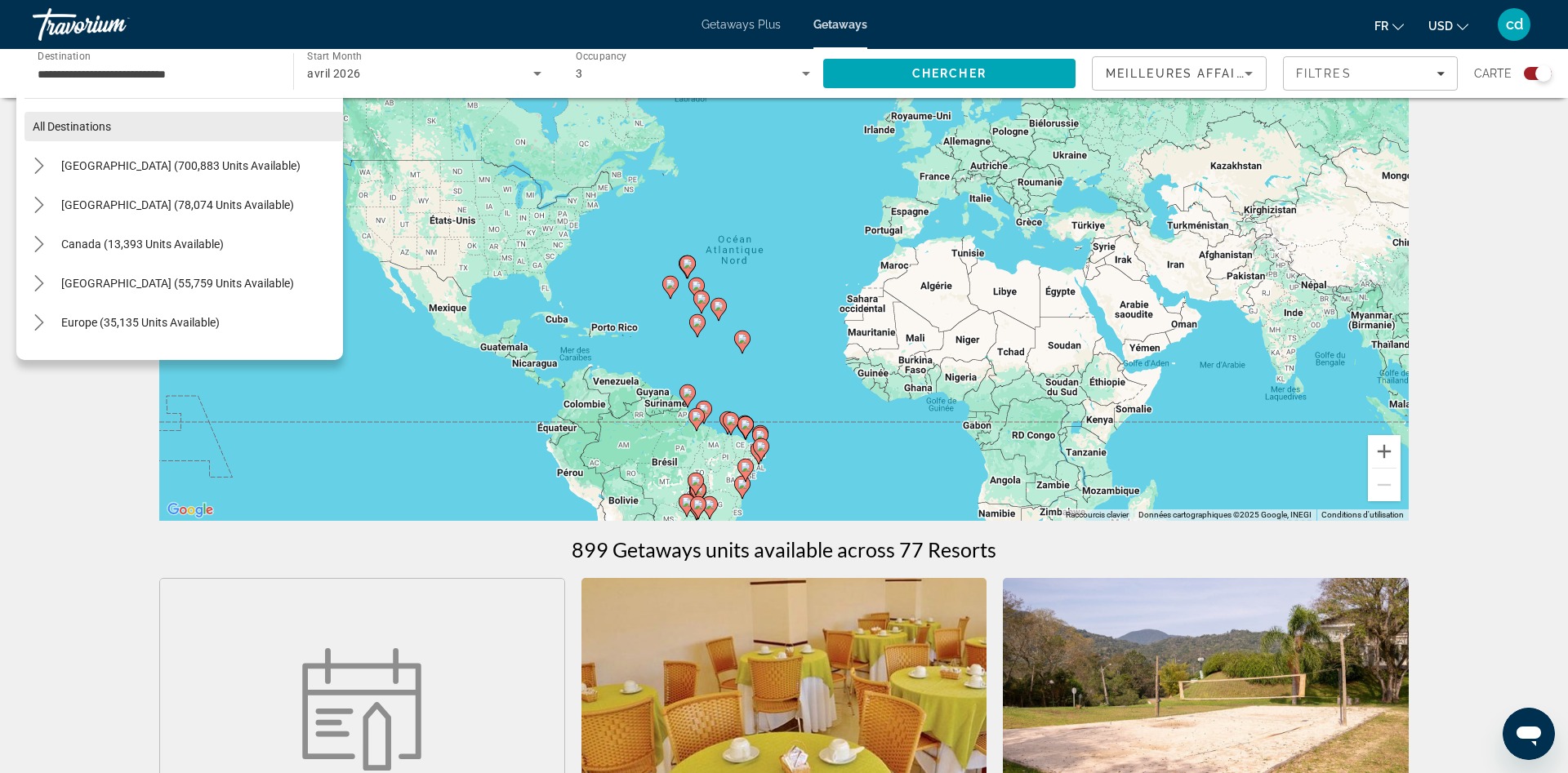
click at [94, 127] on span "All destinations" at bounding box center [71, 127] width 78 height 13
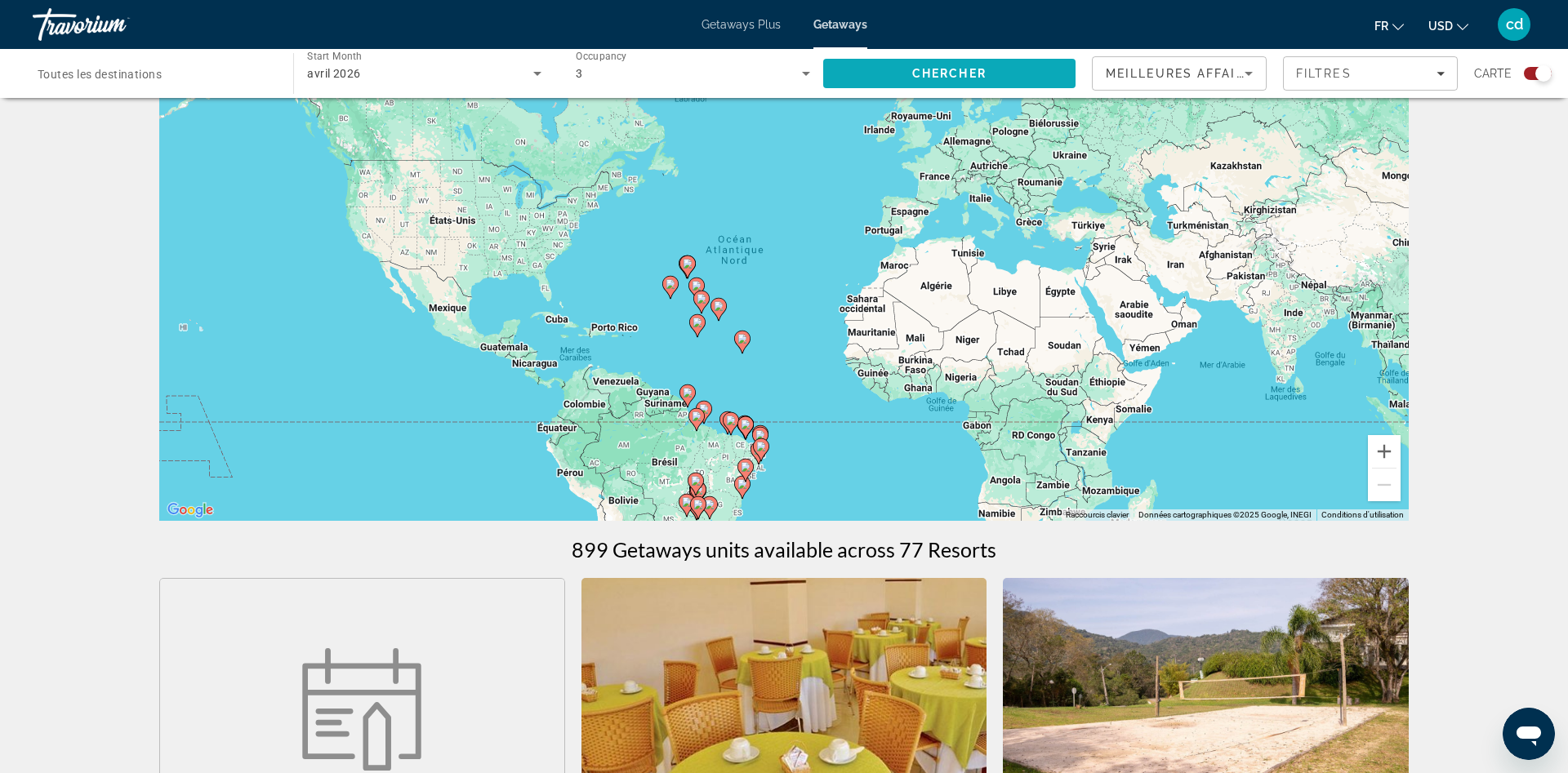
click at [945, 80] on span "Search" at bounding box center [949, 73] width 252 height 39
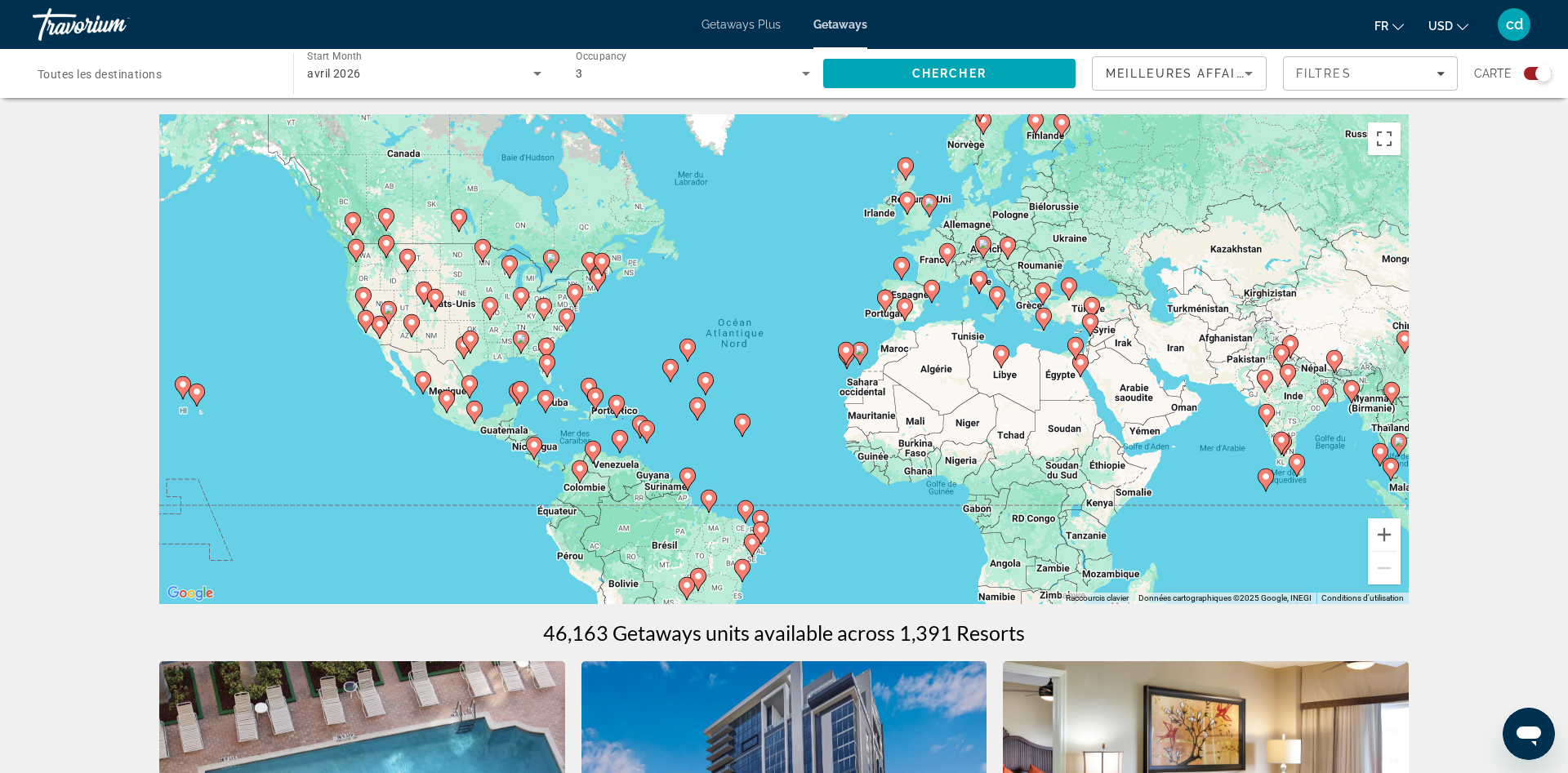
click at [911, 239] on div "Pour naviguer, appuyez sur les touches fléchées. Pour activer le glissement ave…" at bounding box center [784, 359] width 1249 height 490
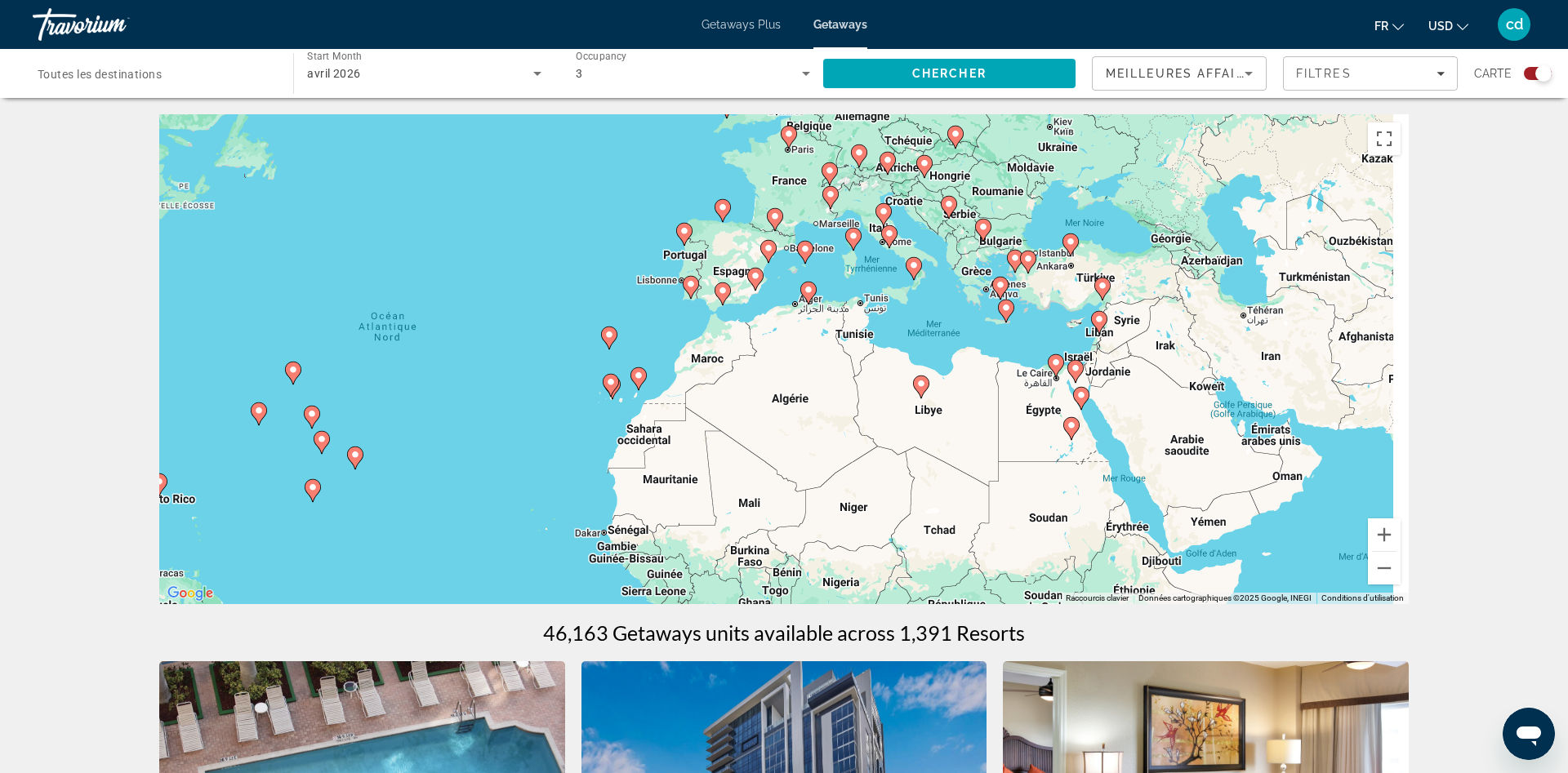
drag, startPoint x: 1228, startPoint y: 330, endPoint x: 1009, endPoint y: 207, distance: 251.2
click at [1062, 233] on gmp-advanced-marker "Main content" at bounding box center [1070, 245] width 16 height 24
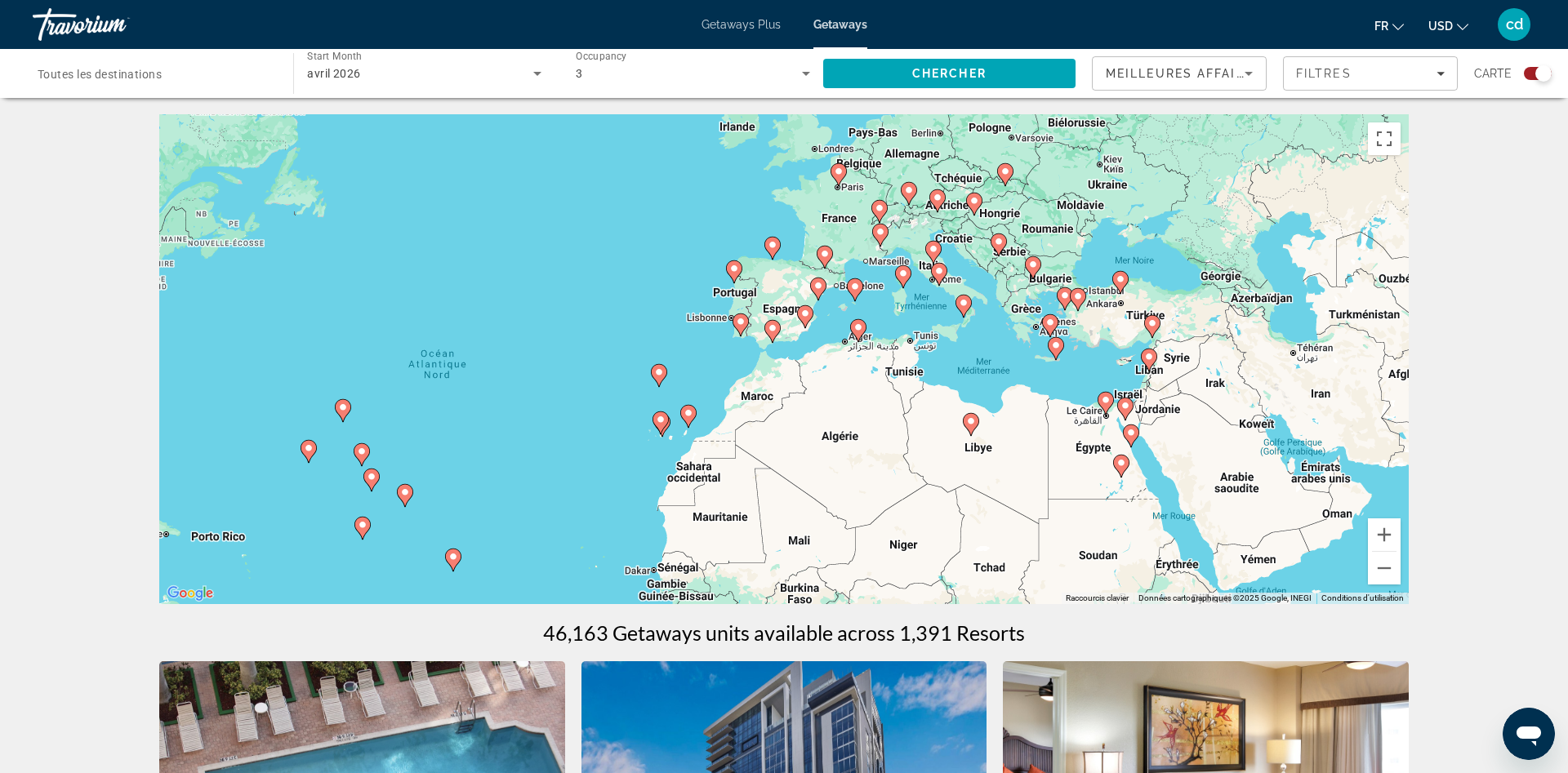
drag, startPoint x: 714, startPoint y: 301, endPoint x: 880, endPoint y: 396, distance: 191.3
click at [880, 396] on div "Pour activer le glissement avec le clavier, appuyez sur Alt+Entrée. Une fois ce…" at bounding box center [784, 359] width 1249 height 490
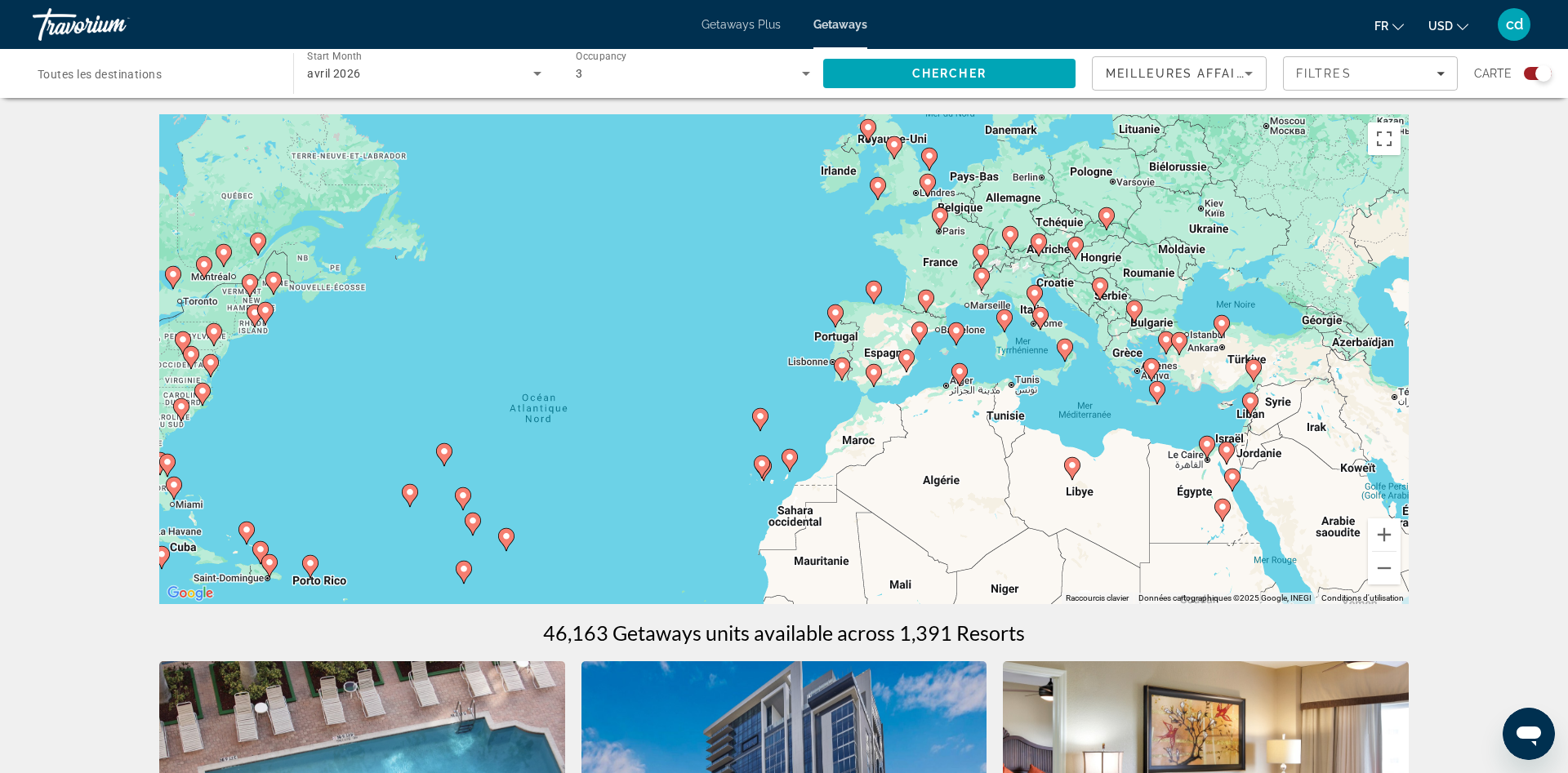
click at [820, 405] on div "Pour activer le glissement avec le clavier, appuyez sur Alt+Entrée. Une fois ce…" at bounding box center [784, 359] width 1249 height 490
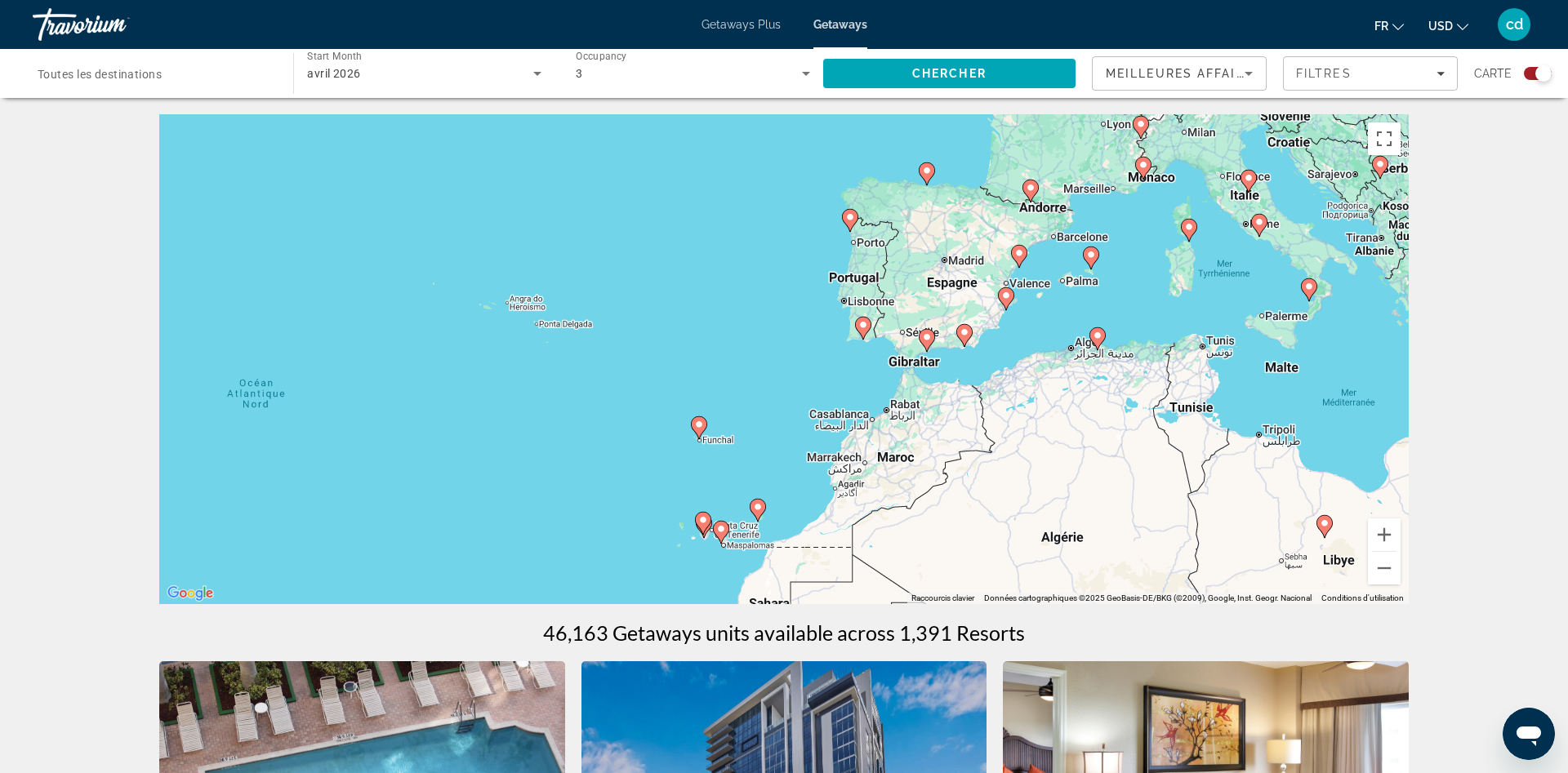
drag, startPoint x: 766, startPoint y: 488, endPoint x: 766, endPoint y: 469, distance: 19.0
click at [766, 469] on div "Pour activer le glissement avec le clavier, appuyez sur Alt+Entrée. Une fois ce…" at bounding box center [784, 359] width 1249 height 490
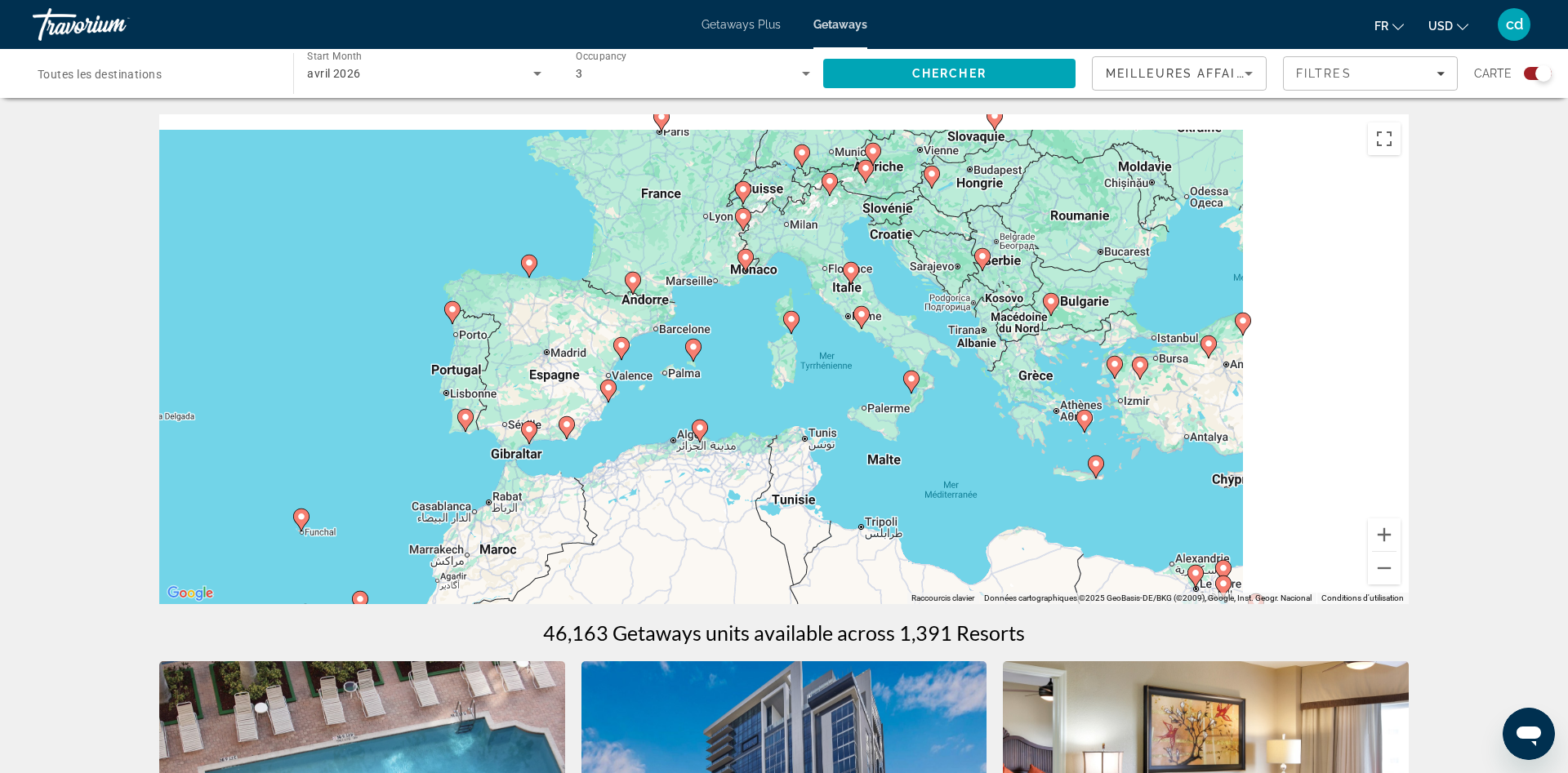
drag, startPoint x: 1247, startPoint y: 268, endPoint x: 822, endPoint y: 364, distance: 435.7
click at [822, 364] on div "Pour activer le glissement avec le clavier, appuyez sur Alt+Entrée. Une fois ce…" at bounding box center [784, 359] width 1249 height 490
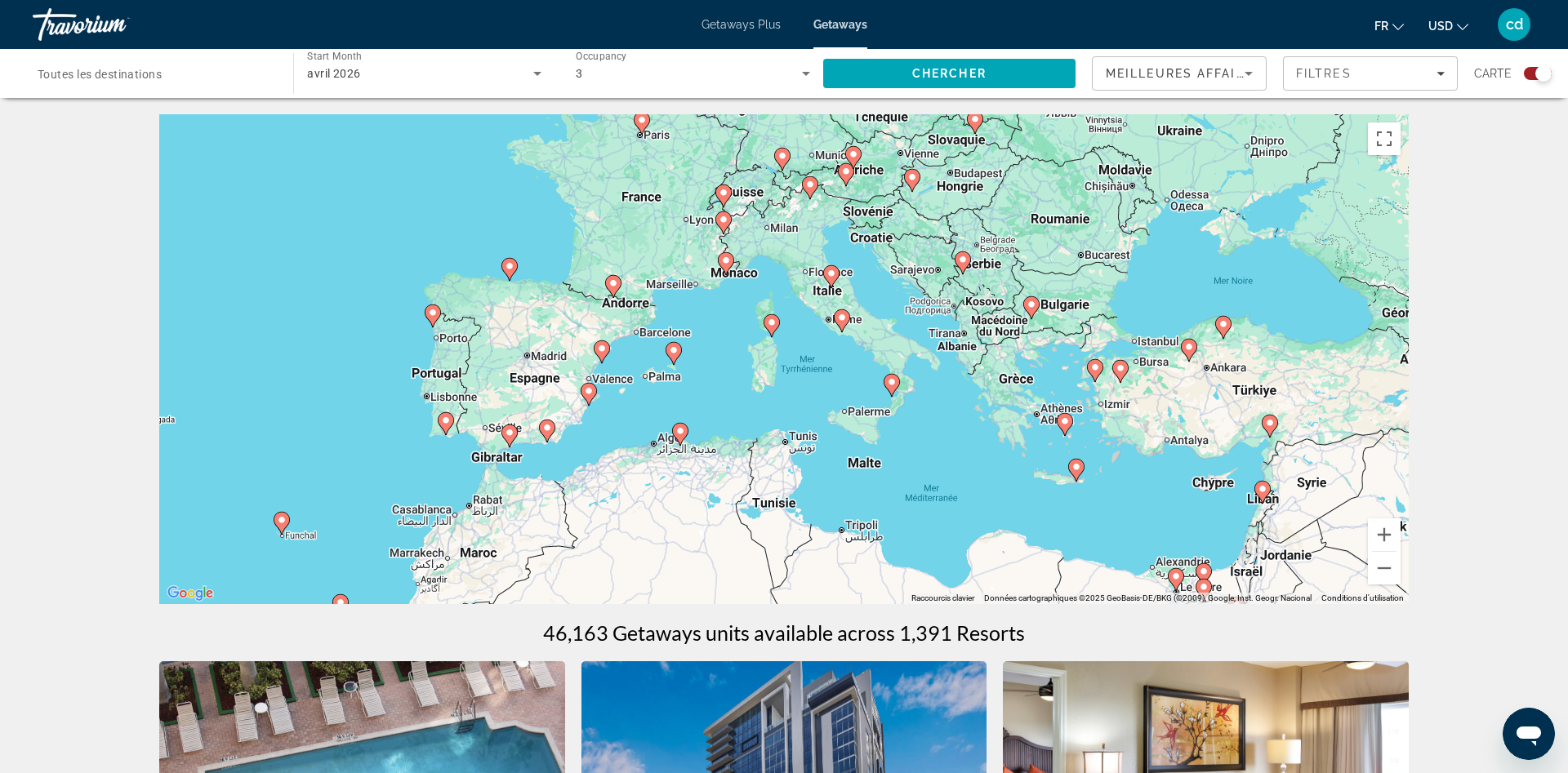
click at [1062, 447] on div "Pour activer le glissement avec le clavier, appuyez sur Alt+Entrée. Une fois ce…" at bounding box center [784, 359] width 1249 height 490
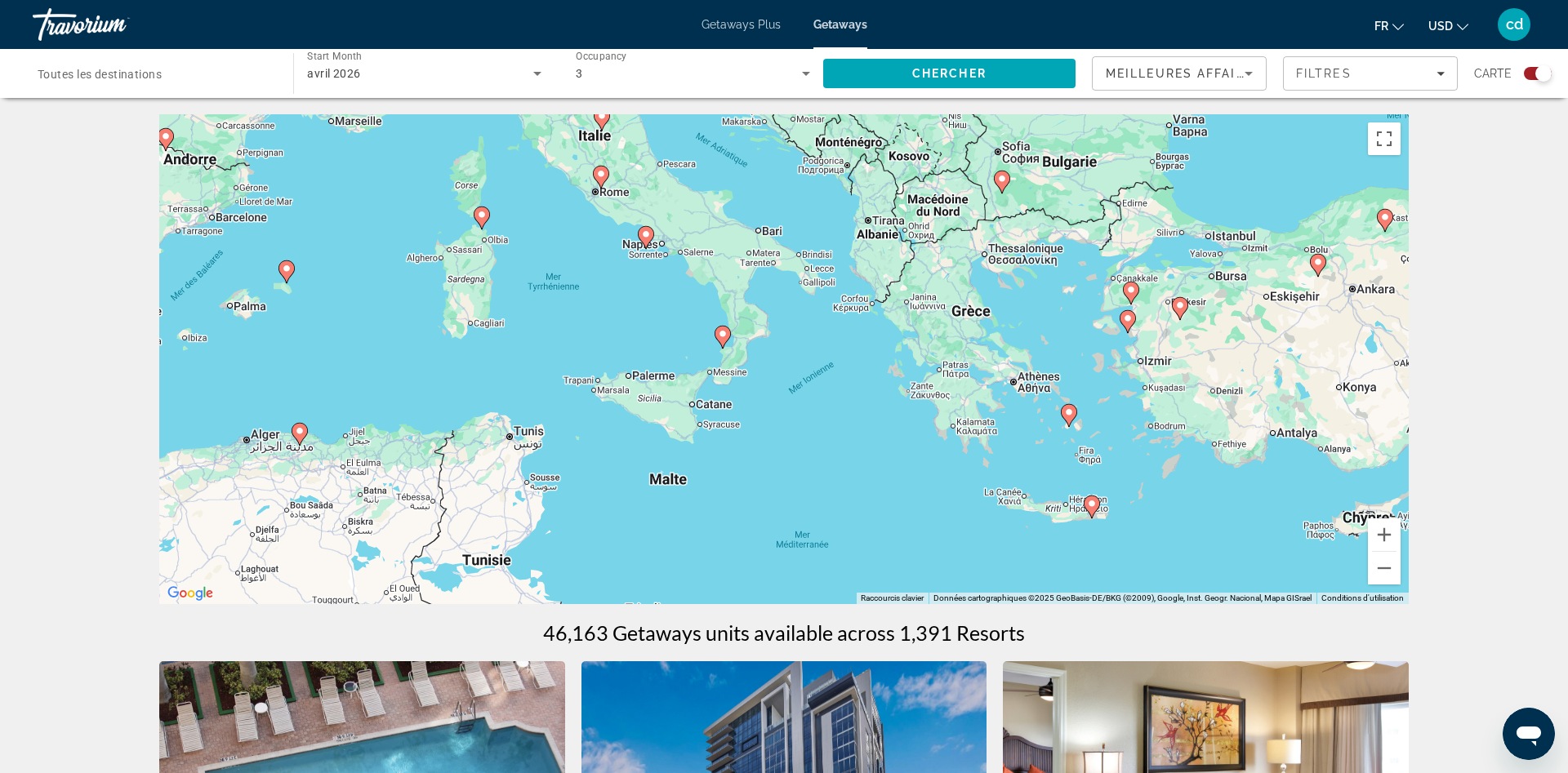
click at [1071, 415] on image "Main content" at bounding box center [1069, 412] width 10 height 10
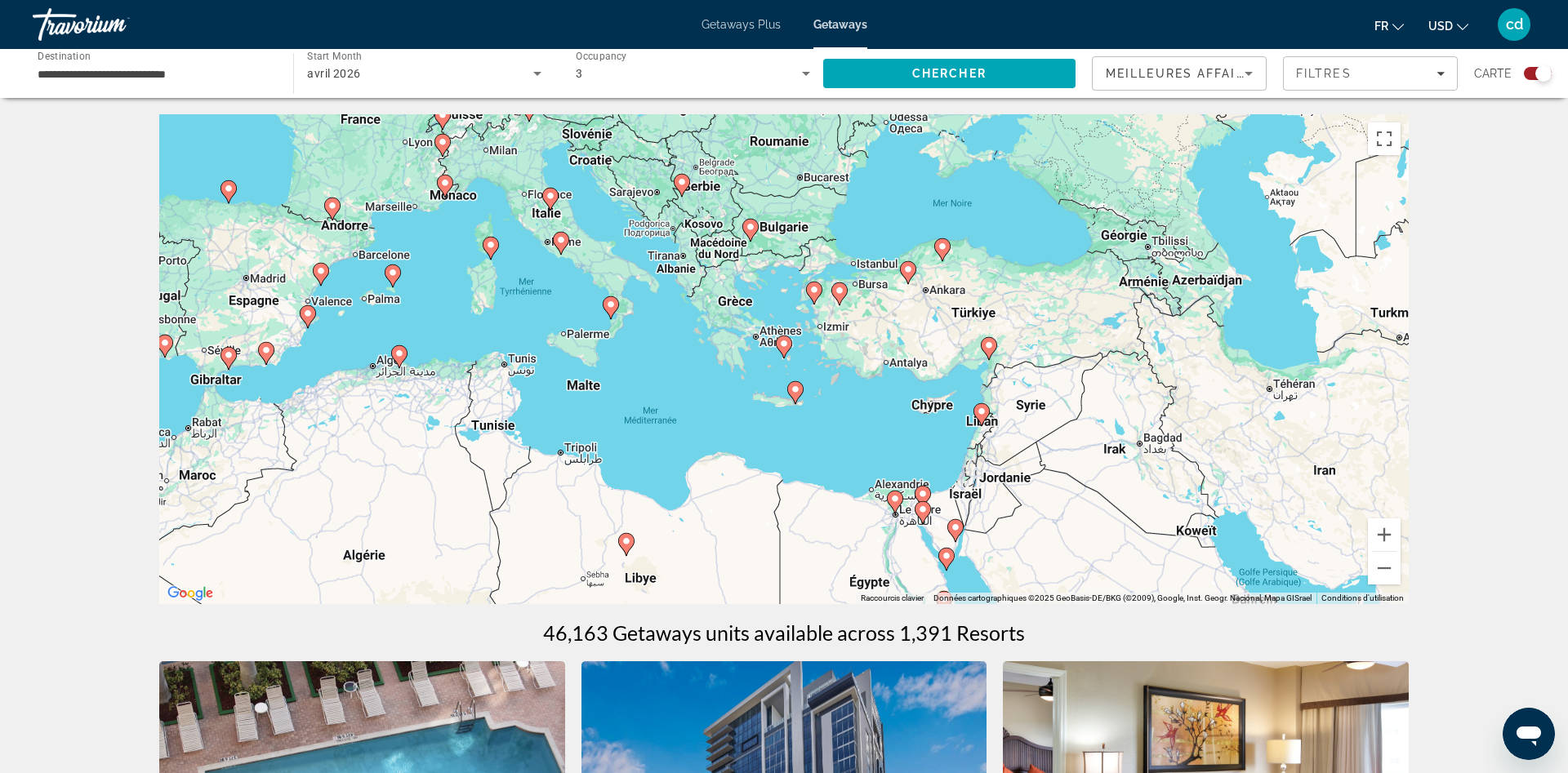
click at [782, 345] on image "Main content" at bounding box center [784, 344] width 10 height 10
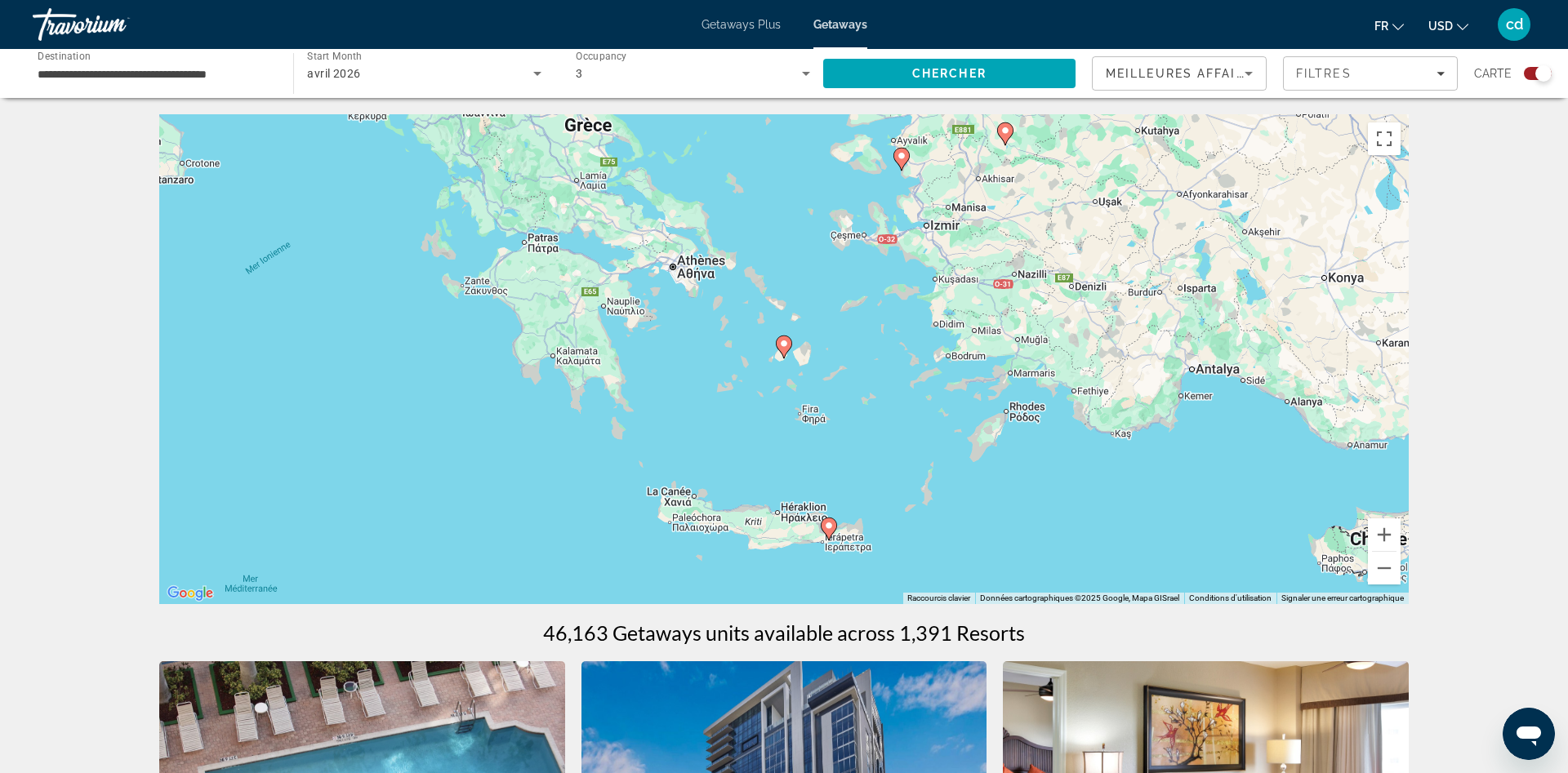
click at [783, 345] on image "Main content" at bounding box center [784, 344] width 10 height 10
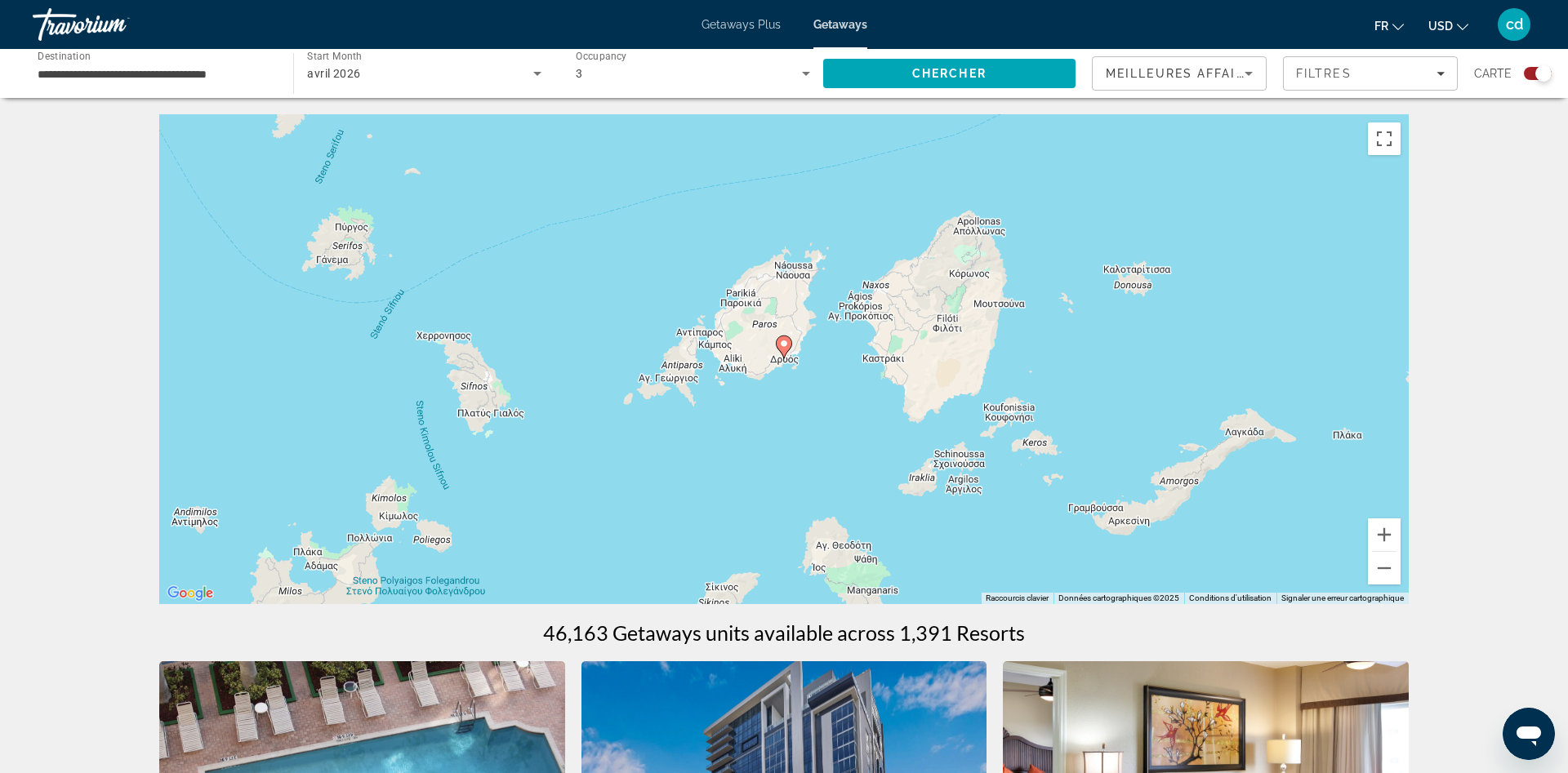
click at [783, 345] on image "Main content" at bounding box center [784, 344] width 10 height 10
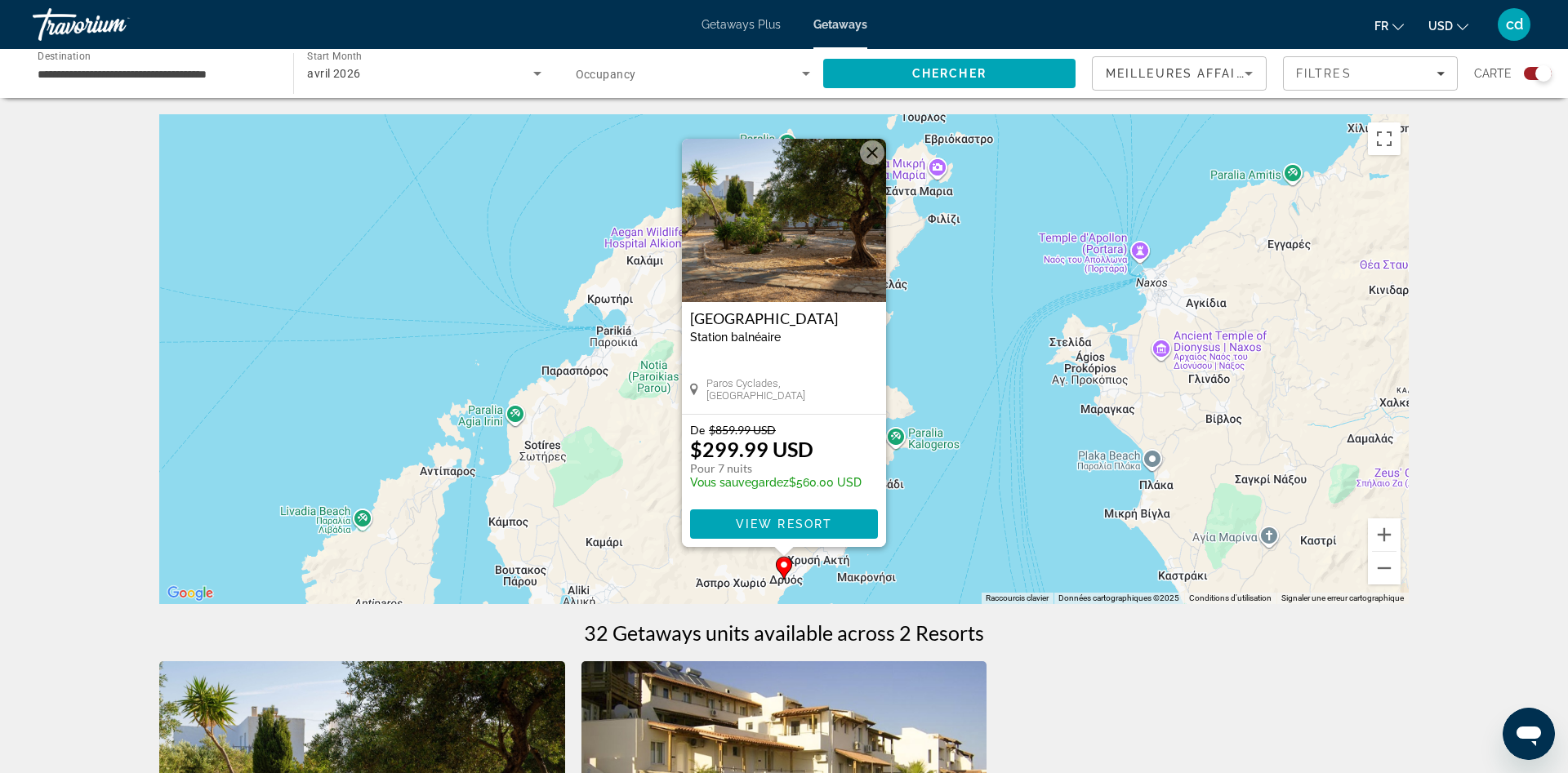
click at [875, 149] on button "Fermer" at bounding box center [871, 153] width 24 height 24
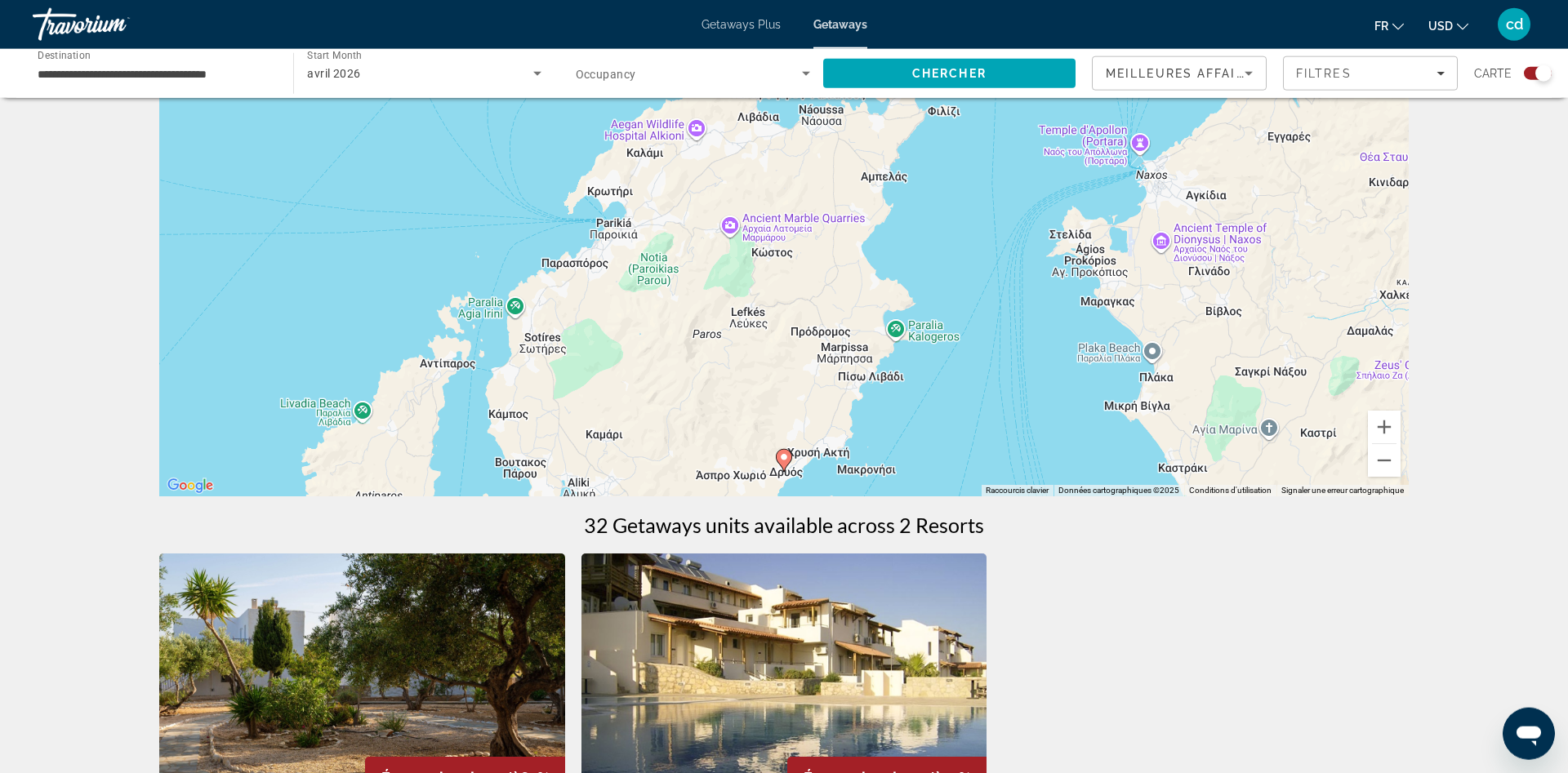
scroll to position [83, 0]
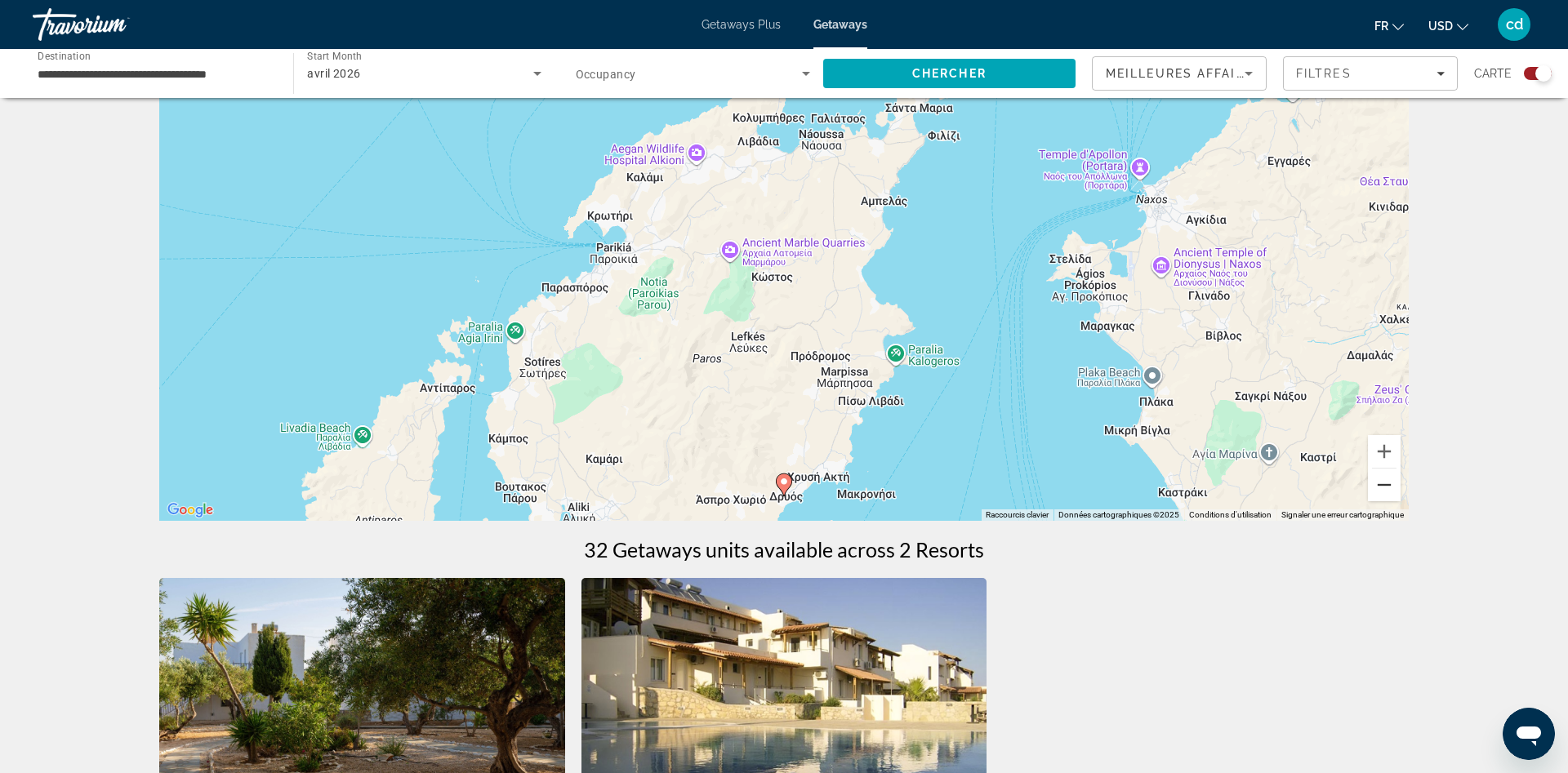
click at [1378, 494] on button "Zoom arrière" at bounding box center [1384, 485] width 33 height 33
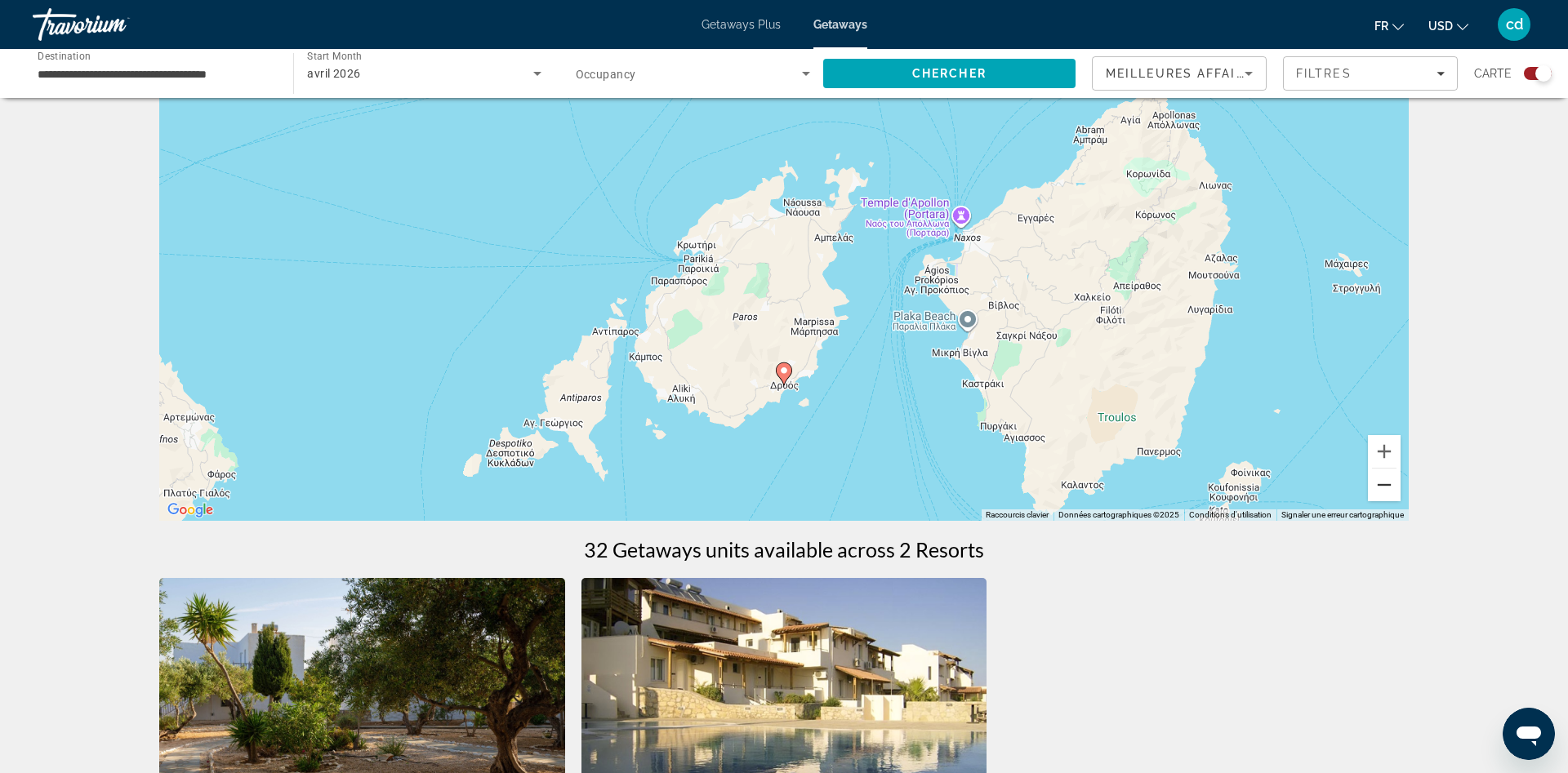
click at [1378, 495] on button "Zoom arrière" at bounding box center [1384, 485] width 33 height 33
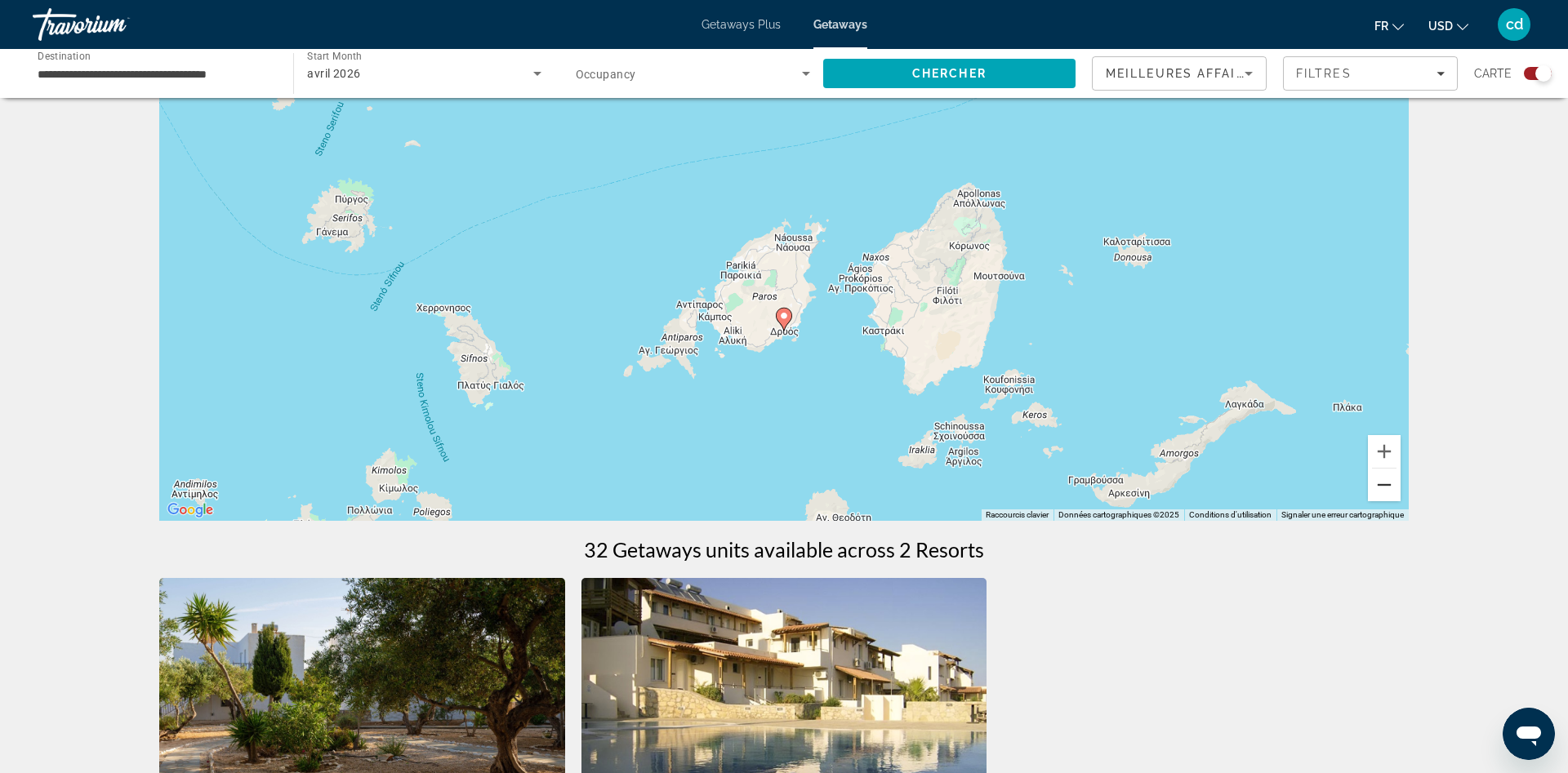
click at [1378, 495] on button "Zoom arrière" at bounding box center [1384, 485] width 33 height 33
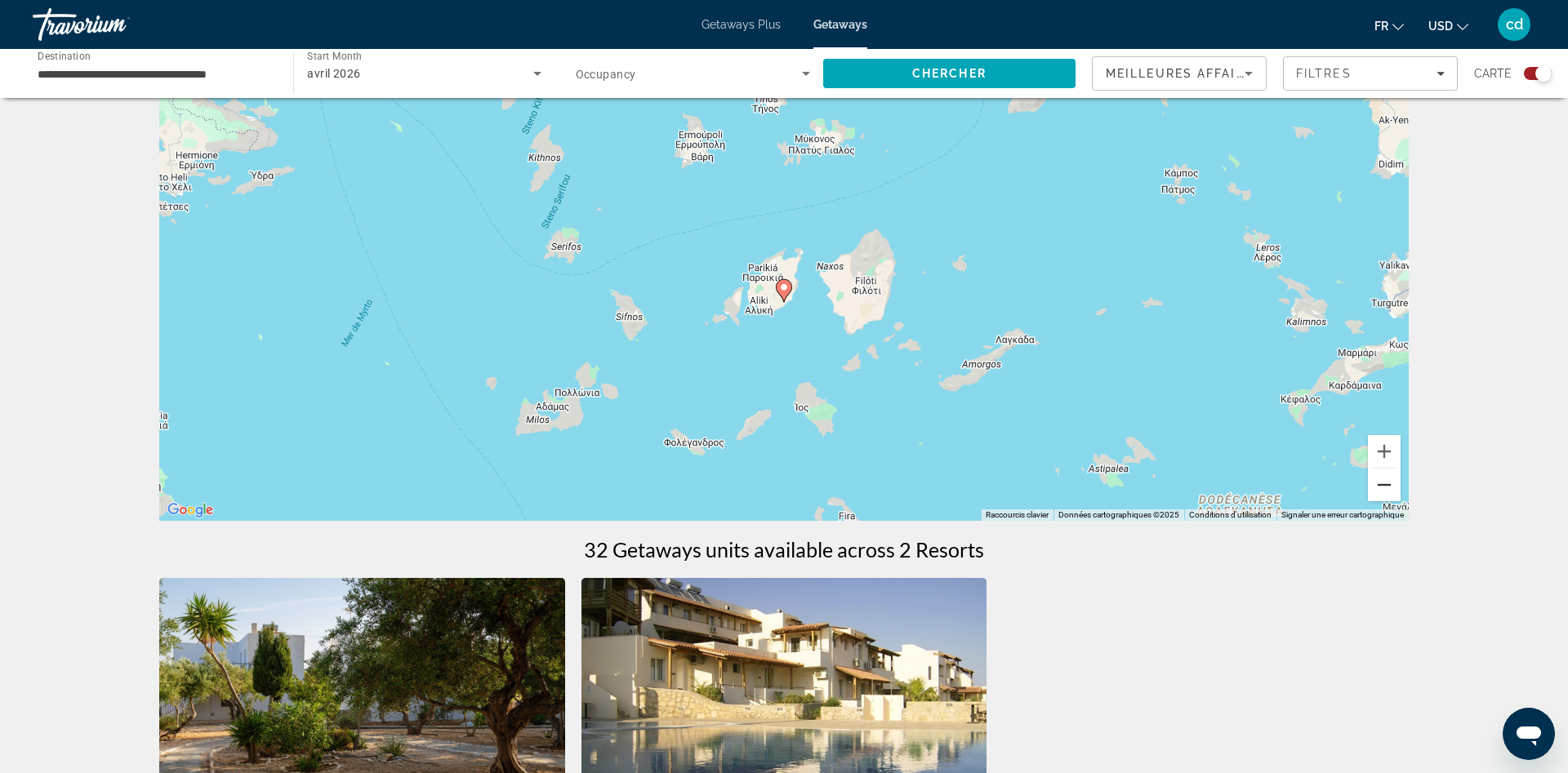
click at [1377, 494] on button "Zoom arrière" at bounding box center [1384, 485] width 33 height 33
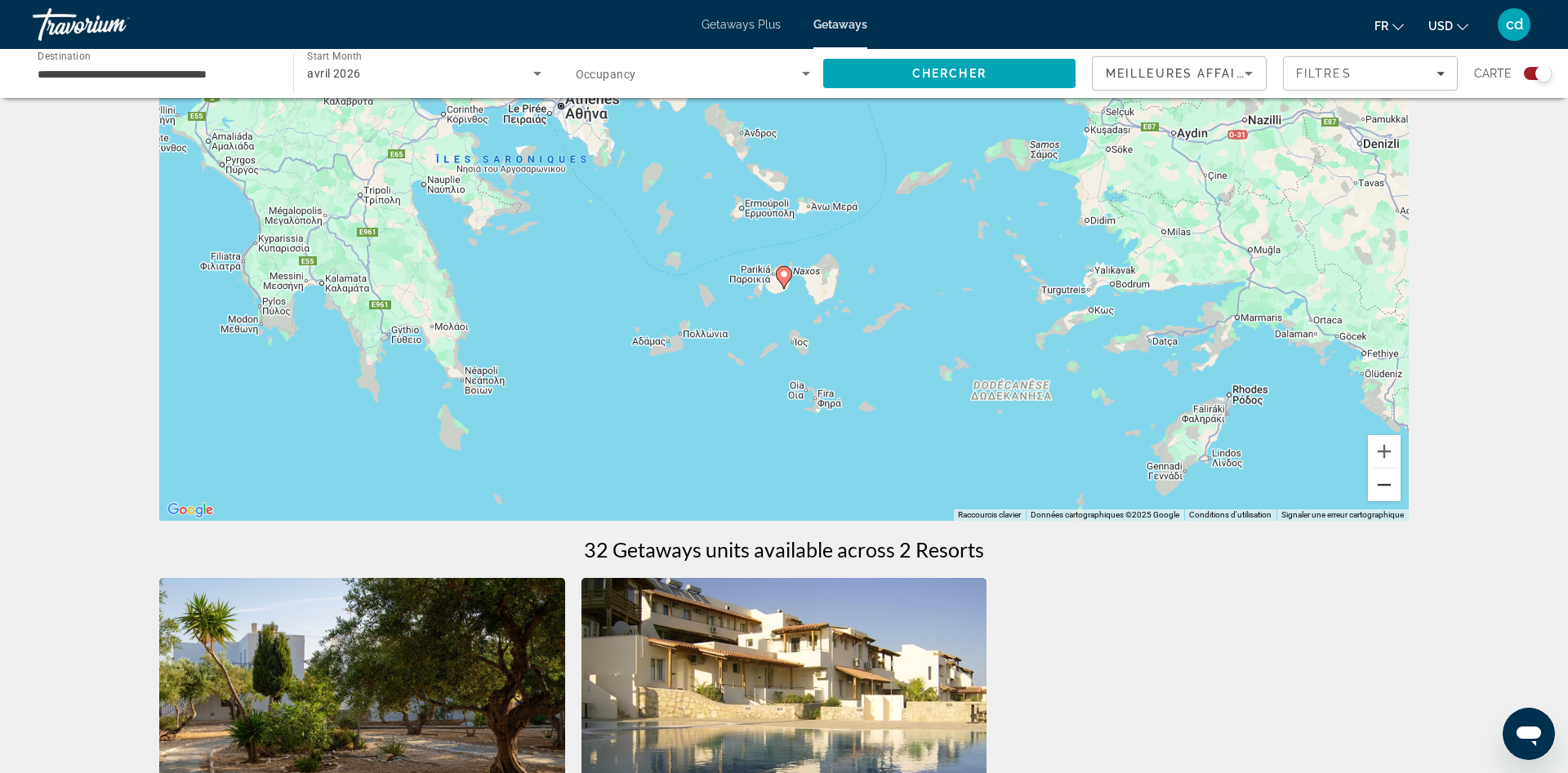
click at [1389, 485] on button "Zoom arrière" at bounding box center [1384, 485] width 33 height 33
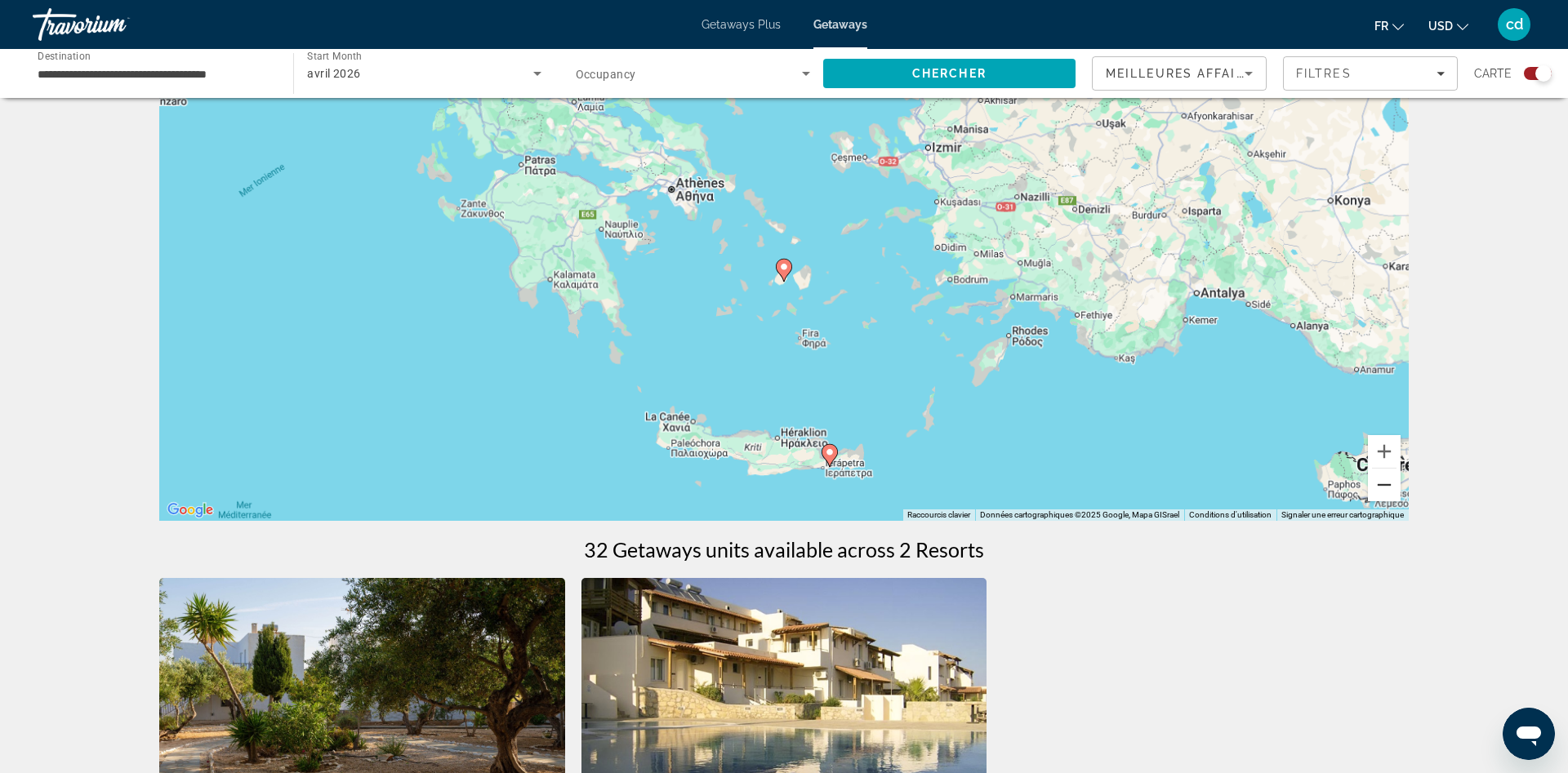
click at [1389, 485] on button "Zoom arrière" at bounding box center [1384, 485] width 33 height 33
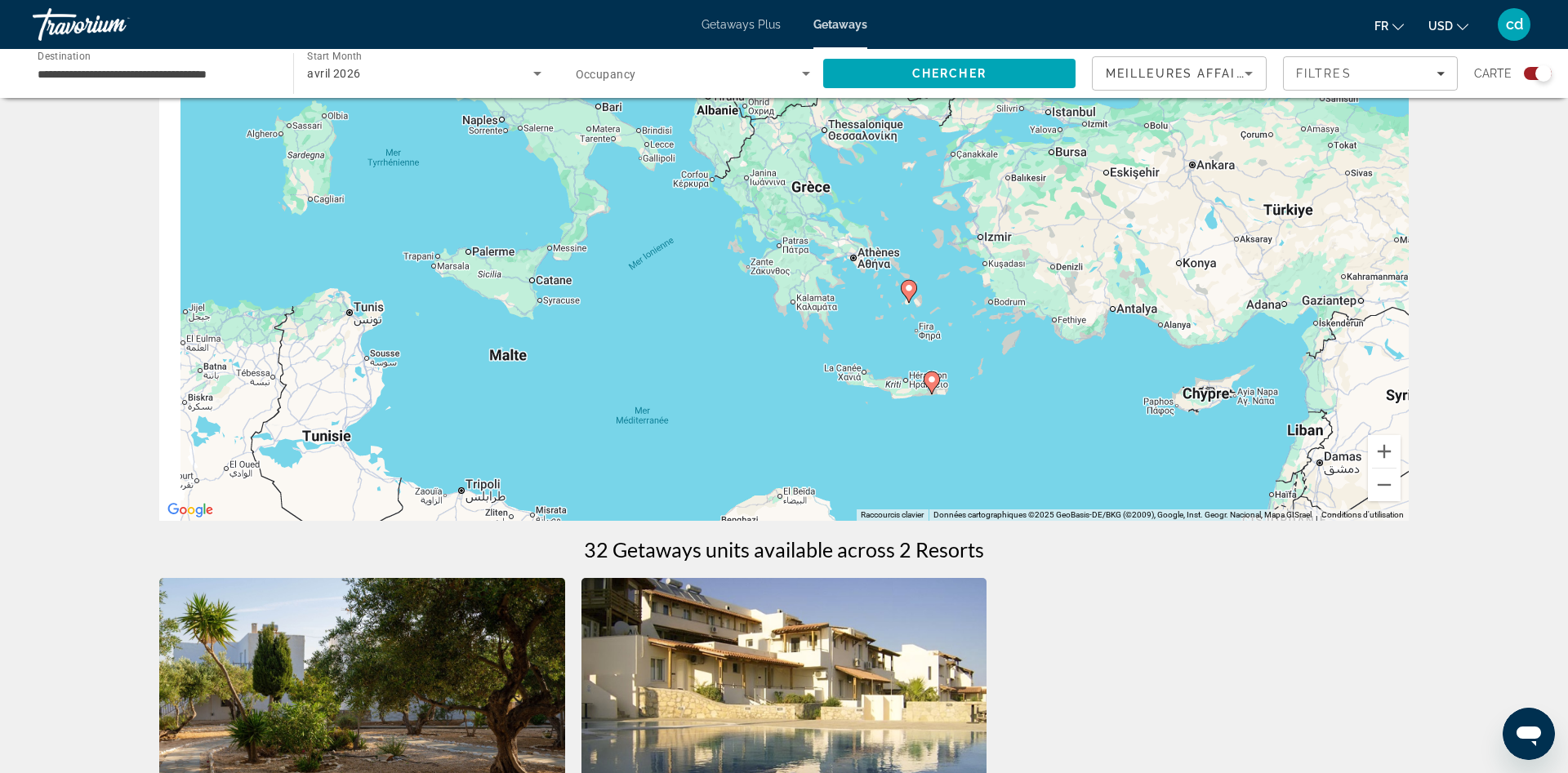
drag, startPoint x: 909, startPoint y: 378, endPoint x: 1152, endPoint y: 421, distance: 246.8
click at [1152, 421] on div "Pour activer le glissement avec le clavier, appuyez sur Alt+Entrée. Une fois ce…" at bounding box center [784, 276] width 1249 height 490
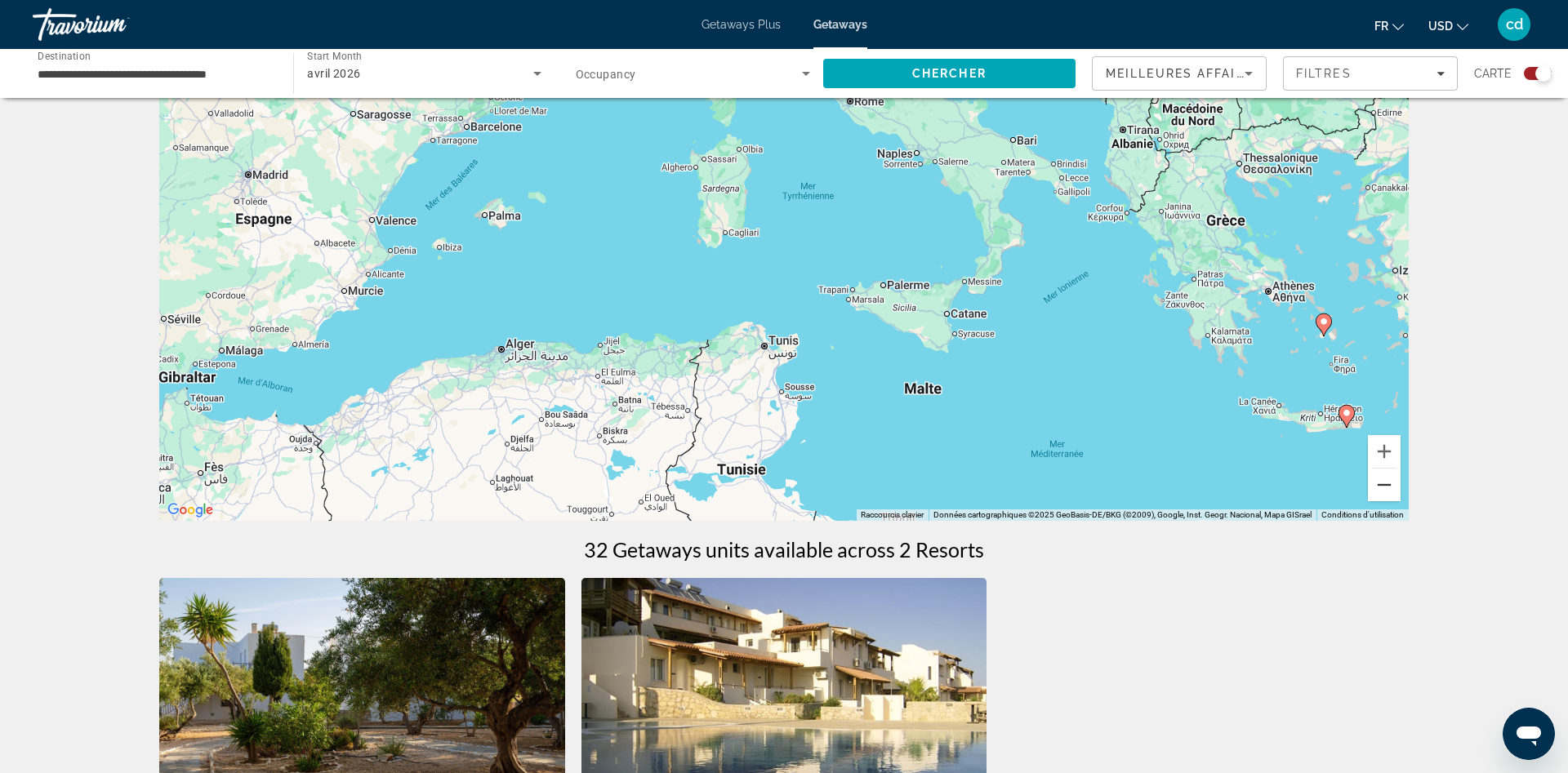
click at [1389, 489] on button "Zoom arrière" at bounding box center [1384, 485] width 33 height 33
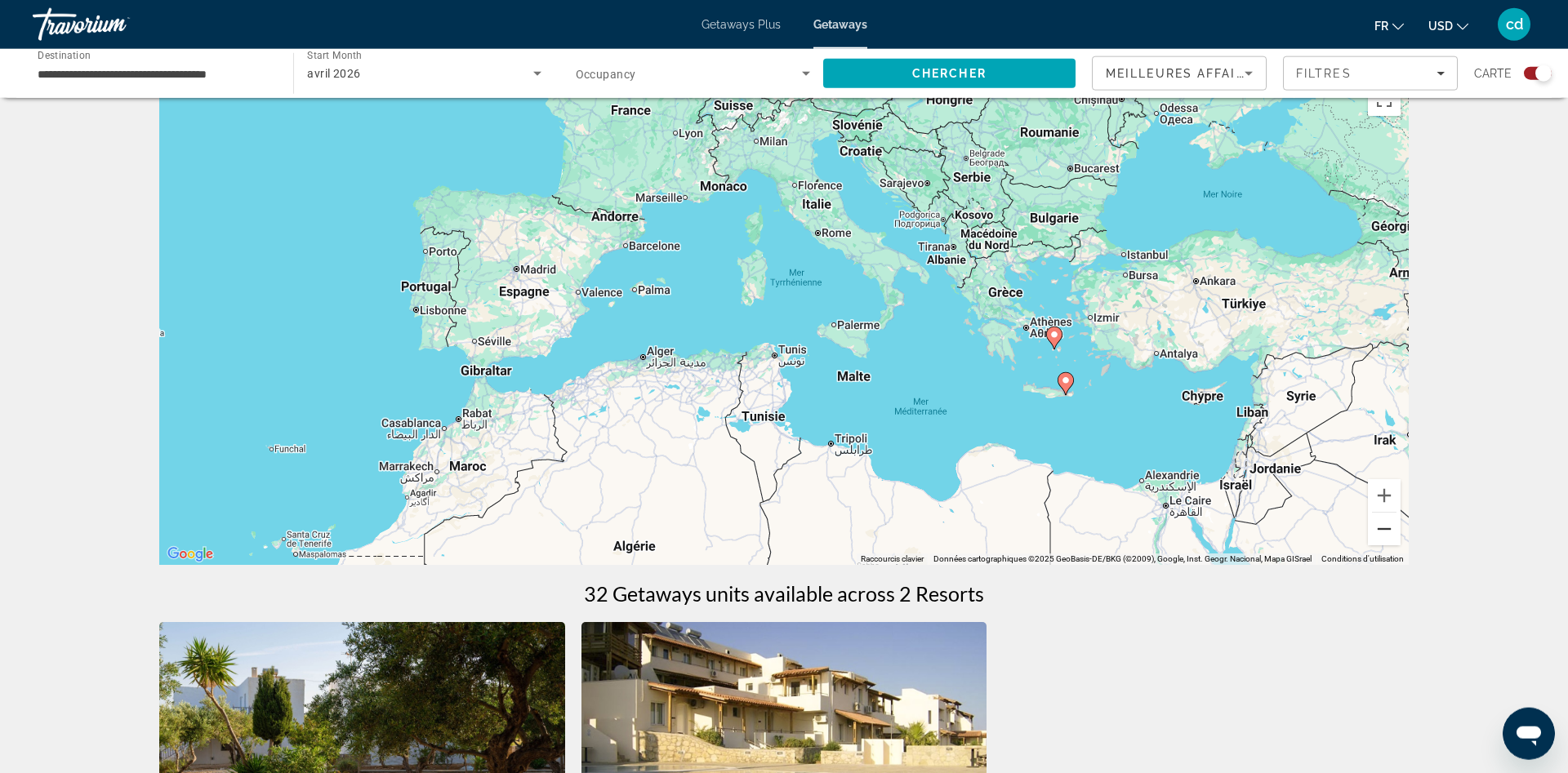
scroll to position [0, 0]
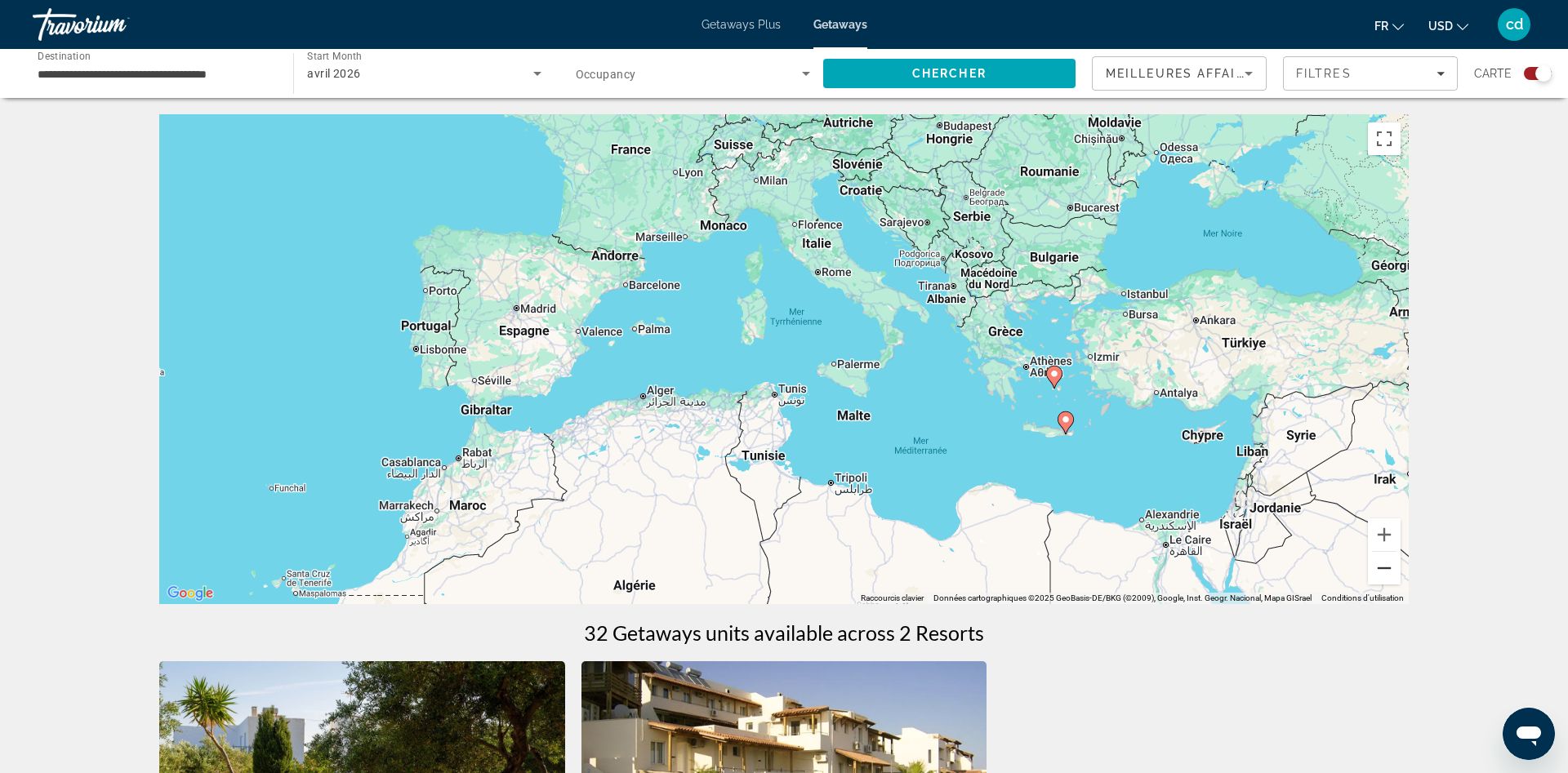
click at [1383, 573] on button "Zoom arrière" at bounding box center [1384, 568] width 33 height 33
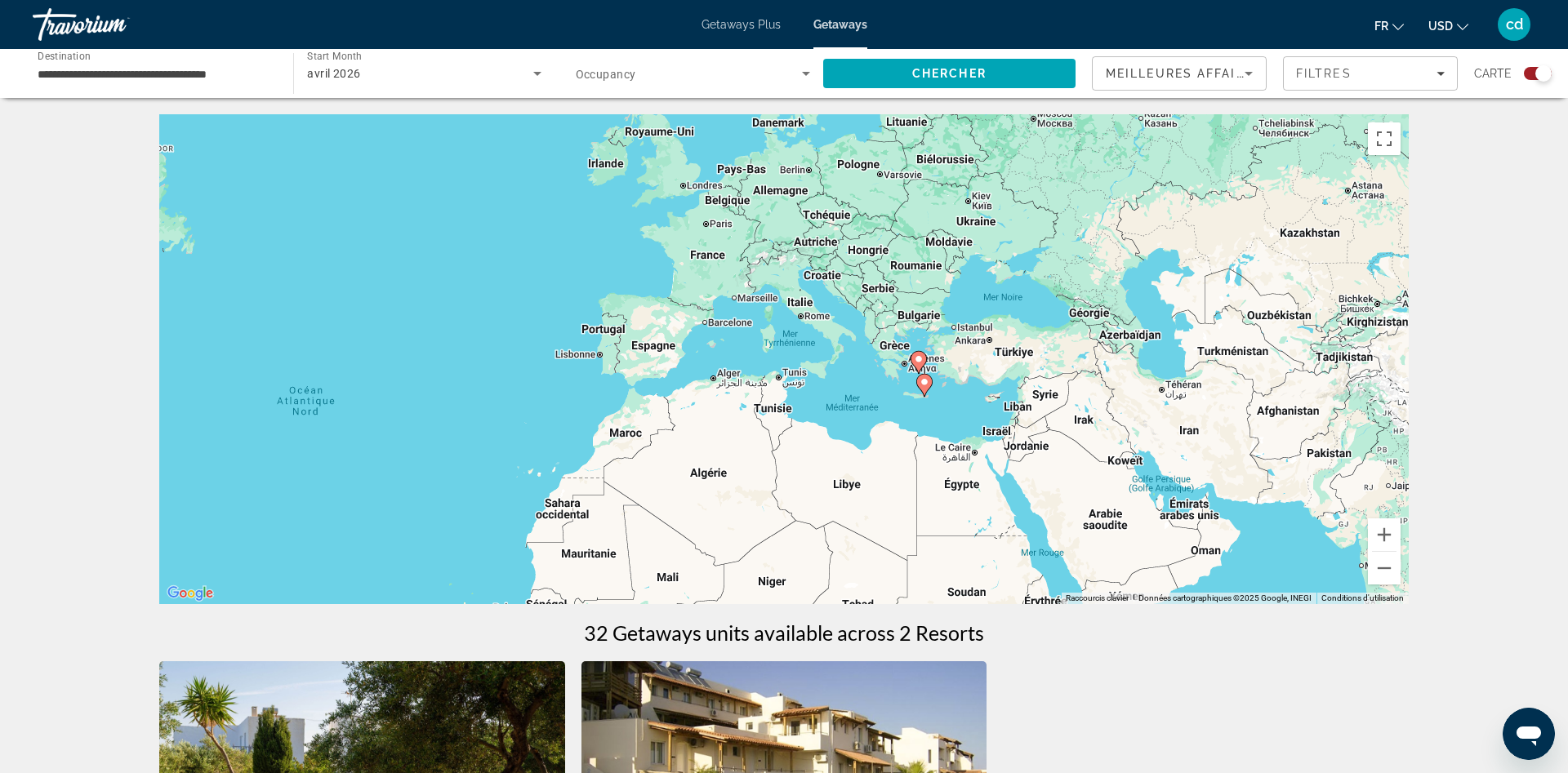
click at [381, 67] on div "avril 2026" at bounding box center [419, 73] width 226 height 19
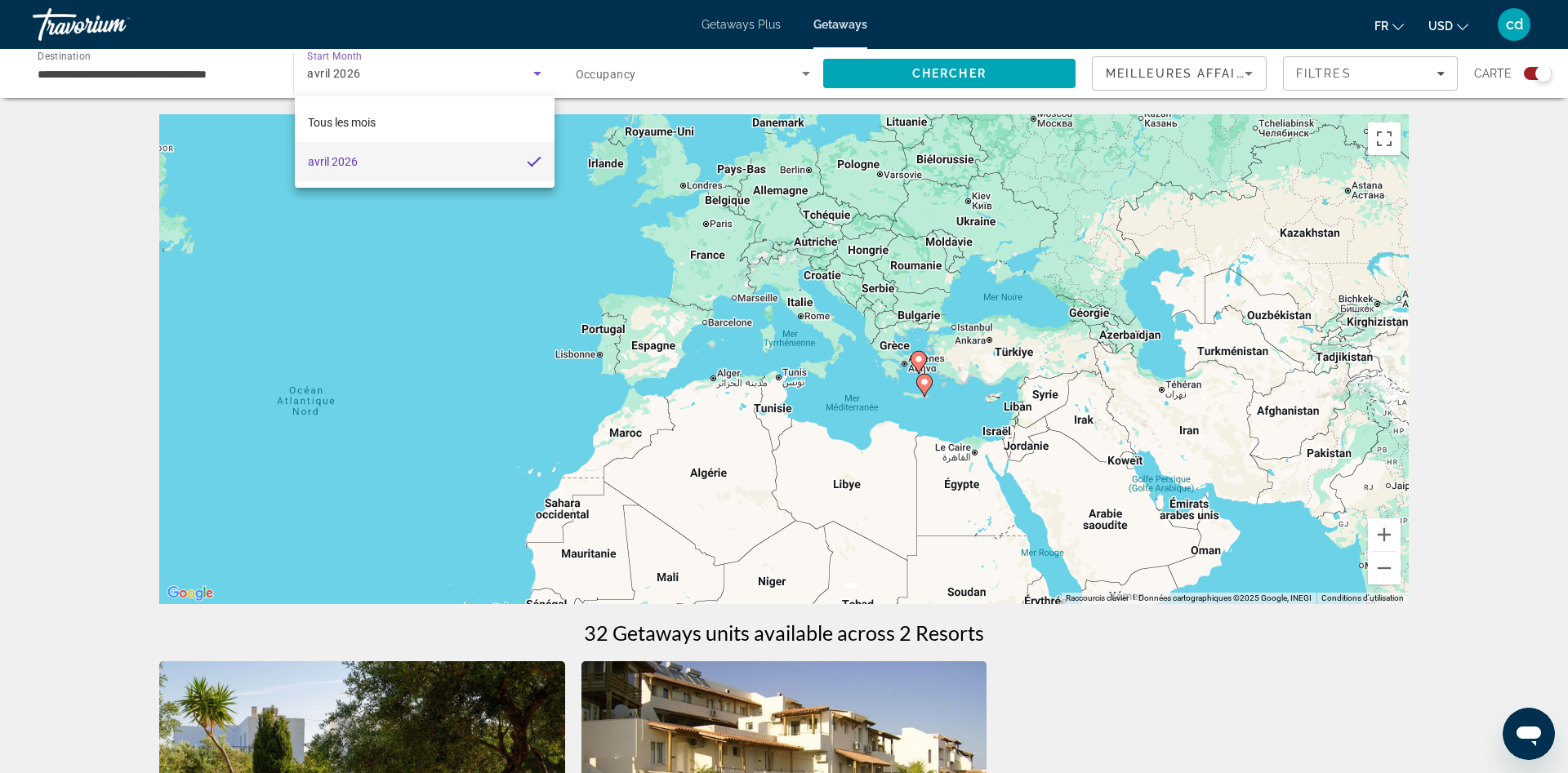
click at [1486, 281] on div at bounding box center [784, 386] width 1568 height 773
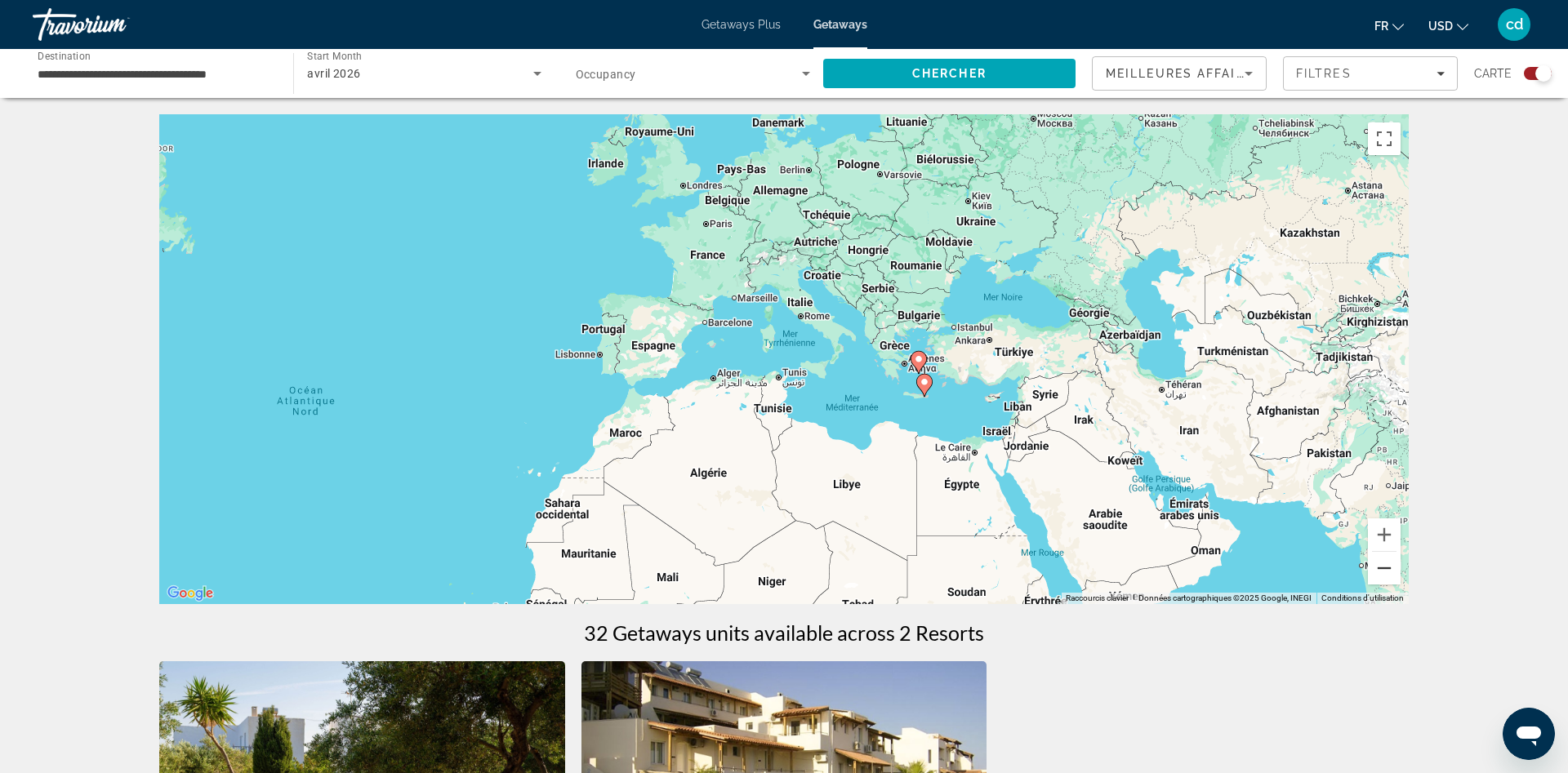
click at [1389, 568] on button "Zoom arrière" at bounding box center [1384, 568] width 33 height 33
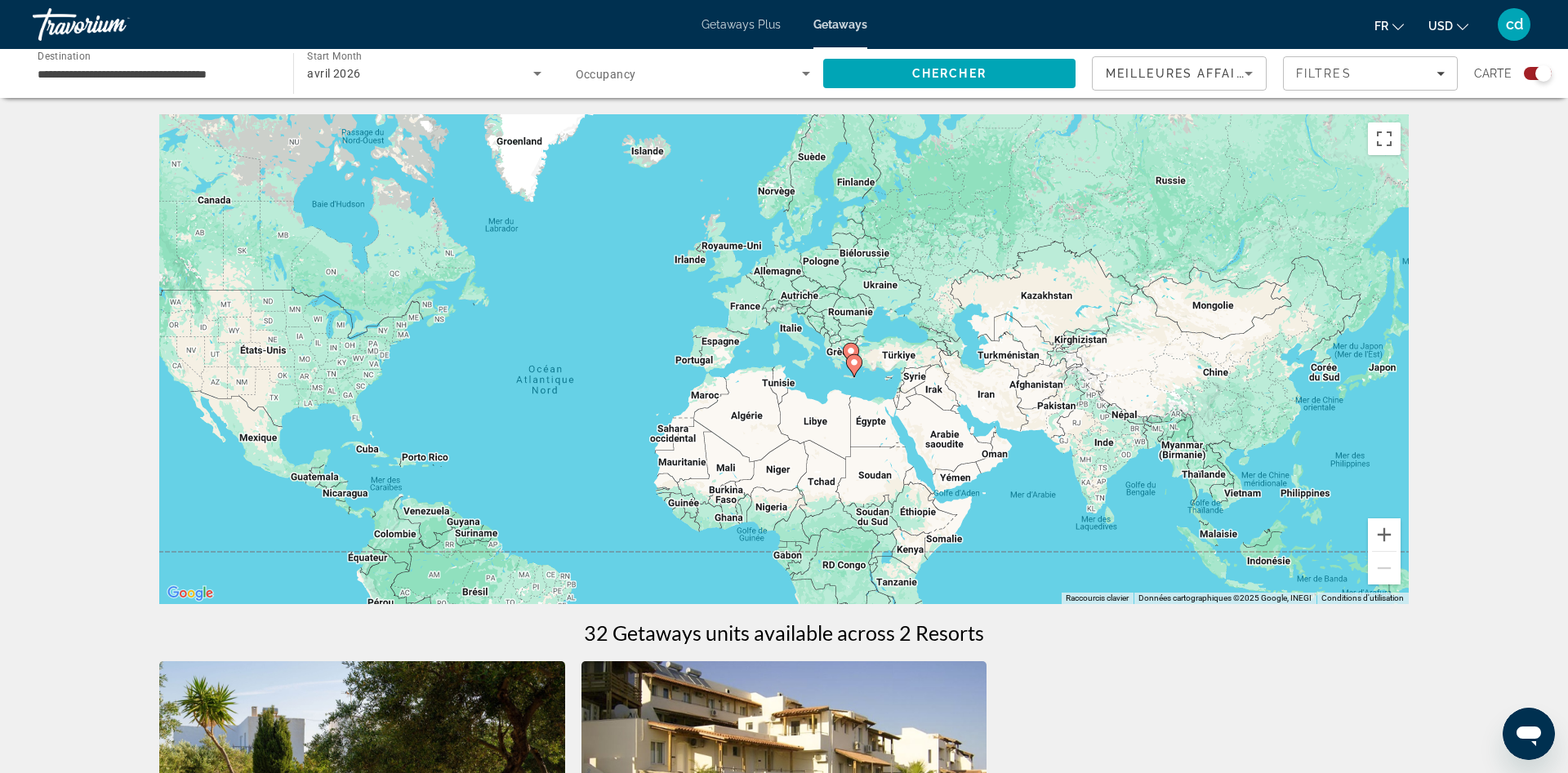
click at [755, 356] on div "Pour activer le glissement avec le clavier, appuyez sur Alt+Entrée. Une fois ce…" at bounding box center [784, 359] width 1249 height 490
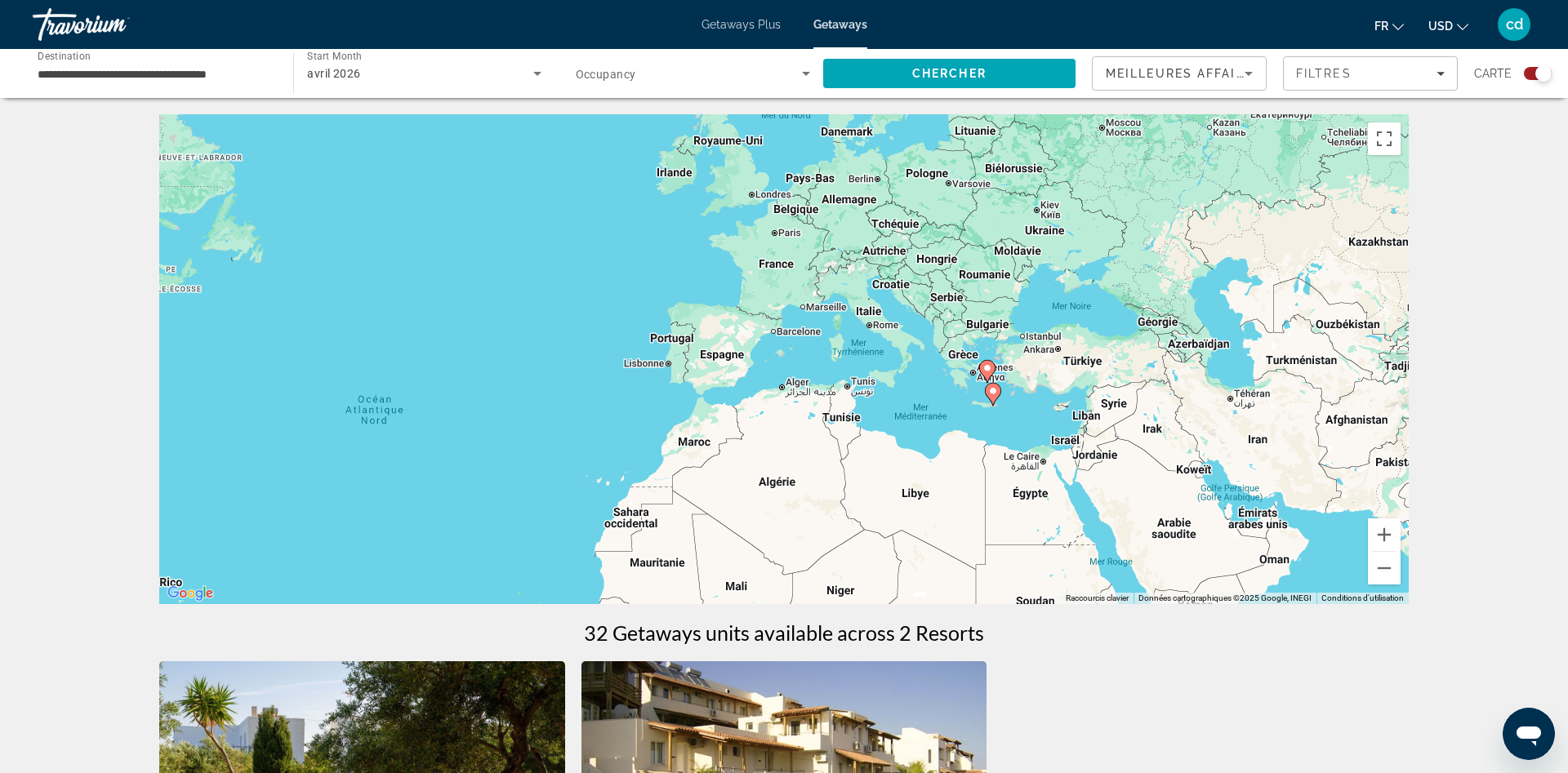
drag, startPoint x: 755, startPoint y: 356, endPoint x: 801, endPoint y: 362, distance: 46.4
click at [801, 362] on div "Pour activer le glissement avec le clavier, appuyez sur Alt+Entrée. Une fois ce…" at bounding box center [784, 359] width 1249 height 490
click at [277, 73] on div "**********" at bounding box center [154, 74] width 261 height 47
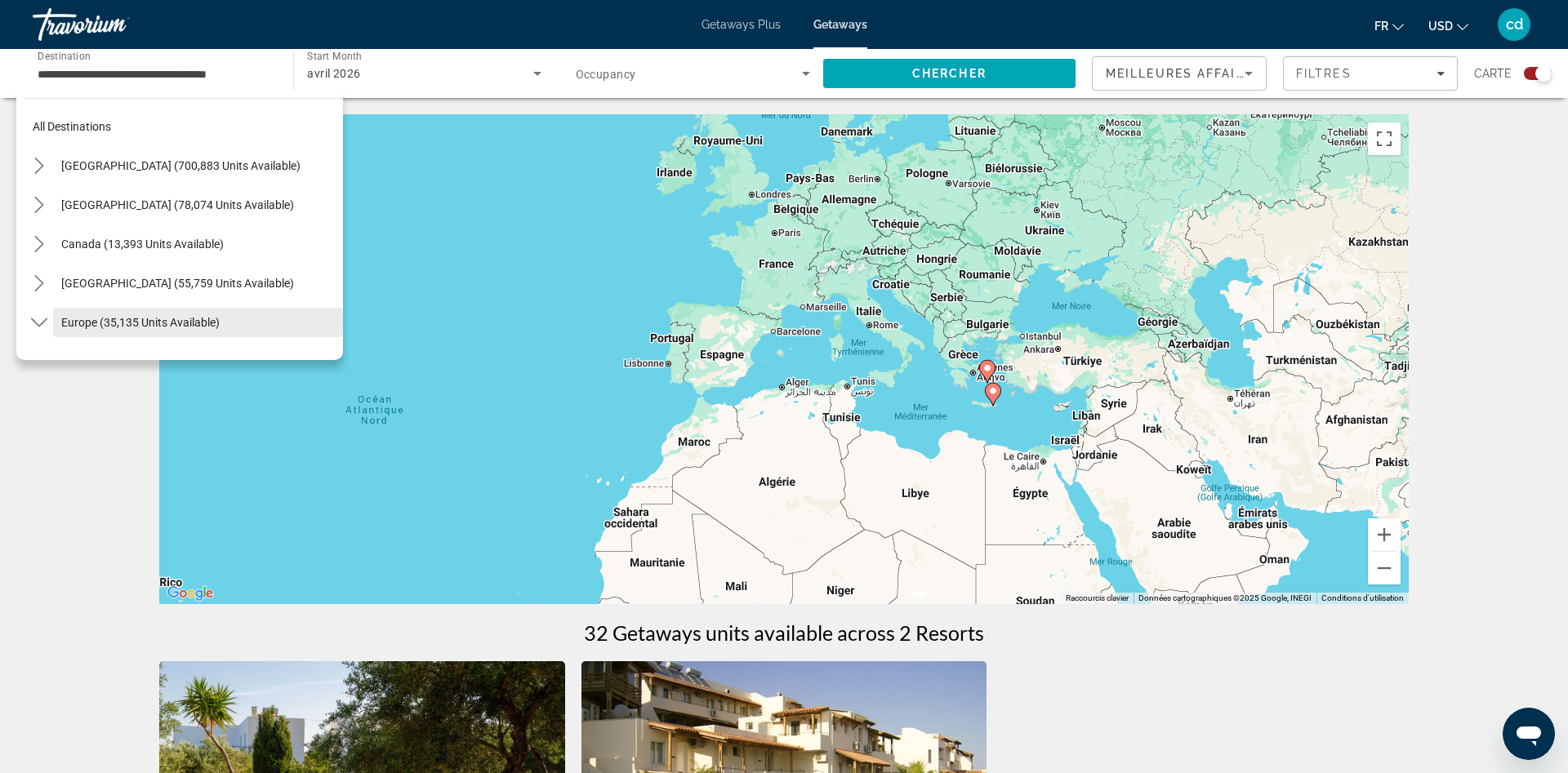
click at [108, 323] on span "Europe (35,135 units available)" at bounding box center [140, 323] width 158 height 13
type input "**********"
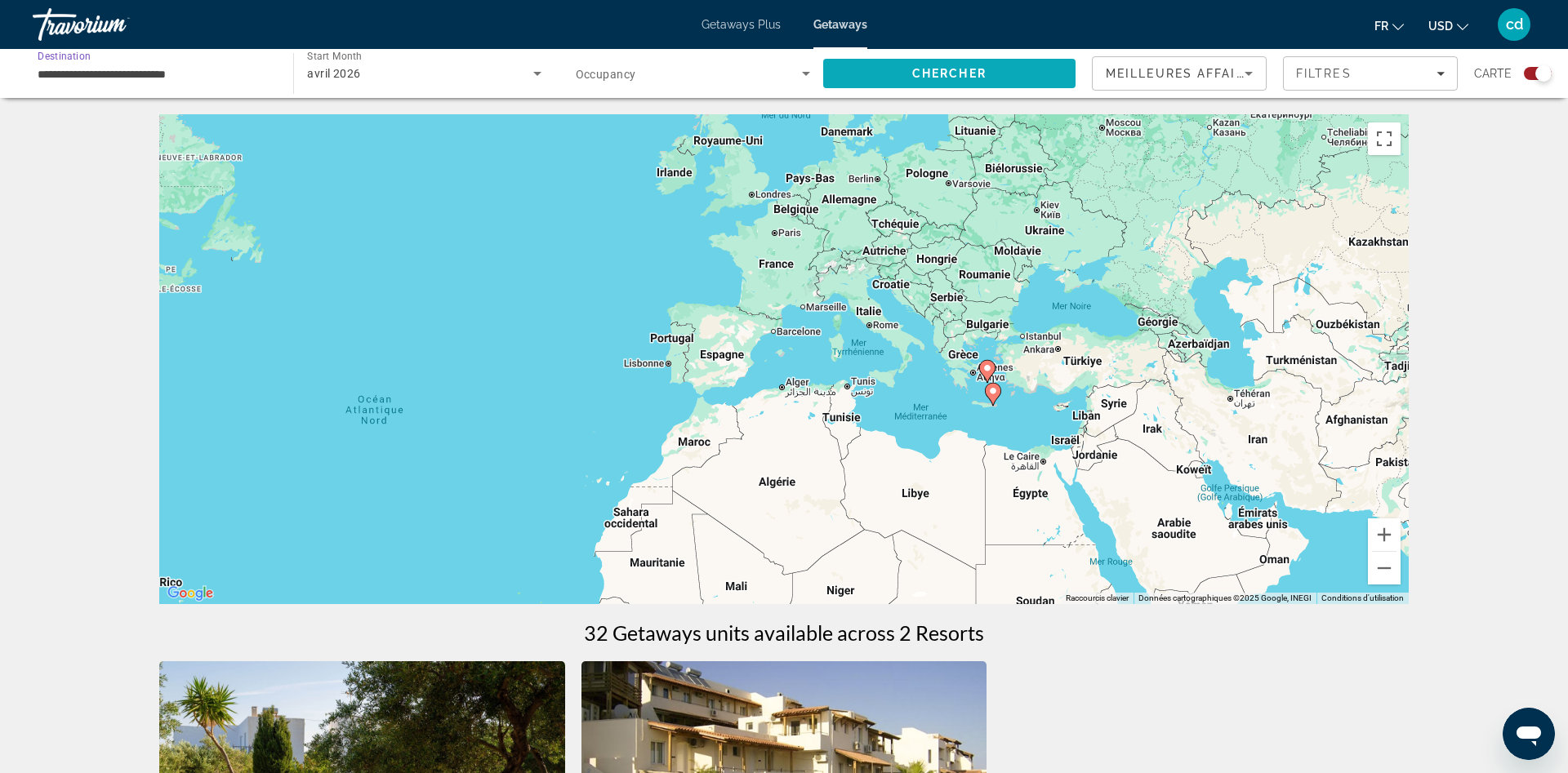
click at [942, 77] on span "Chercher" at bounding box center [949, 74] width 75 height 13
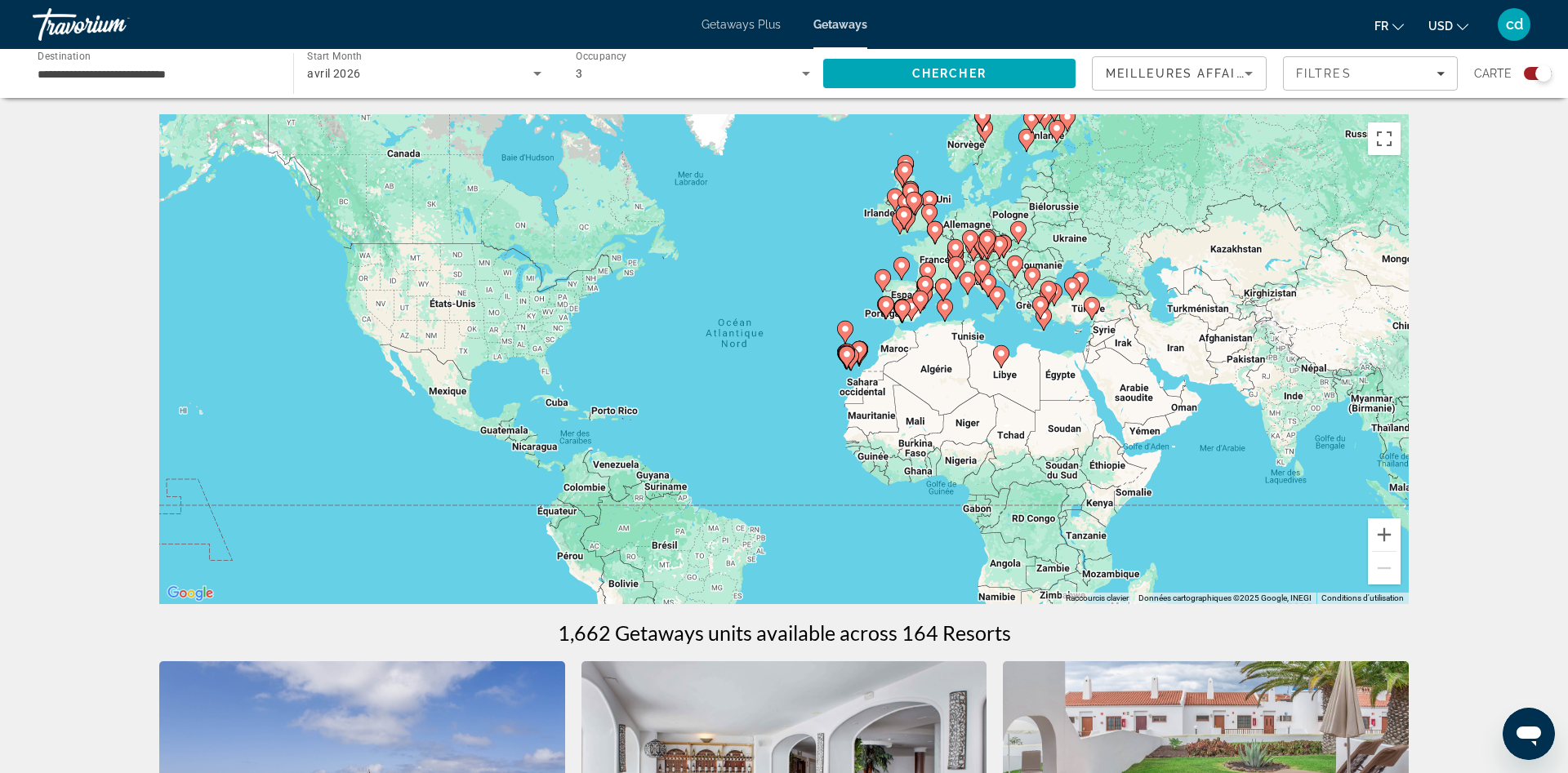
click at [833, 257] on div "Pour activer le glissement avec le clavier, appuyez sur Alt+Entrée. Une fois ce…" at bounding box center [784, 359] width 1249 height 490
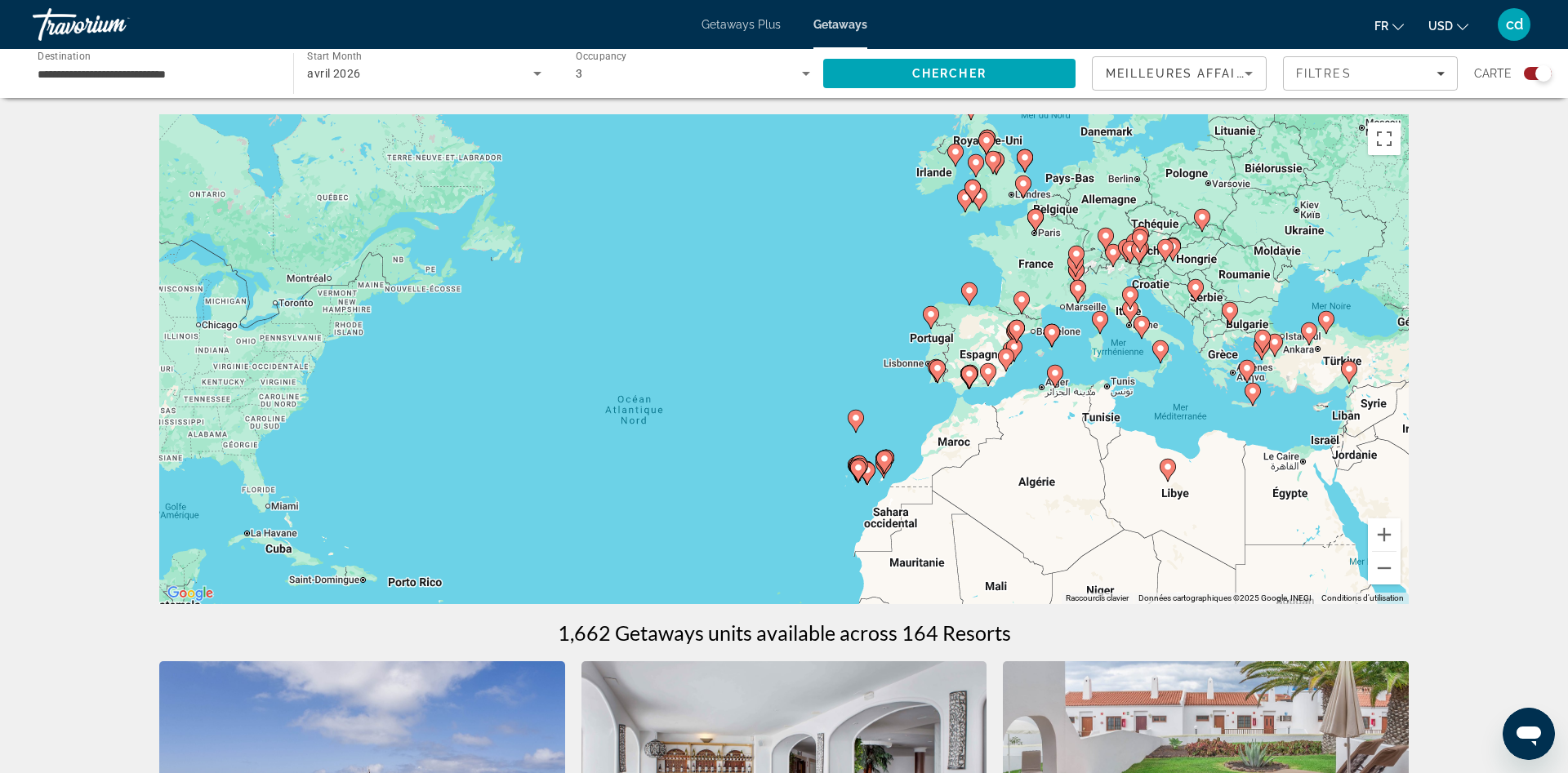
click at [1241, 423] on div "Pour activer le glissement avec le clavier, appuyez sur Alt+Entrée. Une fois ce…" at bounding box center [784, 359] width 1249 height 490
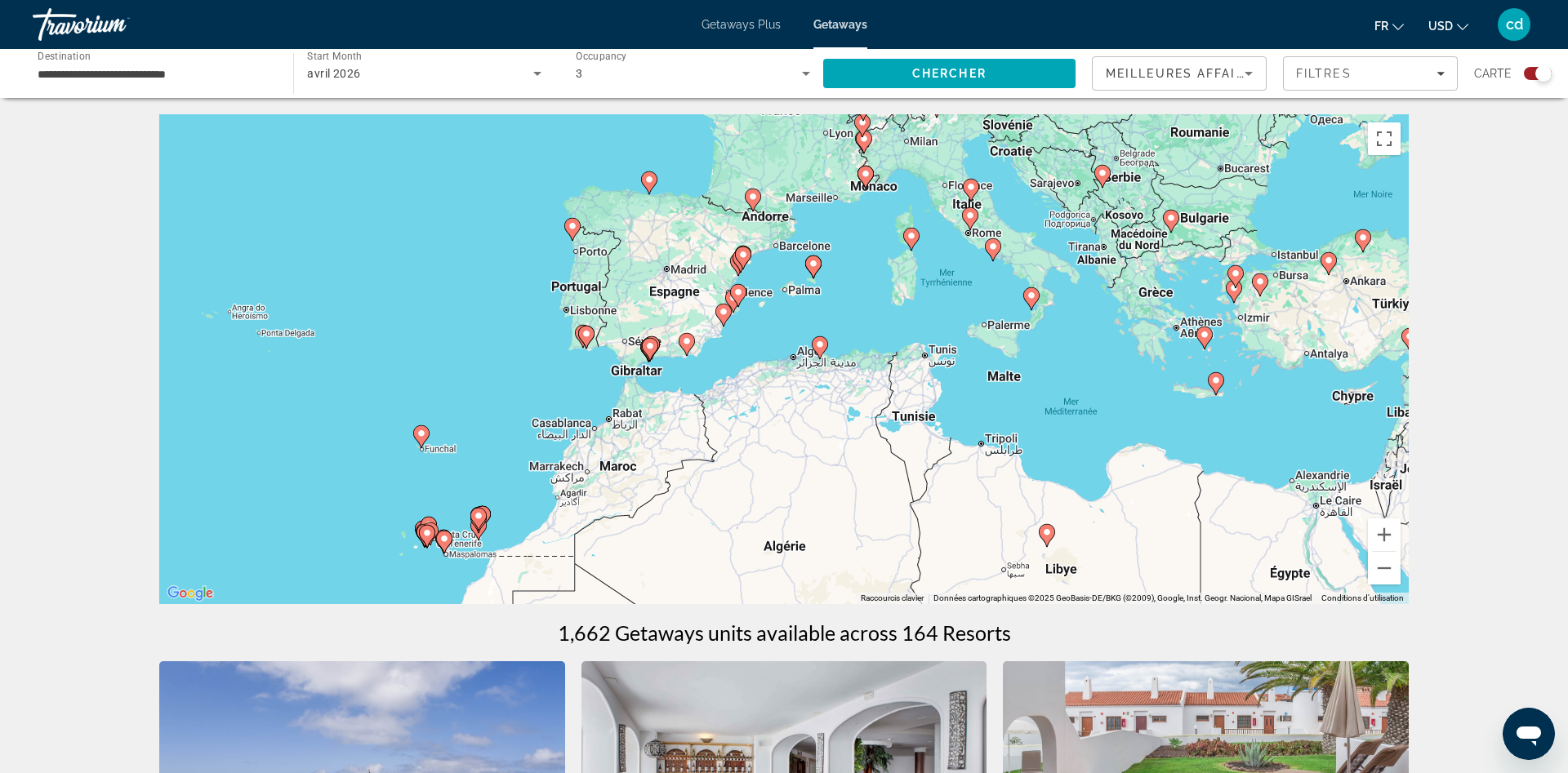
drag, startPoint x: 1223, startPoint y: 429, endPoint x: 1120, endPoint y: 441, distance: 103.7
click at [1120, 441] on div "Pour activer le glissement avec le clavier, appuyez sur Alt+Entrée. Une fois ce…" at bounding box center [784, 359] width 1249 height 490
click at [824, 294] on div "Pour activer le glissement avec le clavier, appuyez sur Alt+Entrée. Une fois ce…" at bounding box center [784, 359] width 1249 height 490
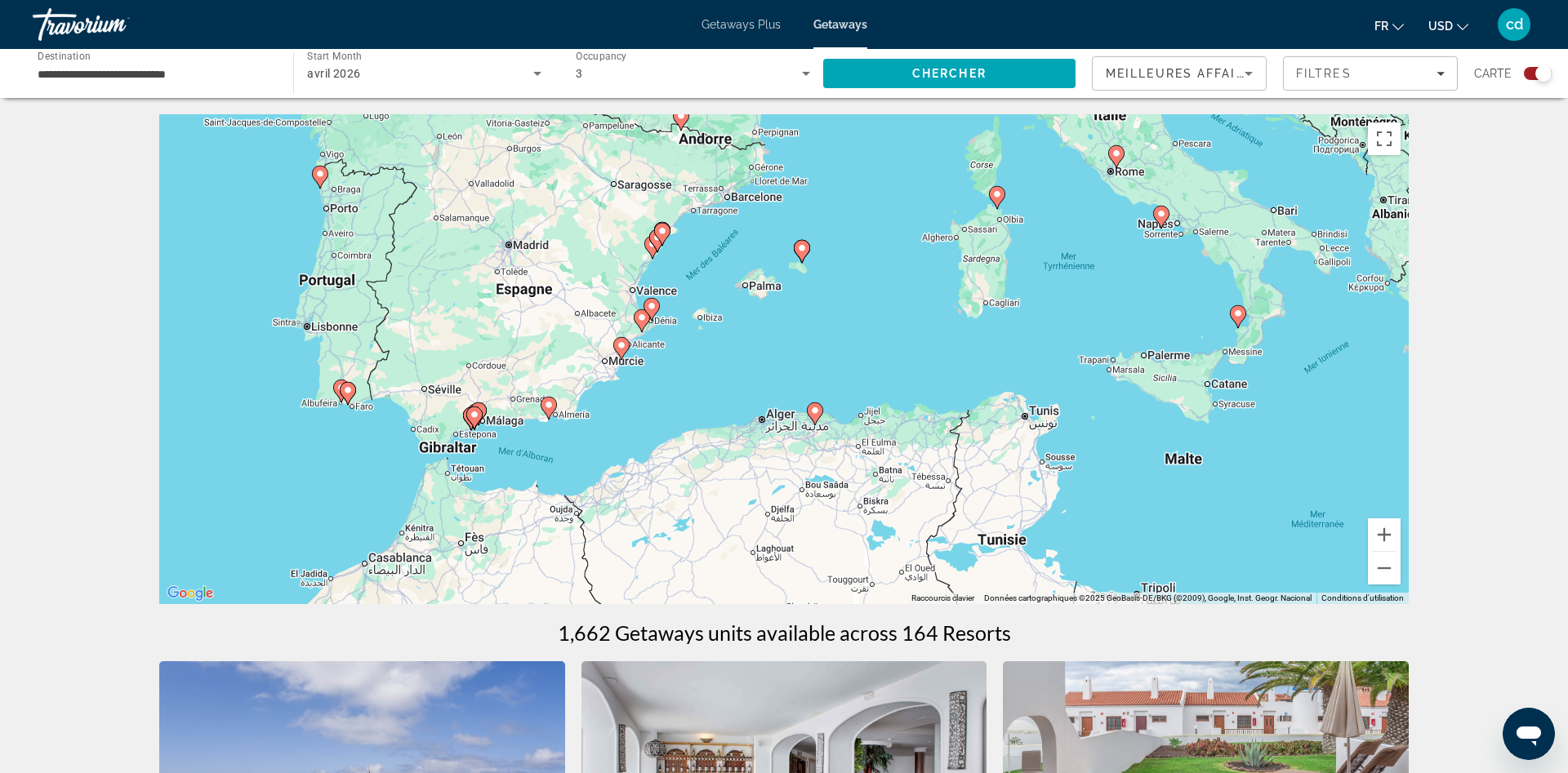
click at [817, 276] on div "Pour activer le glissement avec le clavier, appuyez sur Alt+Entrée. Une fois ce…" at bounding box center [784, 359] width 1249 height 490
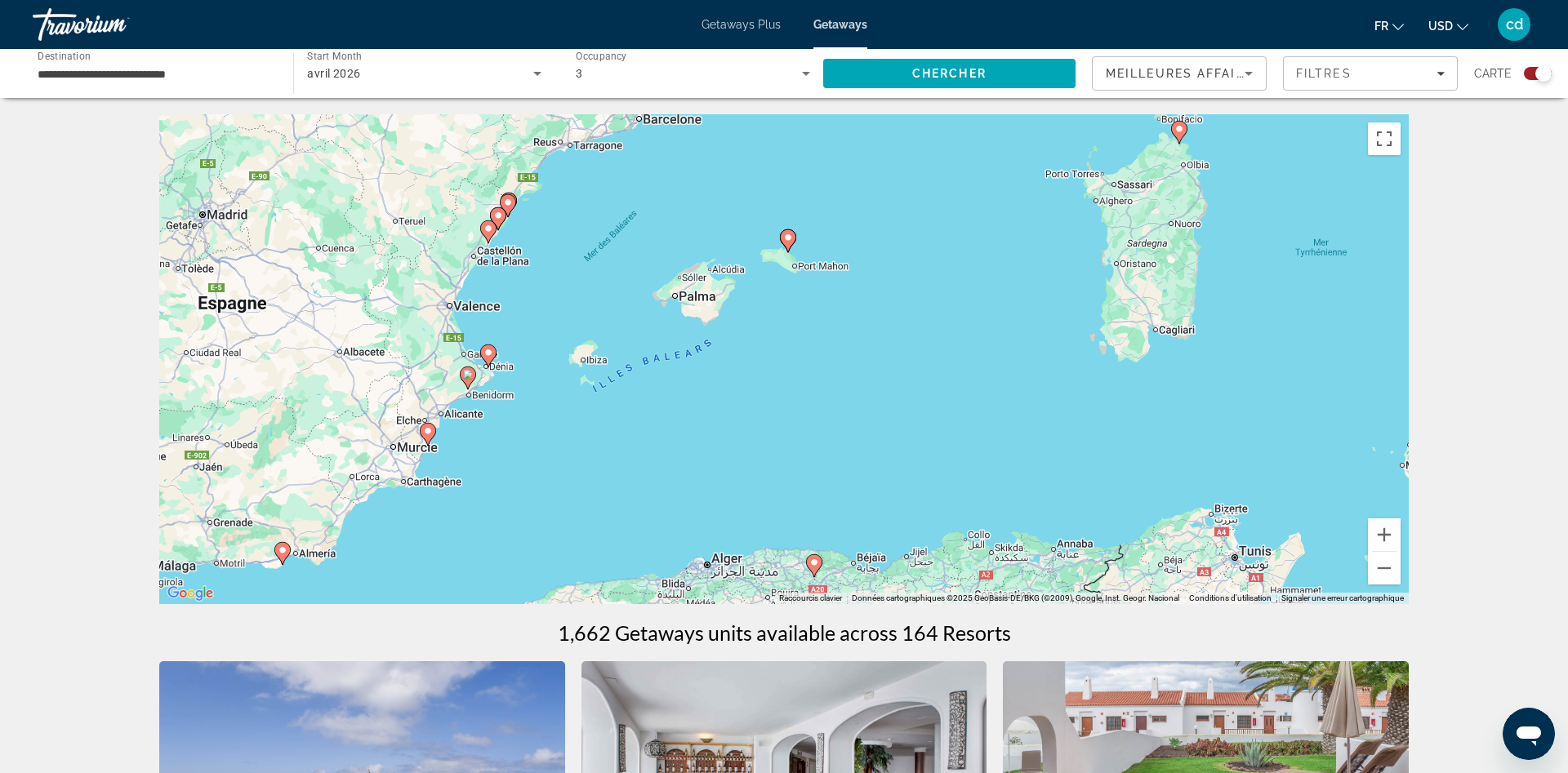
click at [818, 232] on div "Pour activer le glissement avec le clavier, appuyez sur Alt+Entrée. Une fois ce…" at bounding box center [784, 359] width 1249 height 490
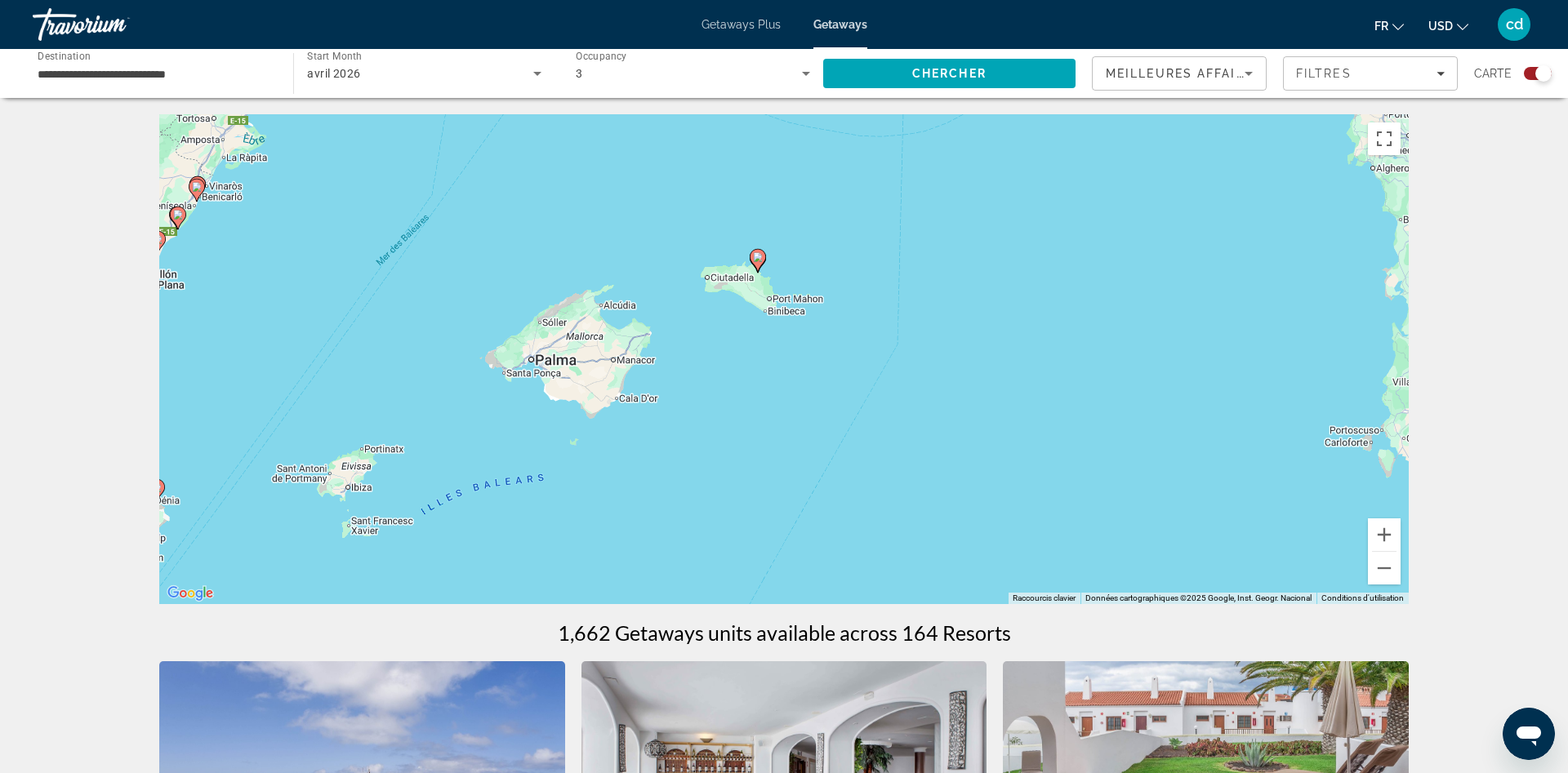
click at [792, 277] on div "Pour activer le glissement avec le clavier, appuyez sur Alt+Entrée. Une fois ce…" at bounding box center [784, 359] width 1249 height 490
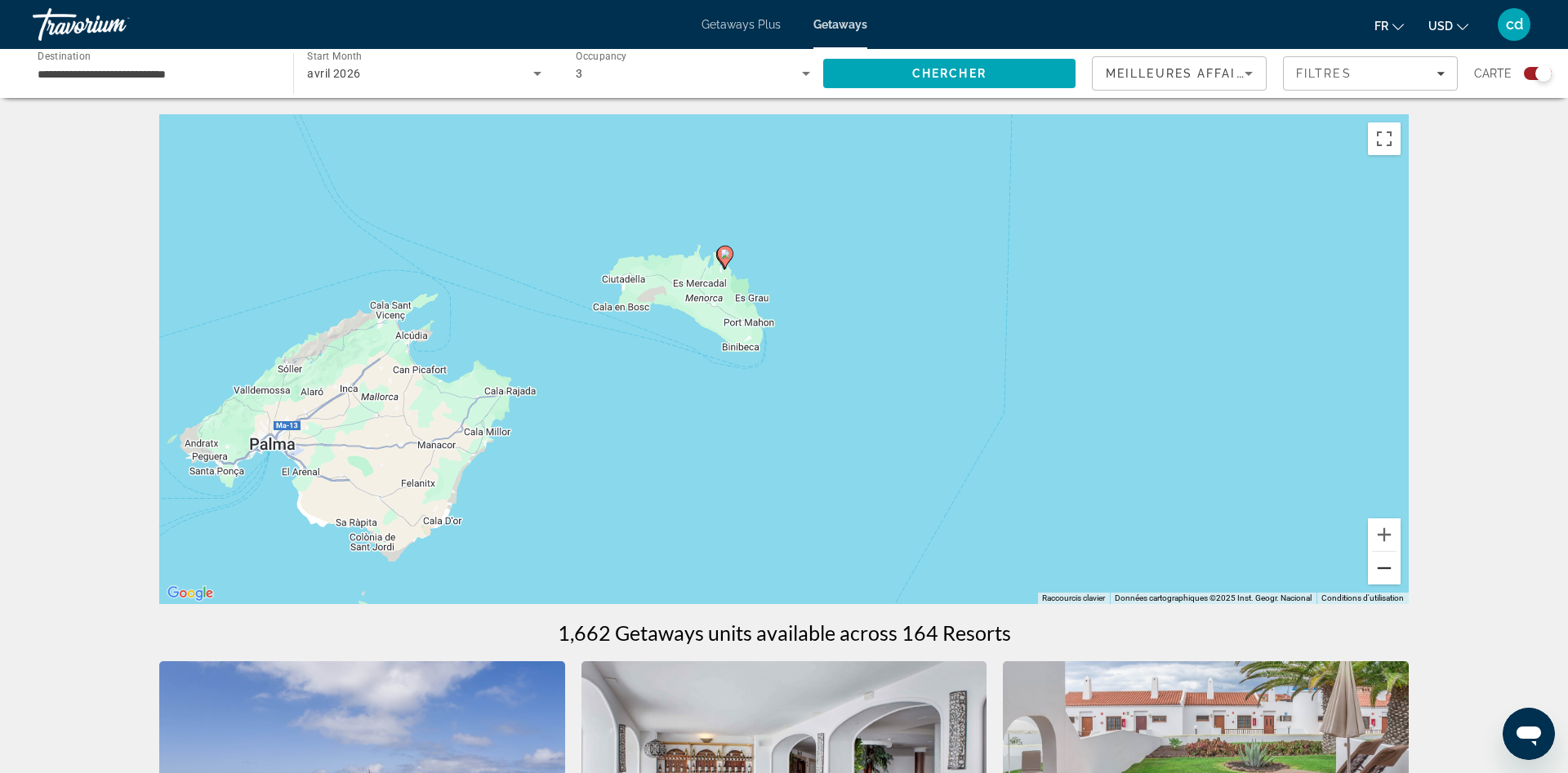
click at [1384, 564] on button "Zoom arrière" at bounding box center [1384, 568] width 33 height 33
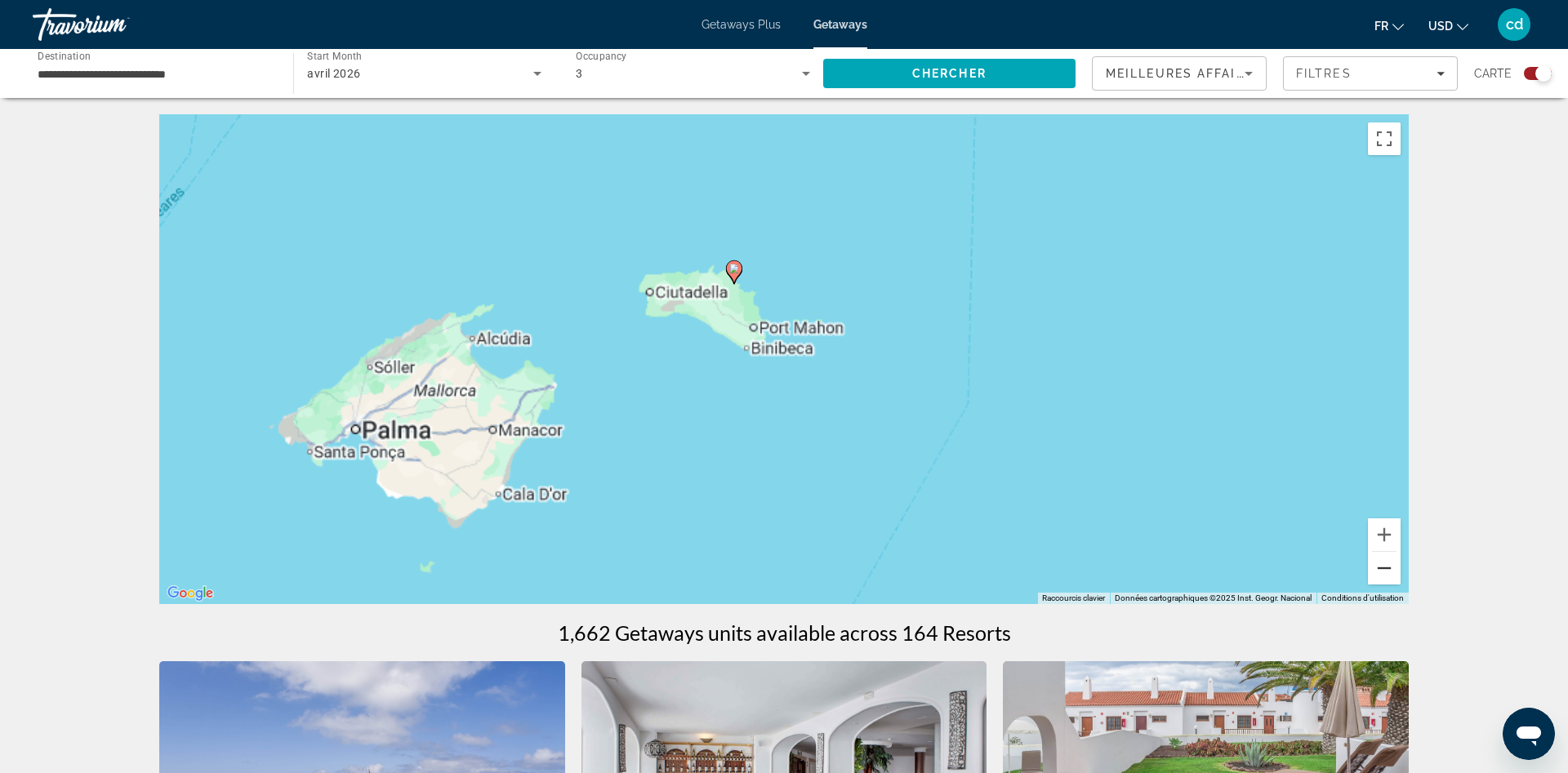
click at [1384, 564] on button "Zoom arrière" at bounding box center [1384, 568] width 33 height 33
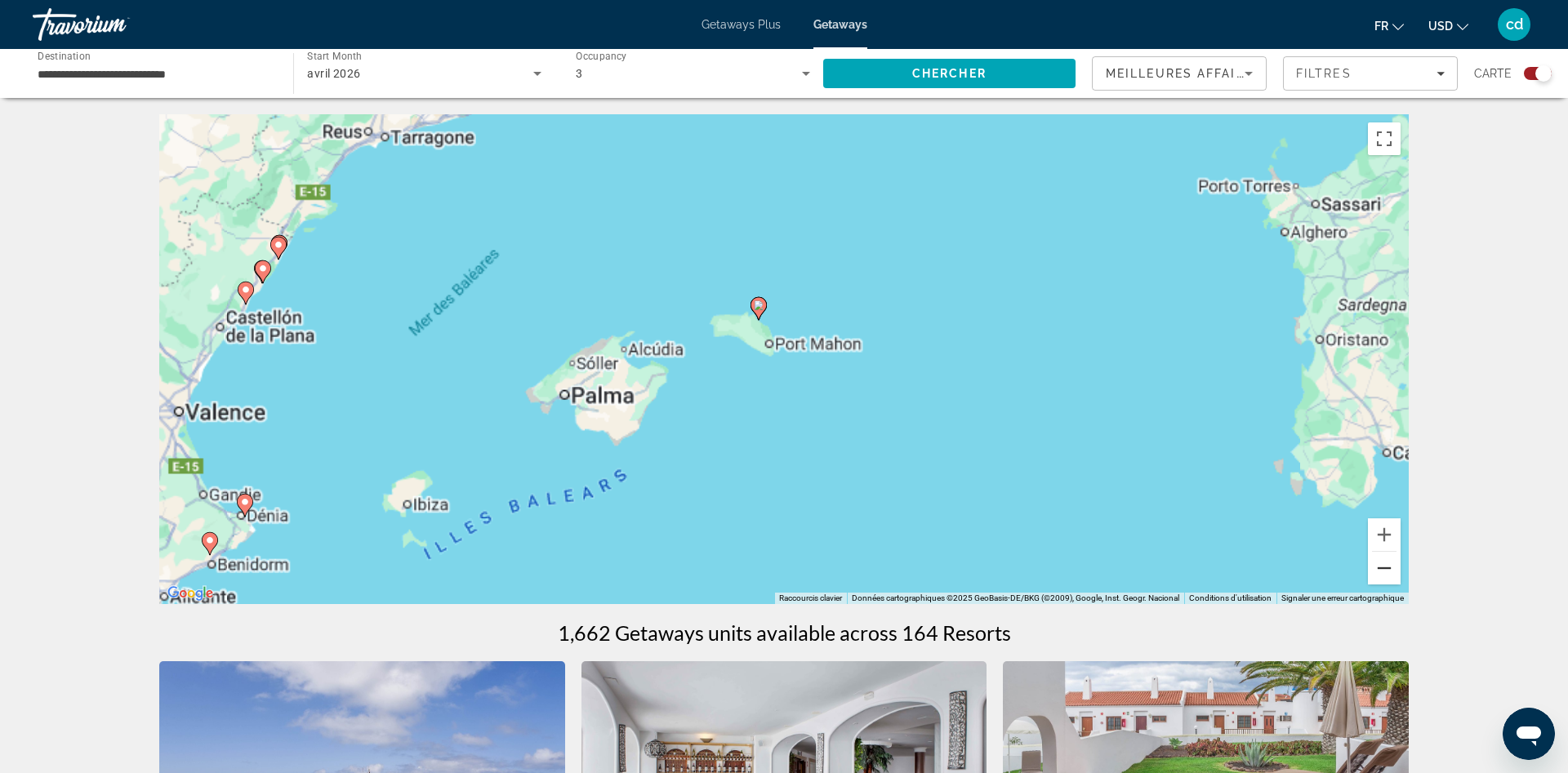
click at [1384, 564] on button "Zoom arrière" at bounding box center [1384, 568] width 33 height 33
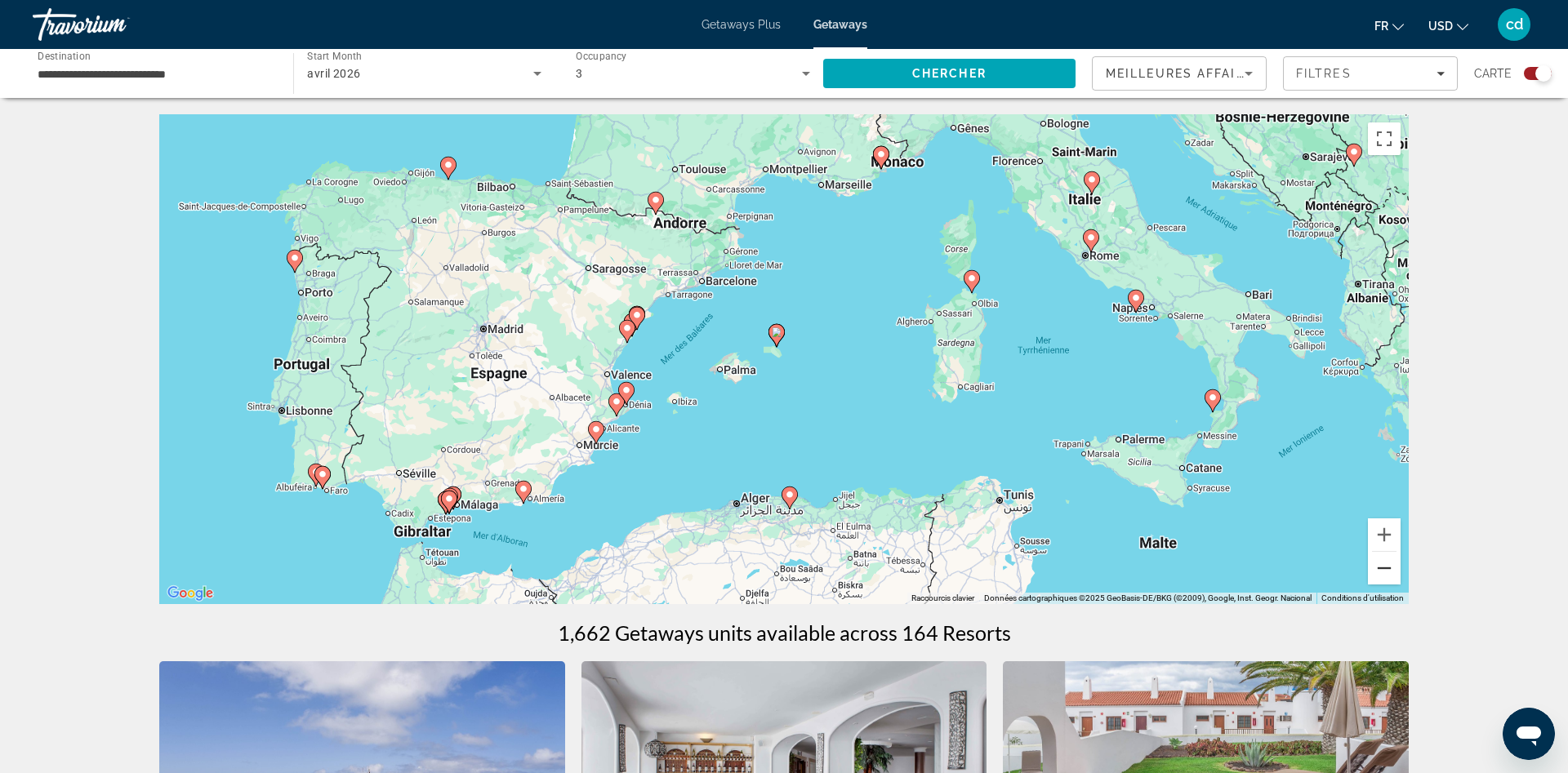
click at [1389, 569] on button "Zoom arrière" at bounding box center [1384, 568] width 33 height 33
